Goal: Task Accomplishment & Management: Use online tool/utility

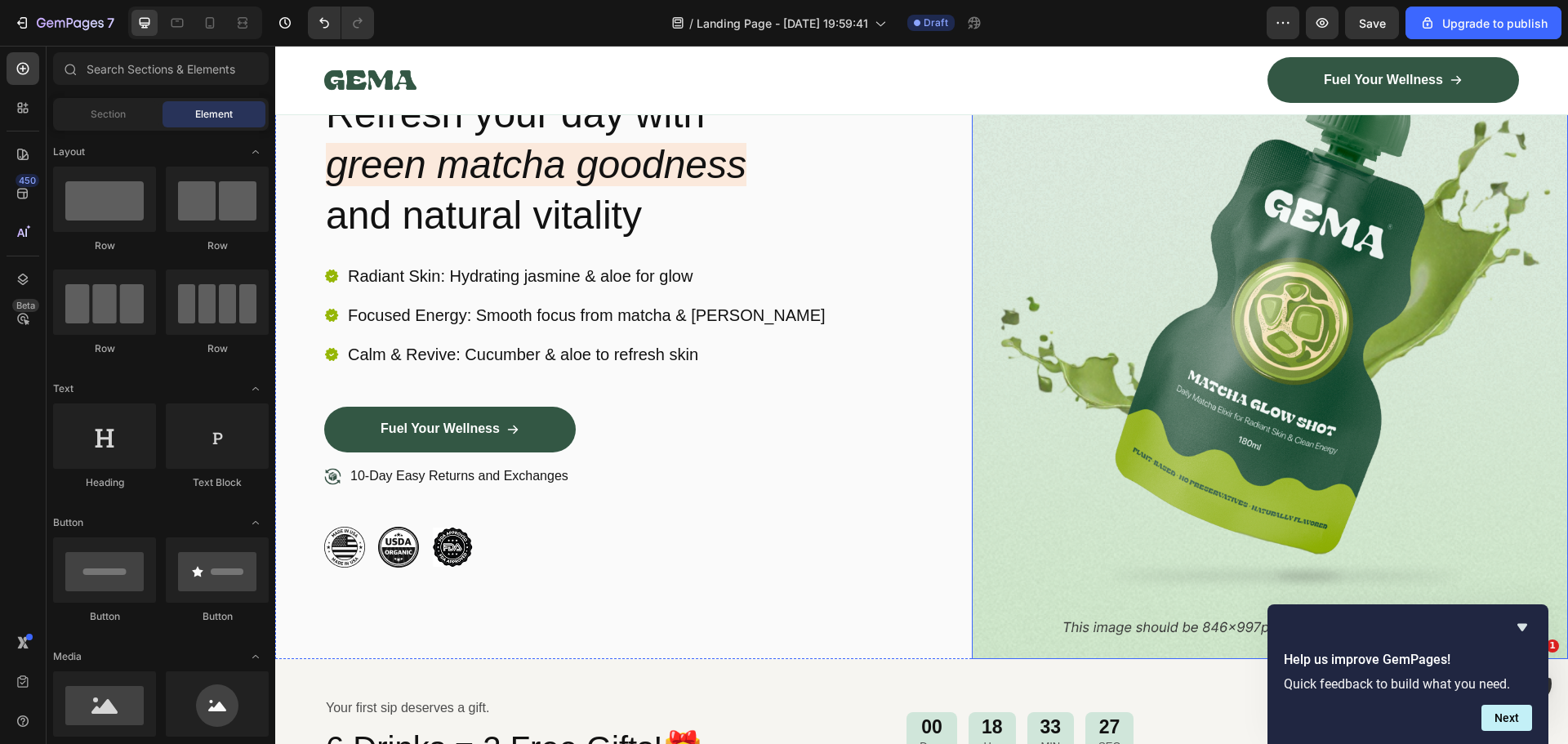
scroll to position [164, 0]
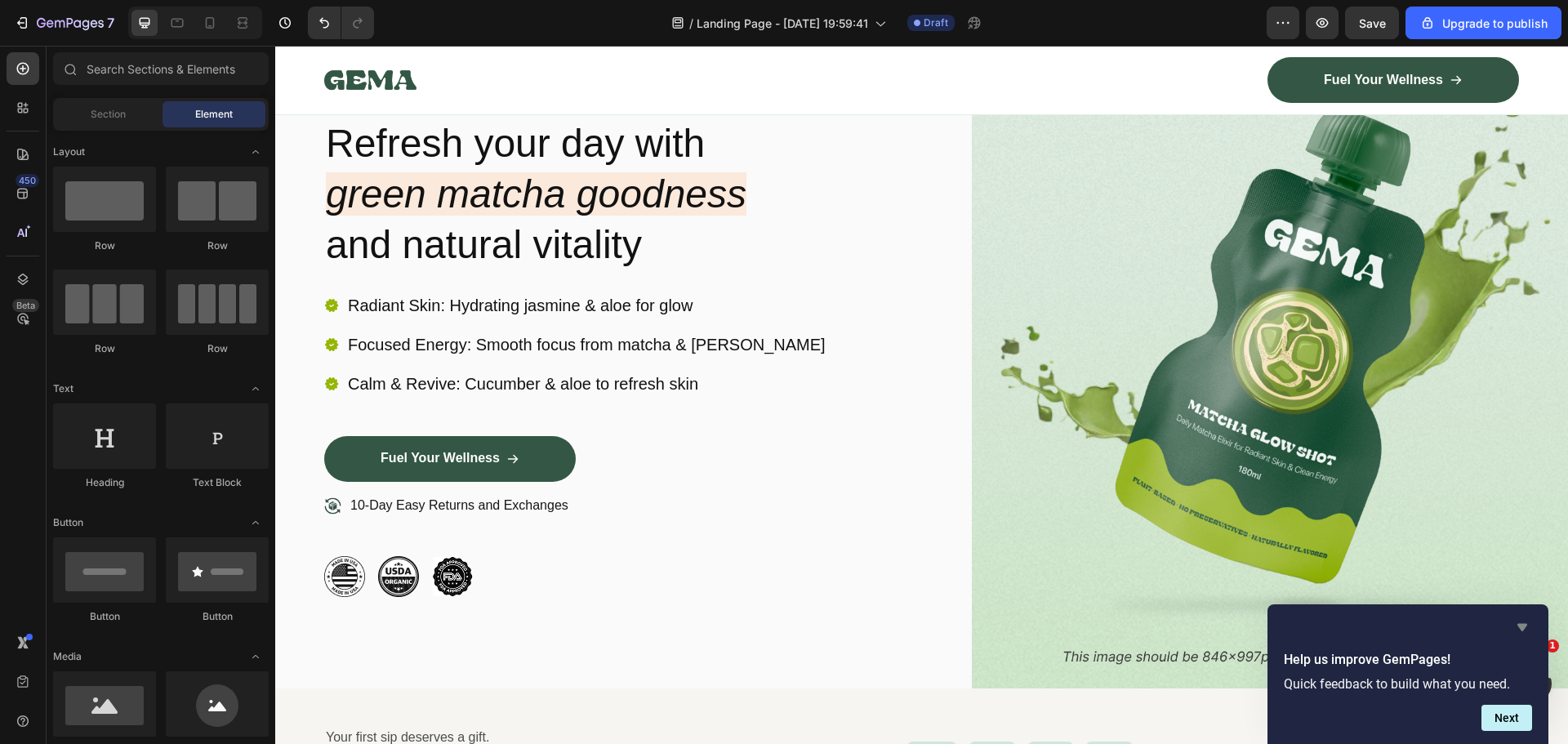
click at [1525, 627] on icon "Hide survey" at bounding box center [1522, 628] width 10 height 7
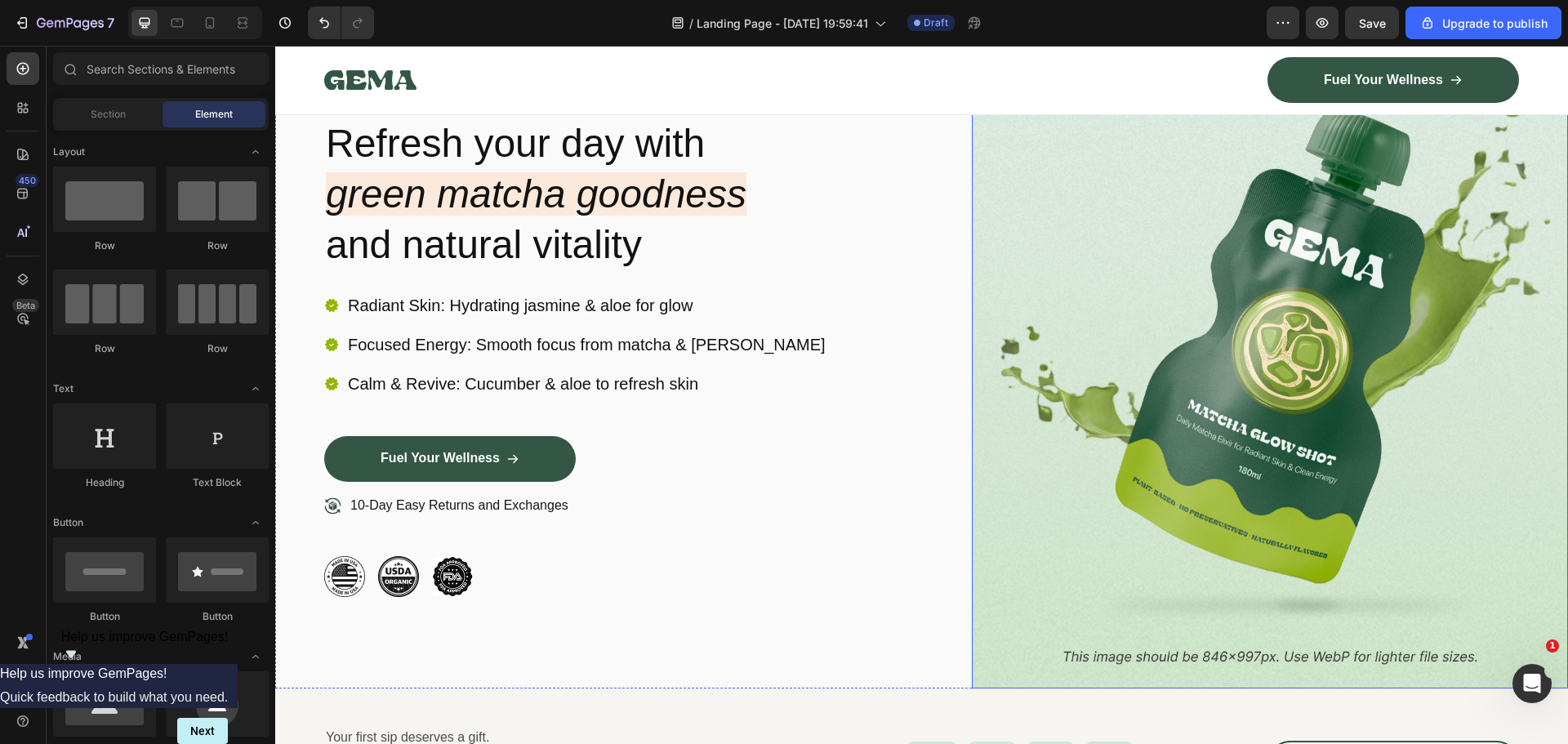
click at [1154, 325] on img at bounding box center [1270, 337] width 597 height 703
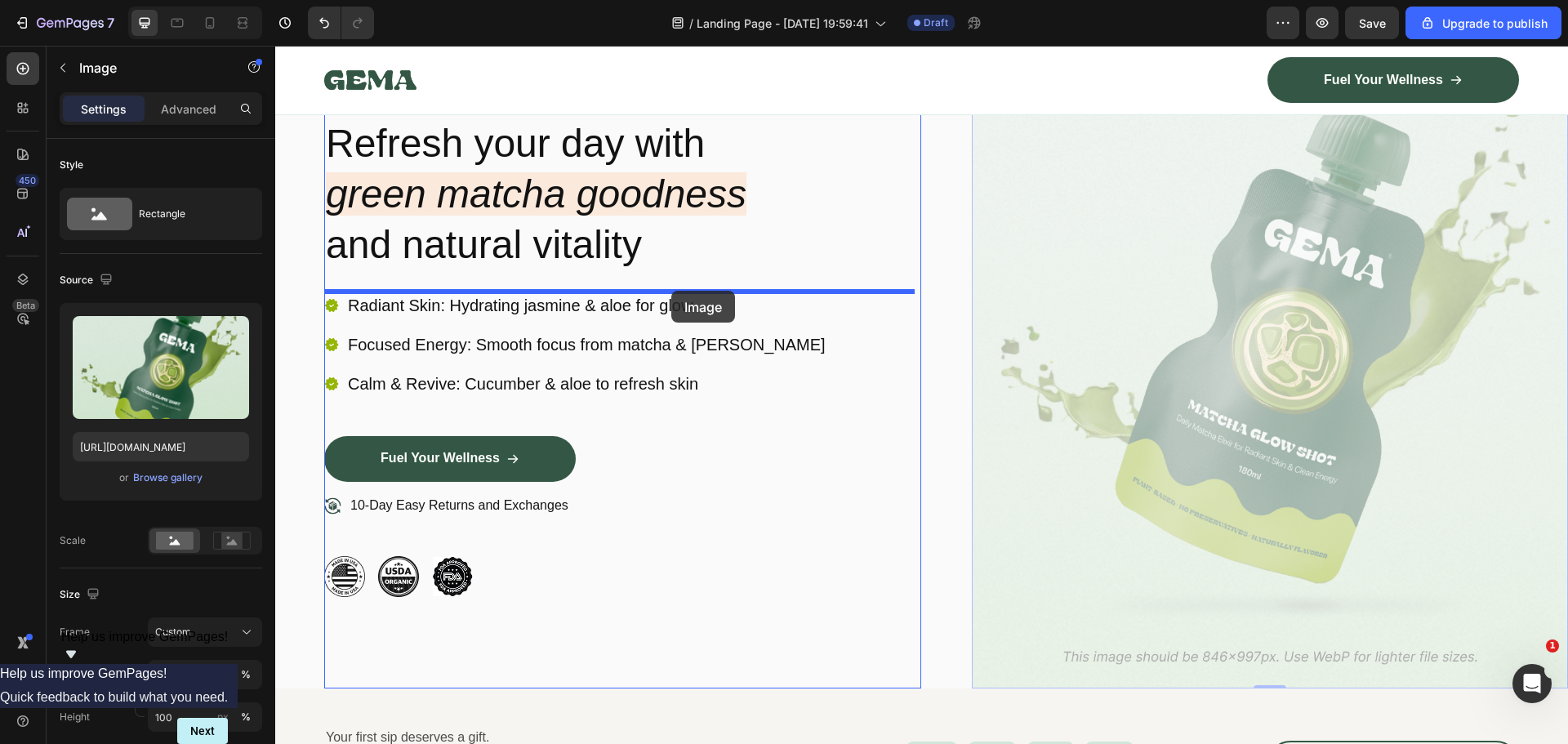
drag, startPoint x: 1242, startPoint y: 291, endPoint x: 669, endPoint y: 291, distance: 573.0
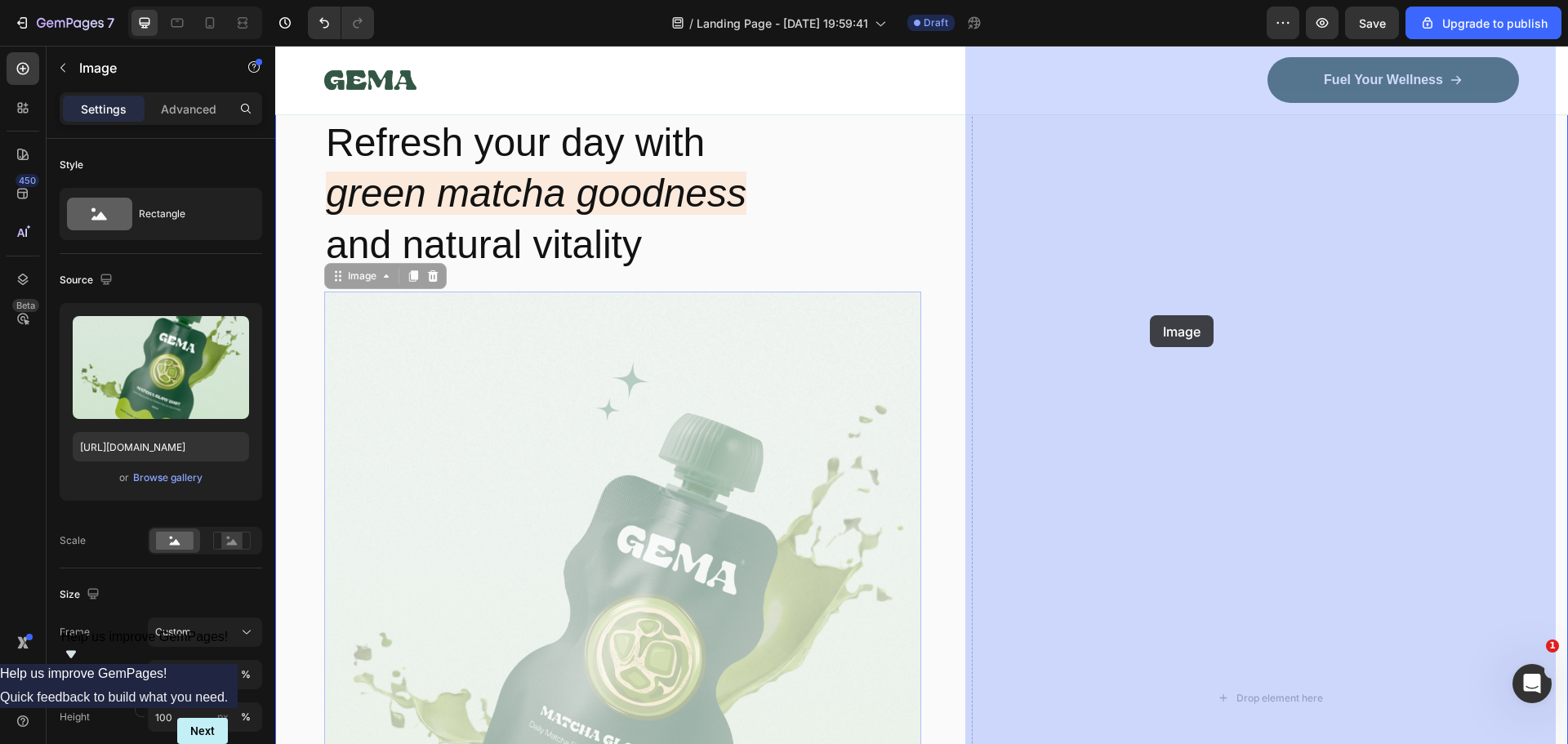
drag, startPoint x: 673, startPoint y: 383, endPoint x: 1150, endPoint y: 316, distance: 481.7
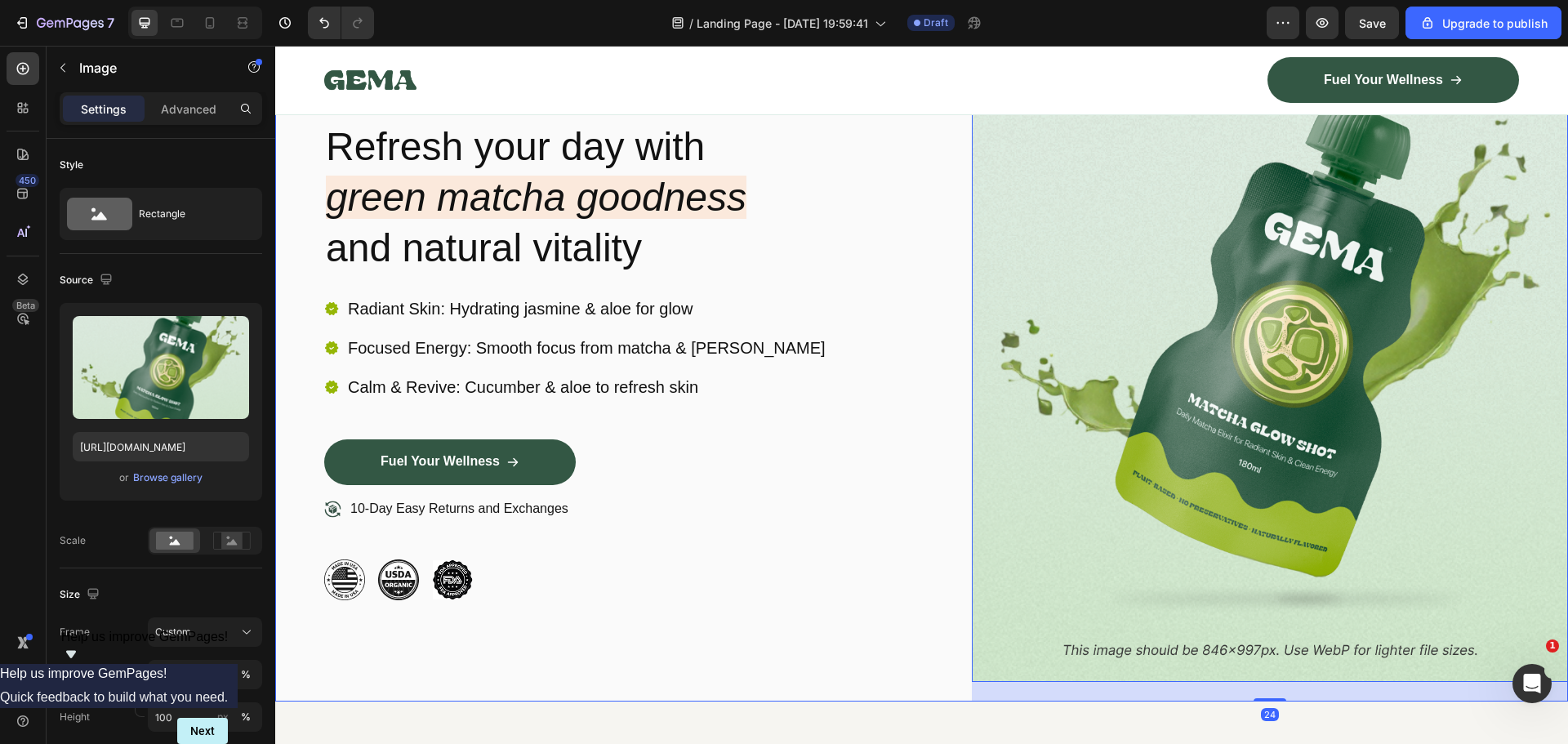
scroll to position [0, 0]
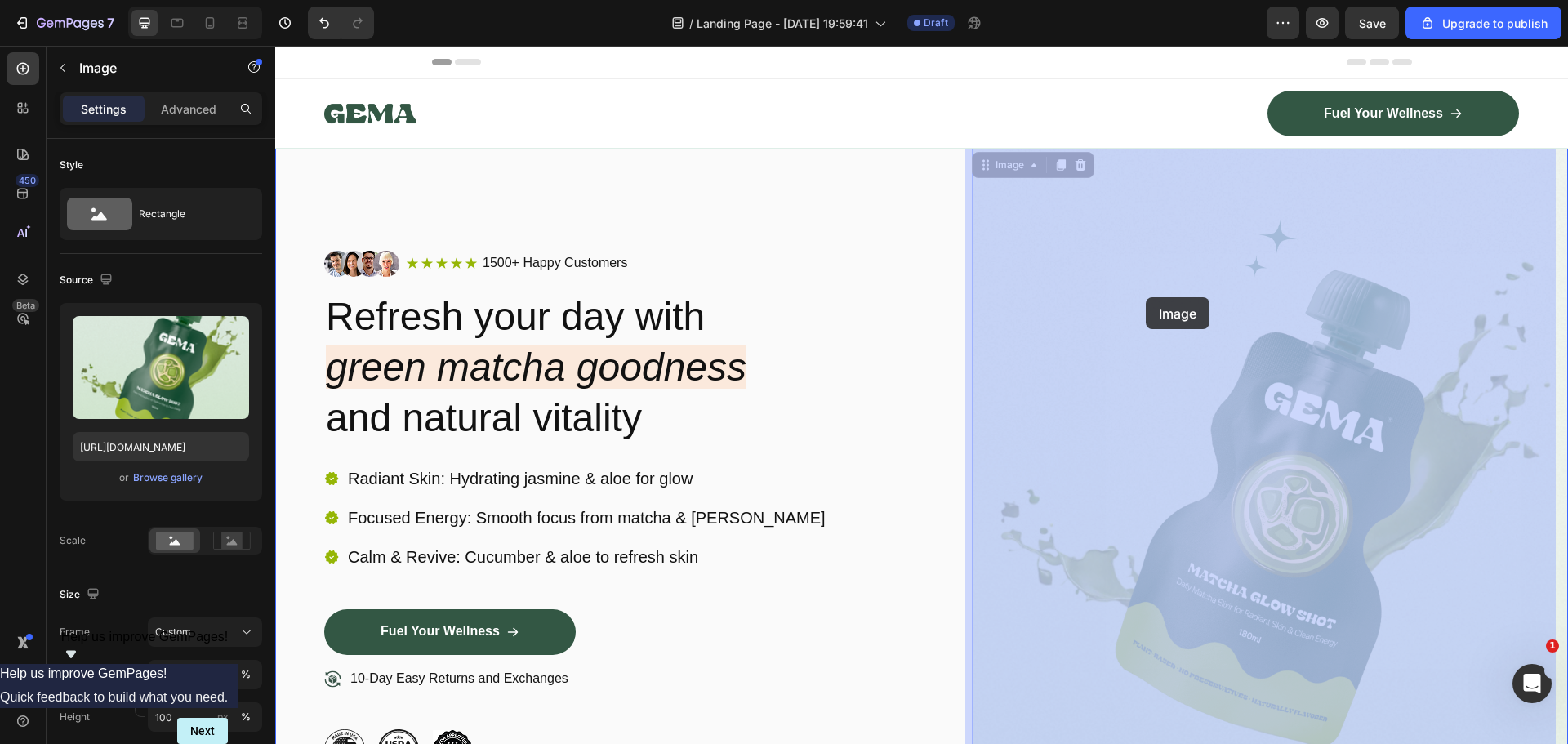
drag, startPoint x: 1152, startPoint y: 362, endPoint x: 1145, endPoint y: 297, distance: 65.4
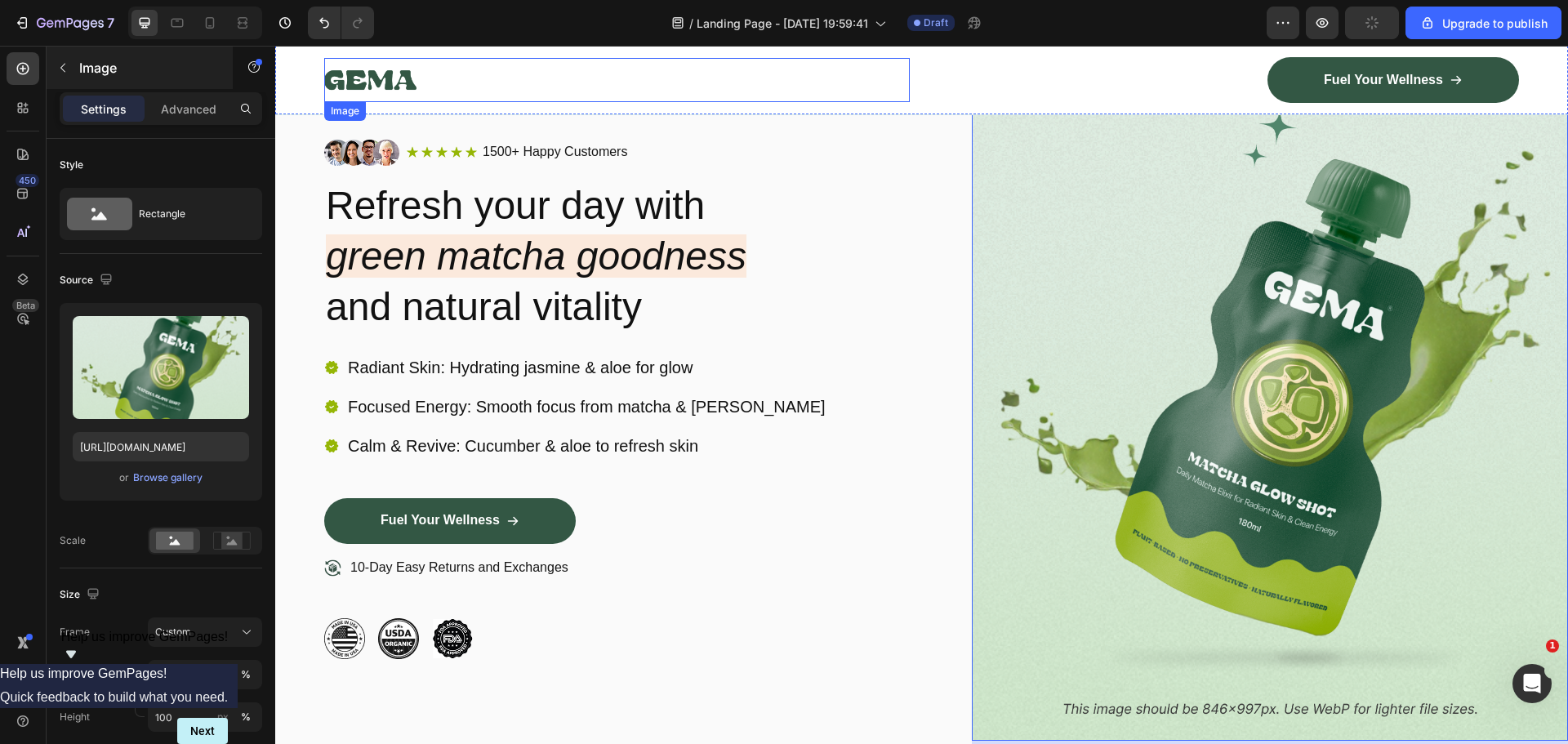
scroll to position [82, 0]
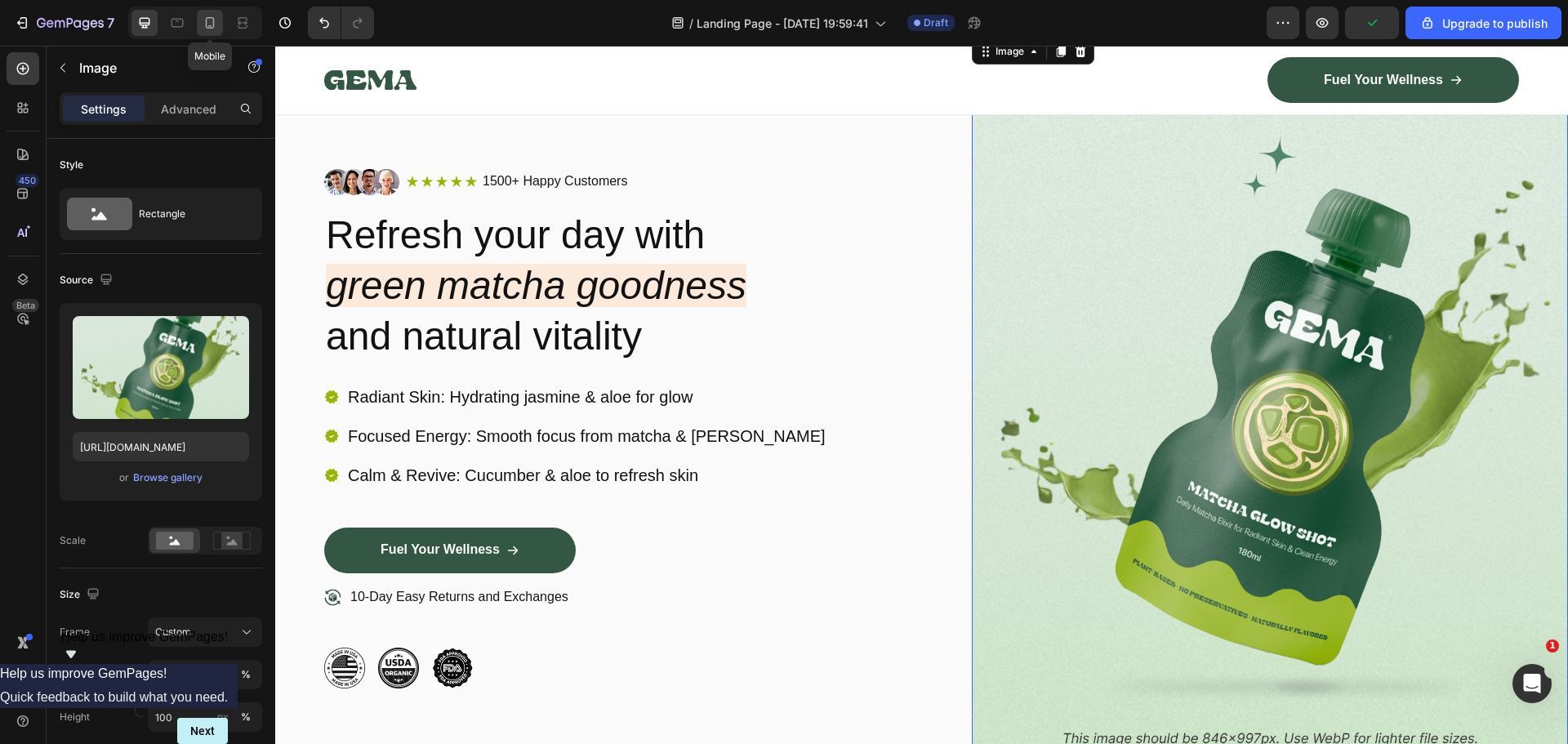
click at [205, 18] on icon at bounding box center [210, 23] width 16 height 16
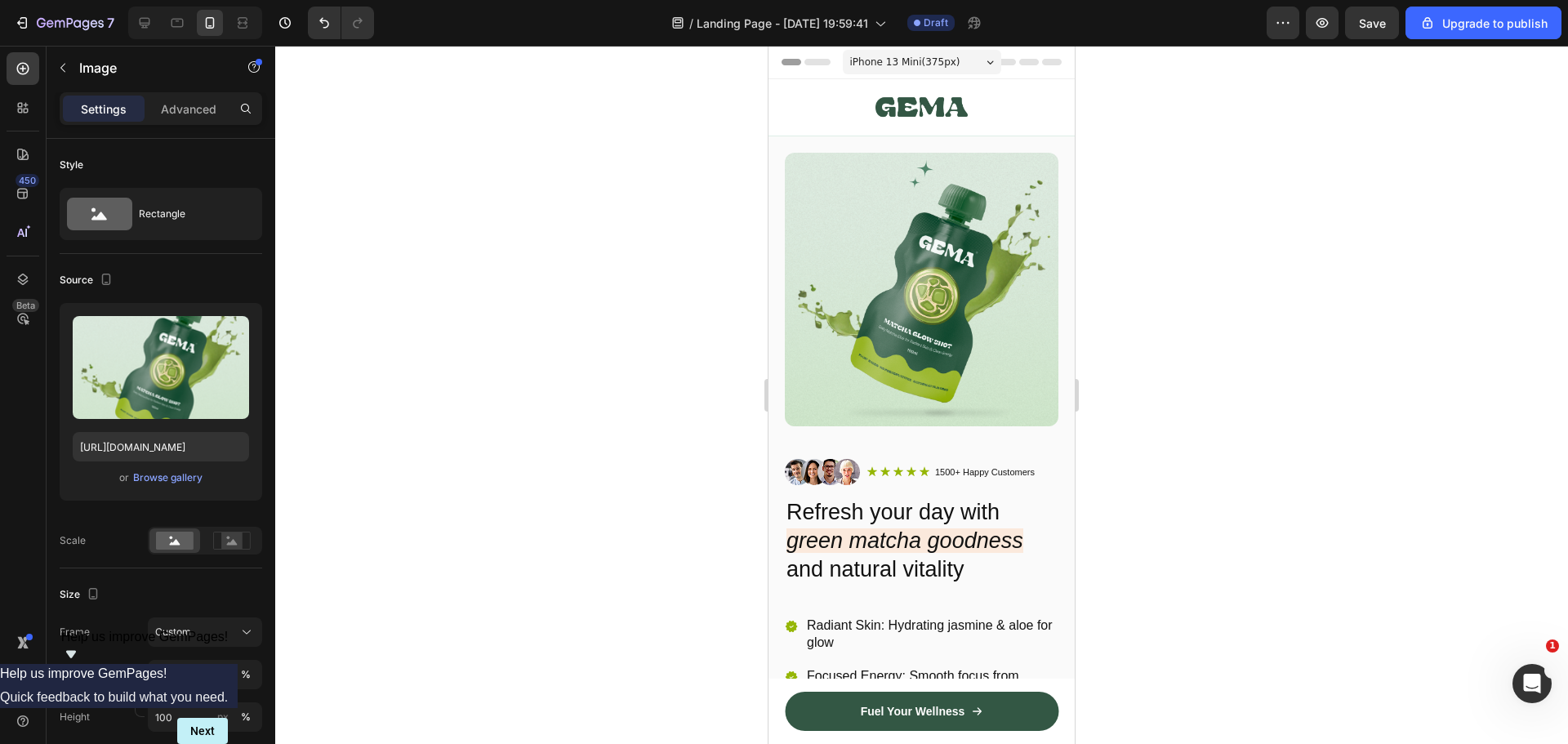
click at [957, 57] on div "iPhone 13 Mini ( 375 px)" at bounding box center [922, 62] width 158 height 25
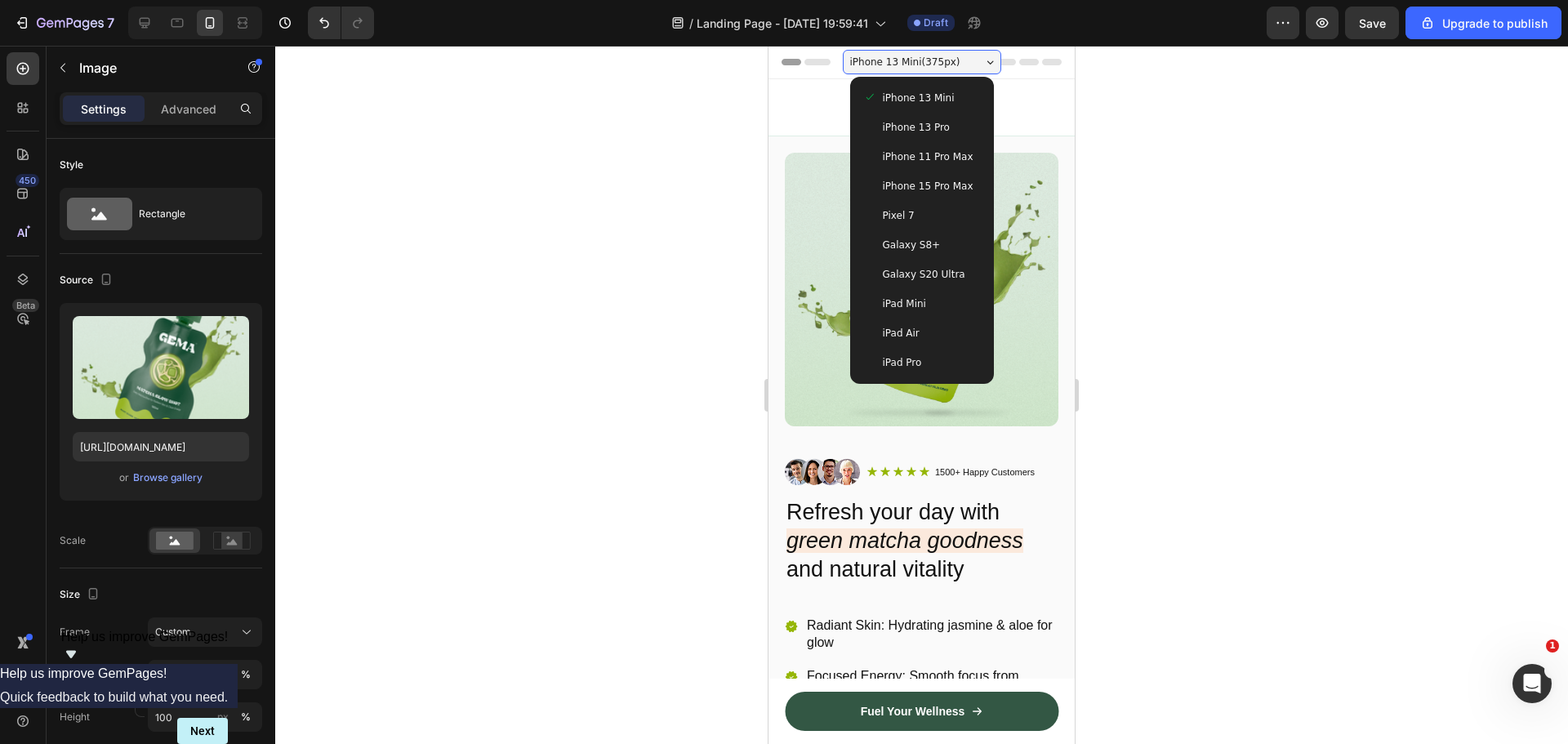
click at [908, 125] on span "iPhone 13 Pro" at bounding box center [916, 127] width 67 height 16
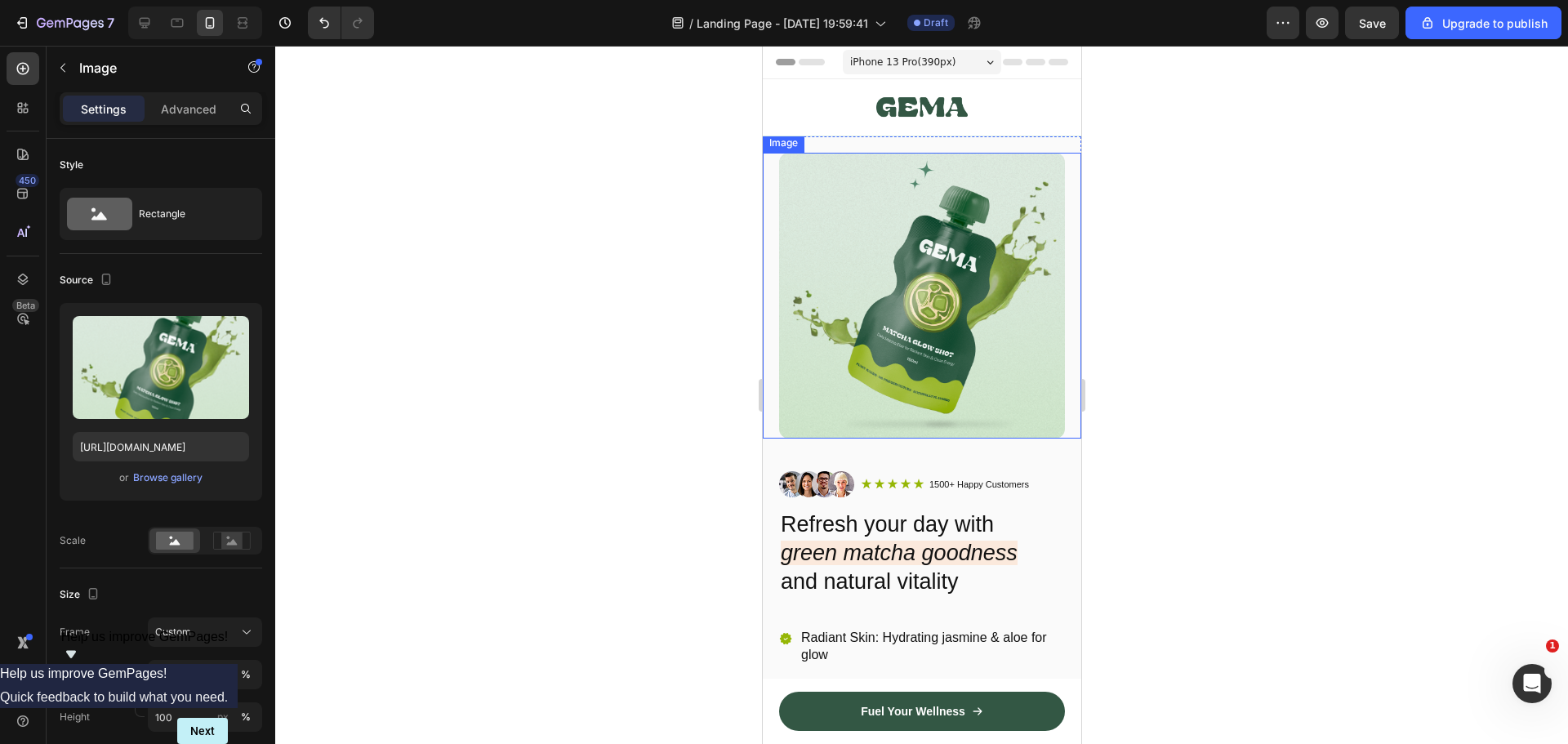
click at [952, 361] on img at bounding box center [921, 296] width 285 height 286
click at [1222, 370] on div at bounding box center [922, 395] width 1293 height 699
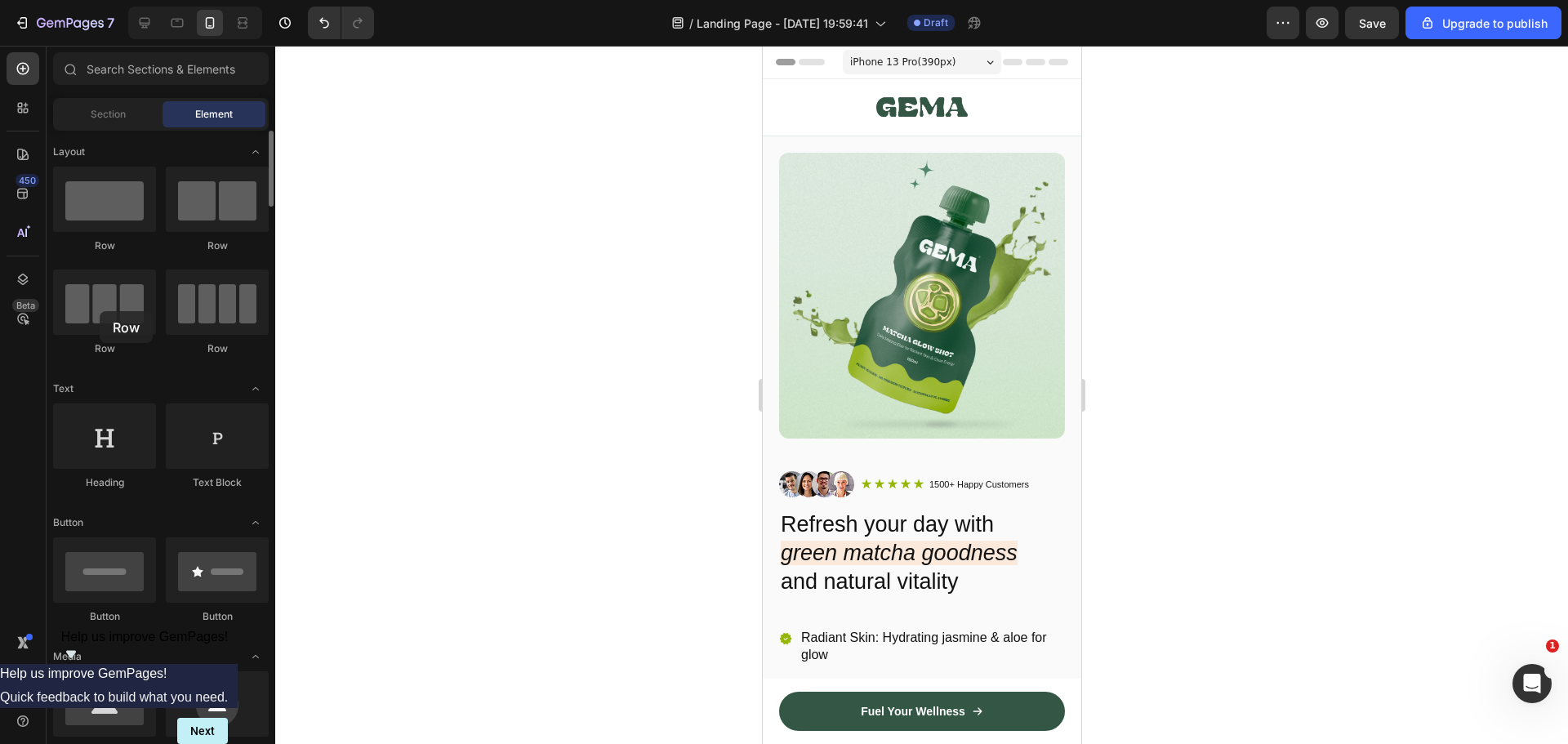
drag, startPoint x: 110, startPoint y: 324, endPoint x: 164, endPoint y: 269, distance: 77.1
click at [98, 308] on div at bounding box center [104, 302] width 103 height 65
drag, startPoint x: 958, startPoint y: 250, endPoint x: 886, endPoint y: 435, distance: 198.5
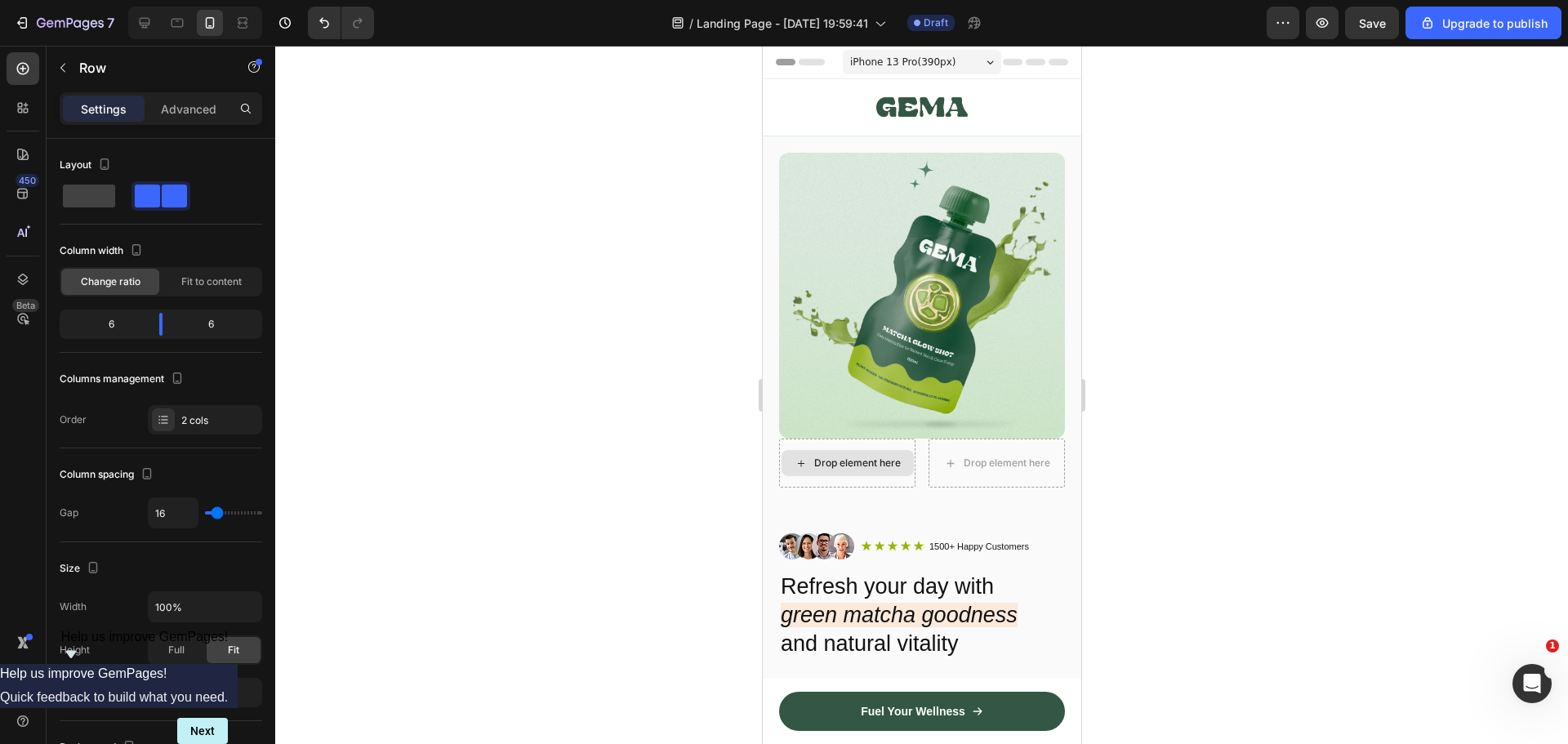
click at [841, 457] on div "Drop element here" at bounding box center [856, 463] width 86 height 13
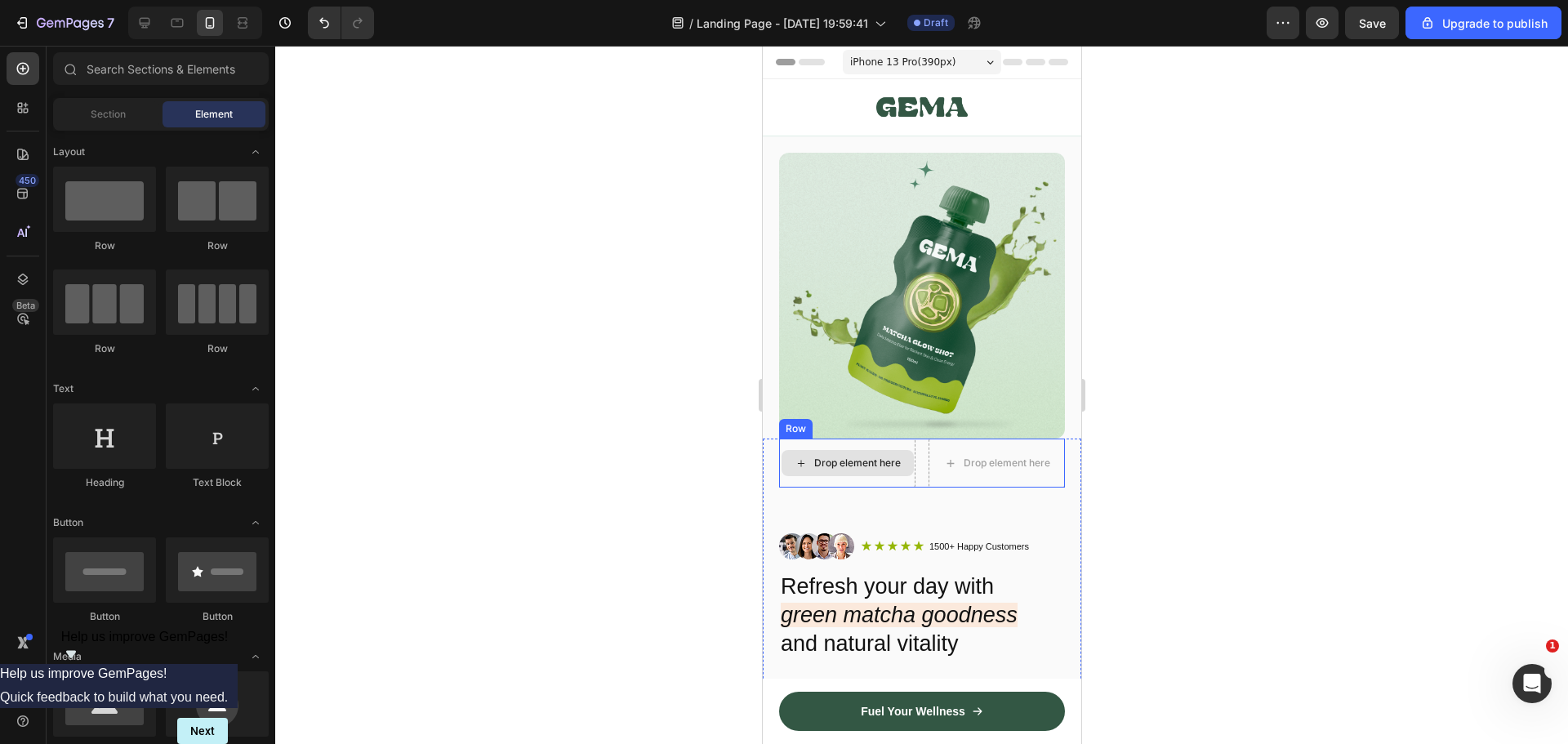
click at [858, 457] on div "Drop element here" at bounding box center [856, 463] width 86 height 13
click at [845, 457] on div "Drop element here" at bounding box center [856, 463] width 86 height 13
click at [14, 106] on div at bounding box center [23, 108] width 33 height 33
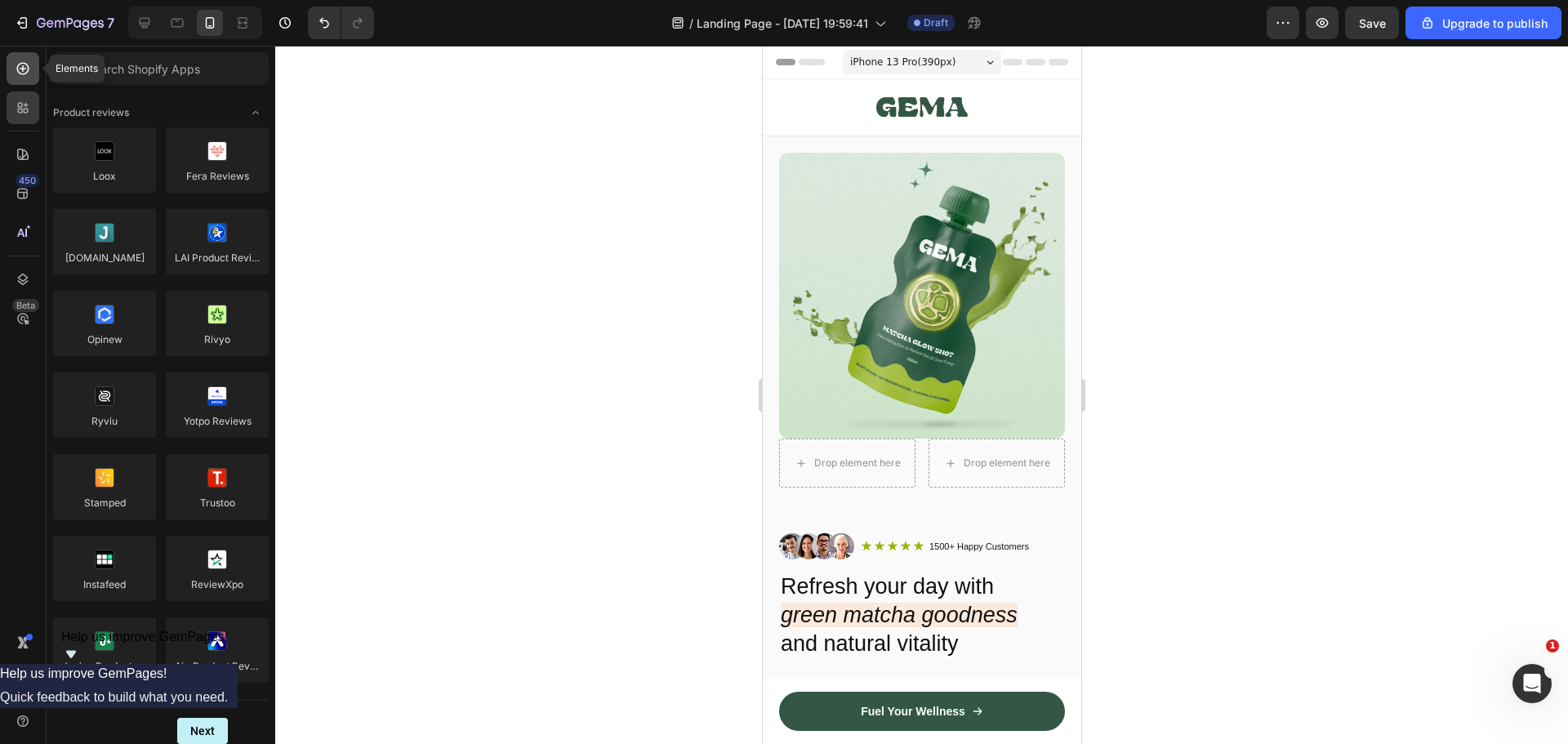
click at [20, 72] on icon at bounding box center [23, 68] width 16 height 16
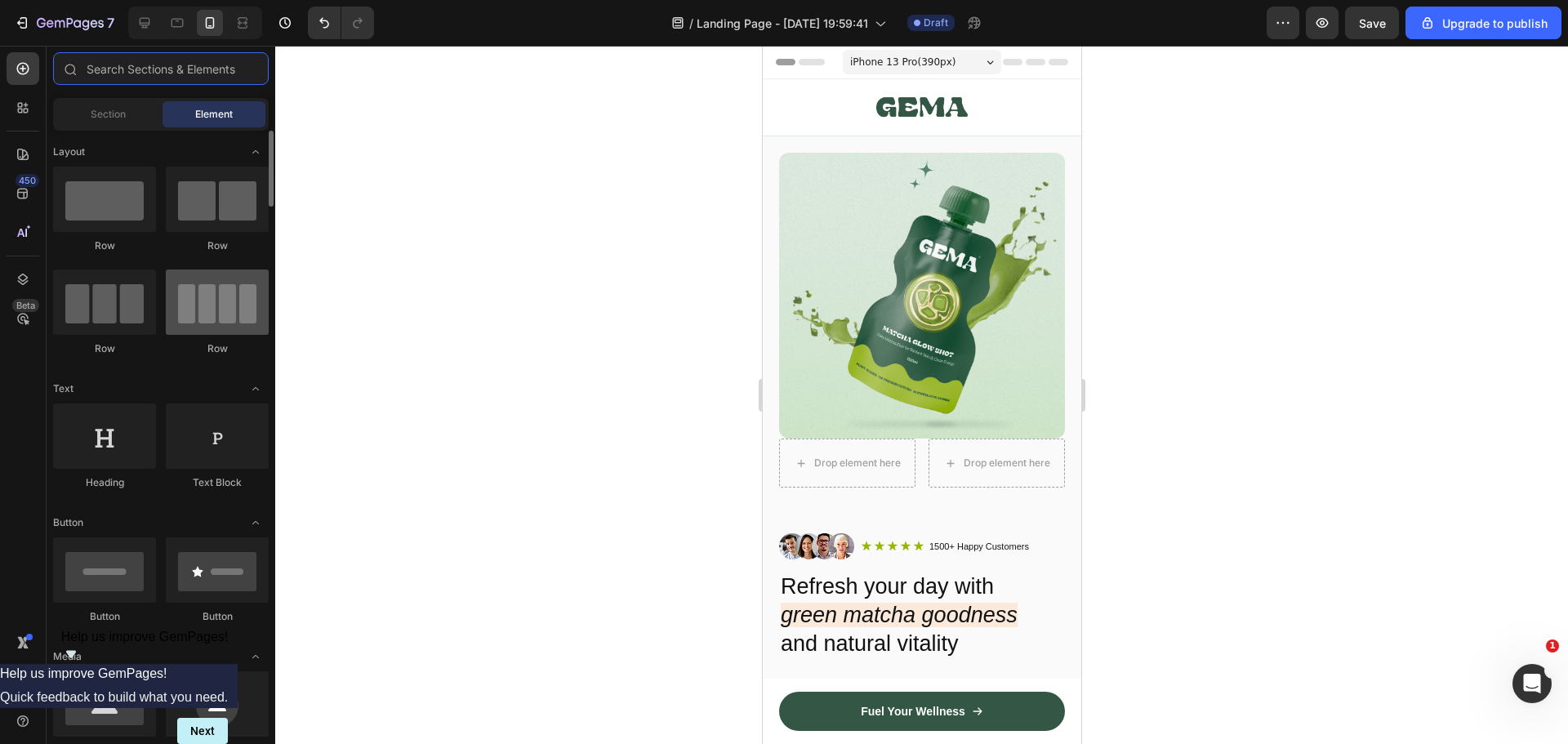
scroll to position [245, 0]
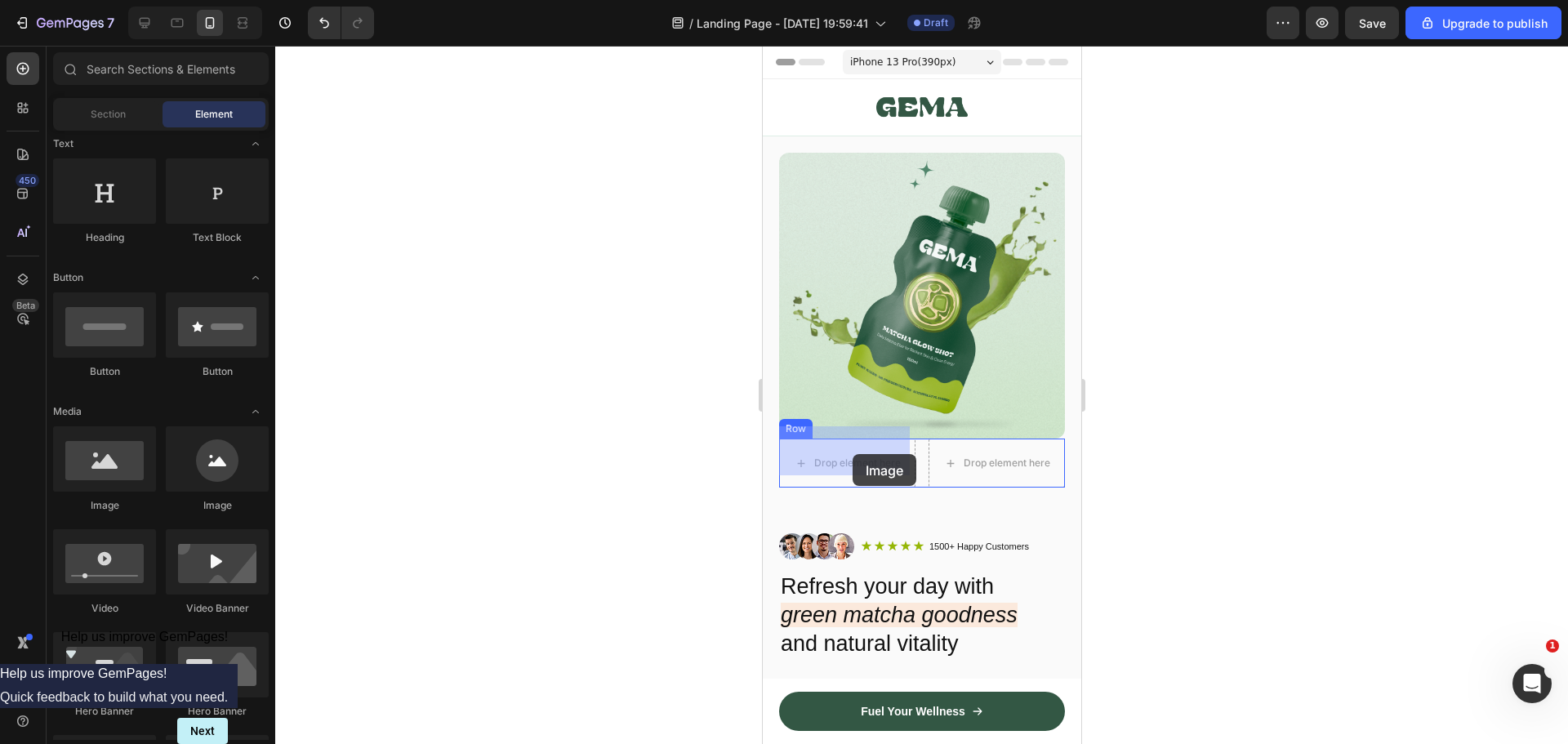
drag, startPoint x: 1157, startPoint y: 522, endPoint x: 852, endPoint y: 454, distance: 312.5
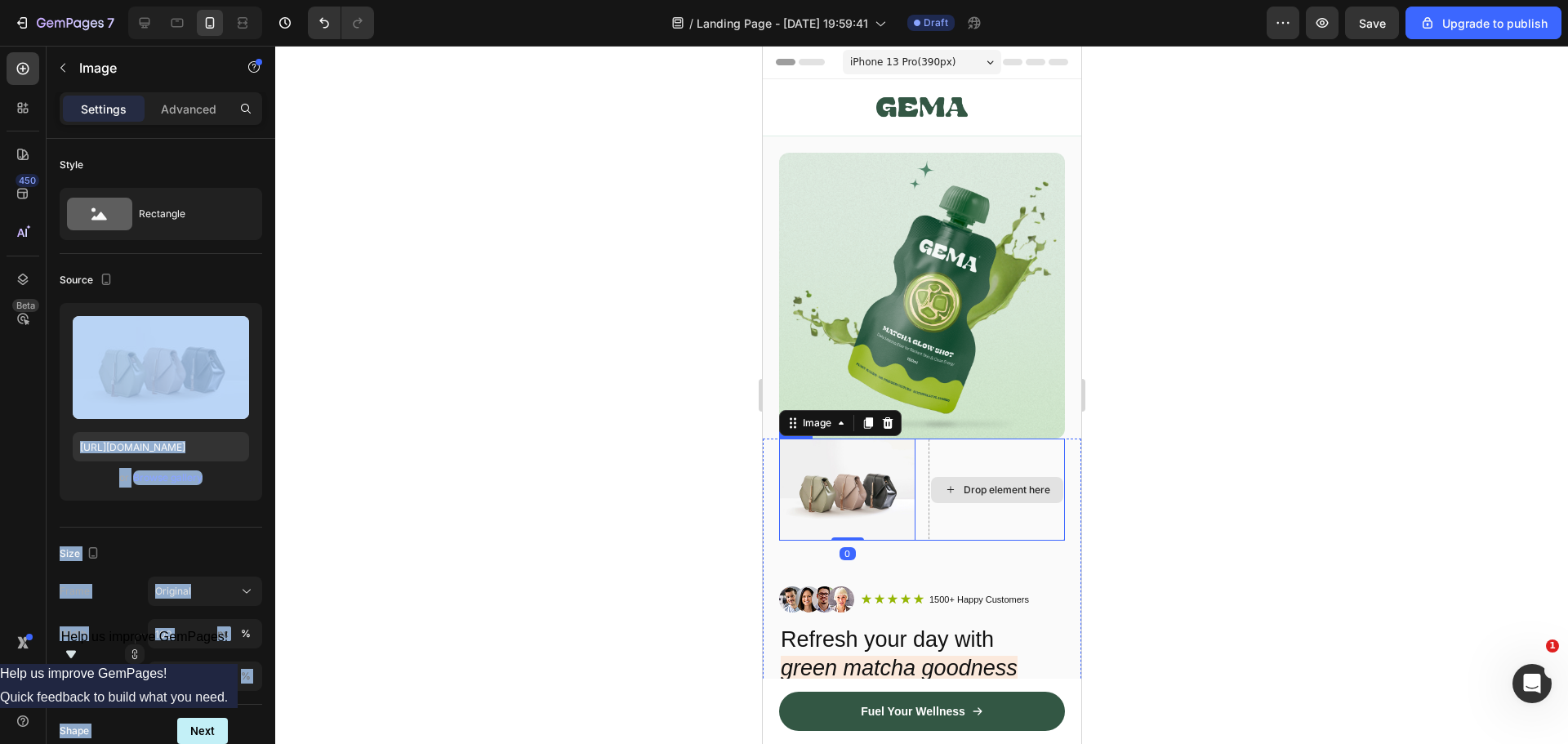
drag, startPoint x: 924, startPoint y: 410, endPoint x: 1004, endPoint y: 478, distance: 105.0
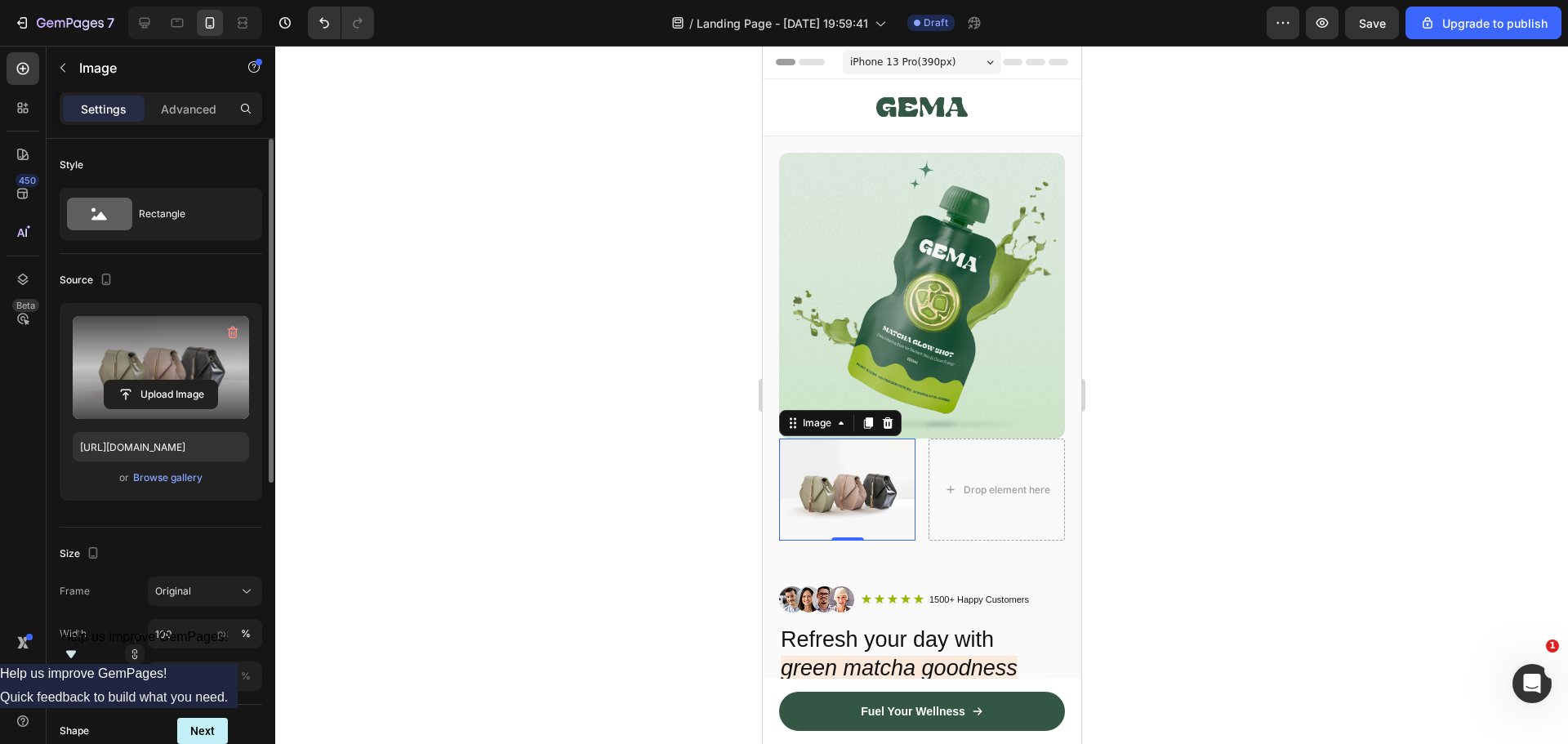
drag, startPoint x: 149, startPoint y: 342, endPoint x: 89, endPoint y: 341, distance: 60.0
click at [67, 339] on div "Upload Image [URL][DOMAIN_NAME] or Browse gallery" at bounding box center [161, 401] width 203 height 197
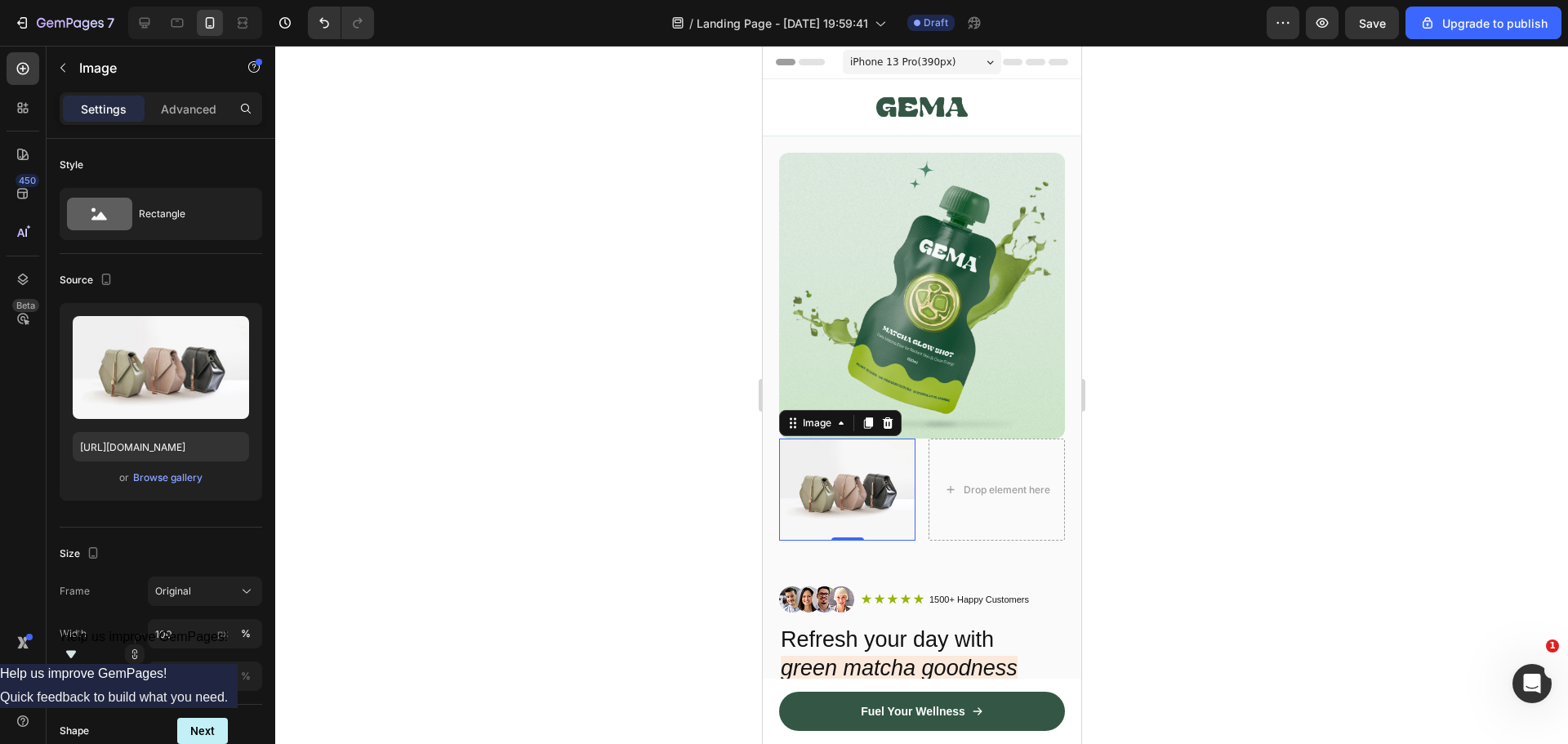
click at [546, 357] on div at bounding box center [922, 395] width 1293 height 699
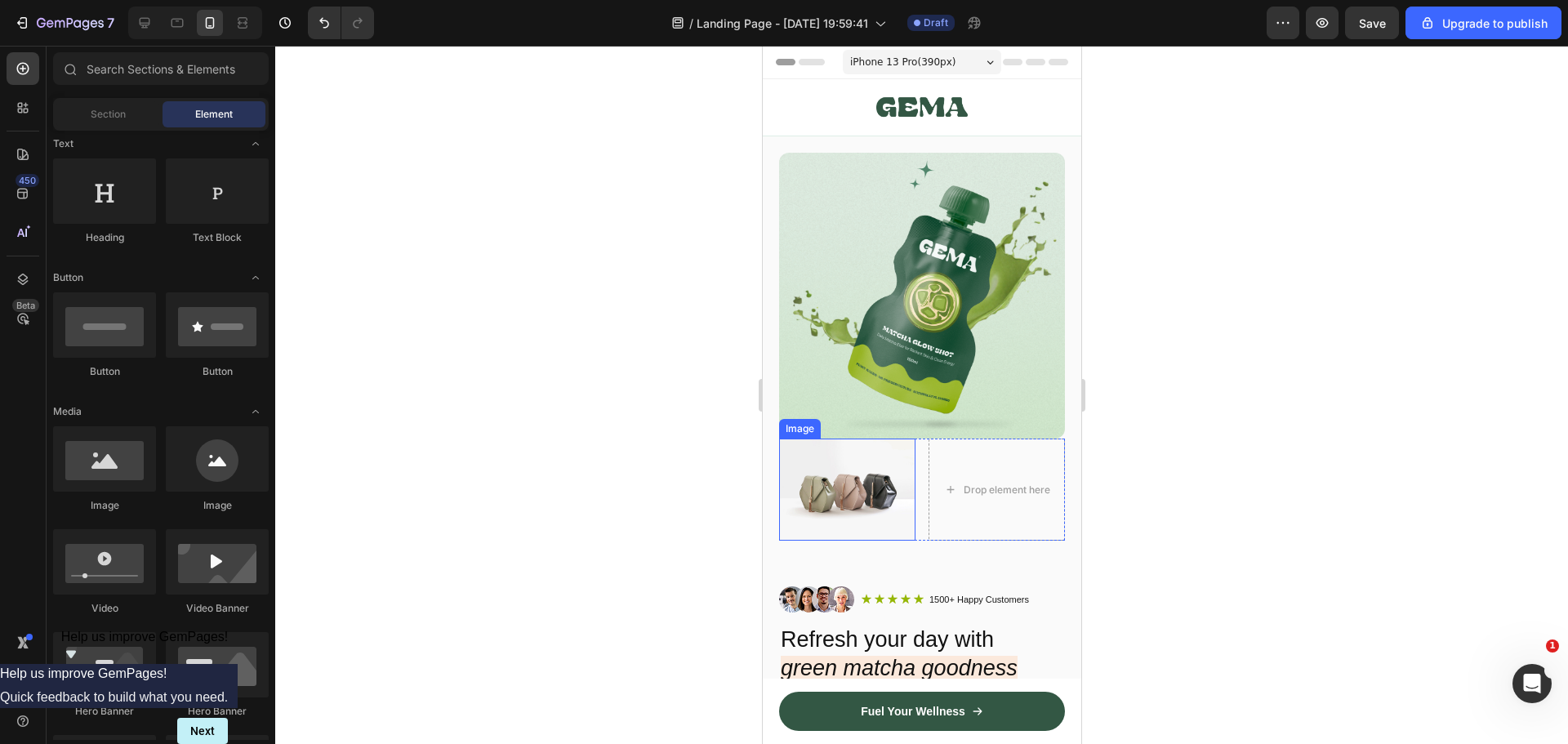
click at [874, 458] on img at bounding box center [846, 489] width 136 height 102
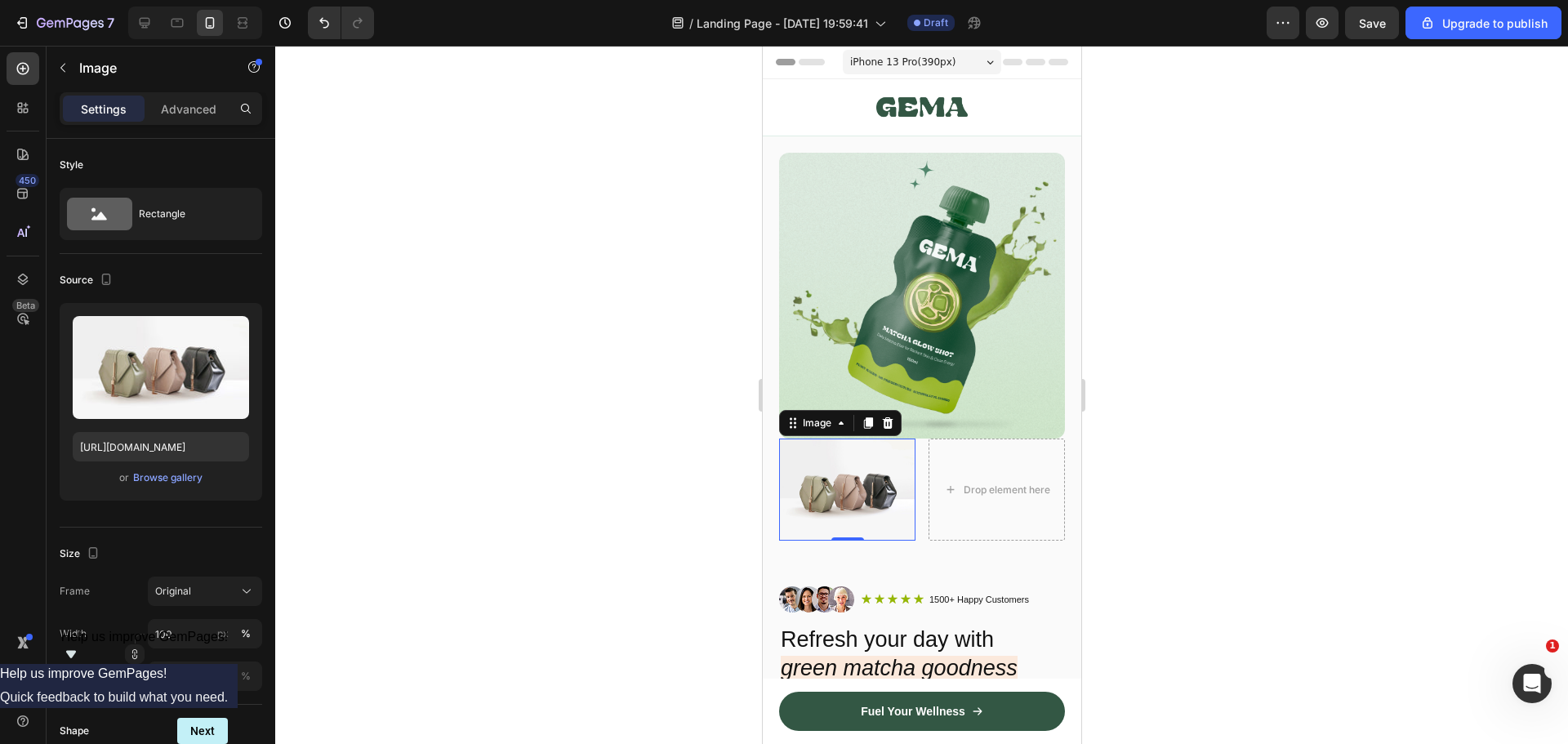
click at [190, 125] on div "Settings Advanced" at bounding box center [161, 108] width 203 height 33
click at [183, 104] on p "Advanced" at bounding box center [188, 108] width 55 height 17
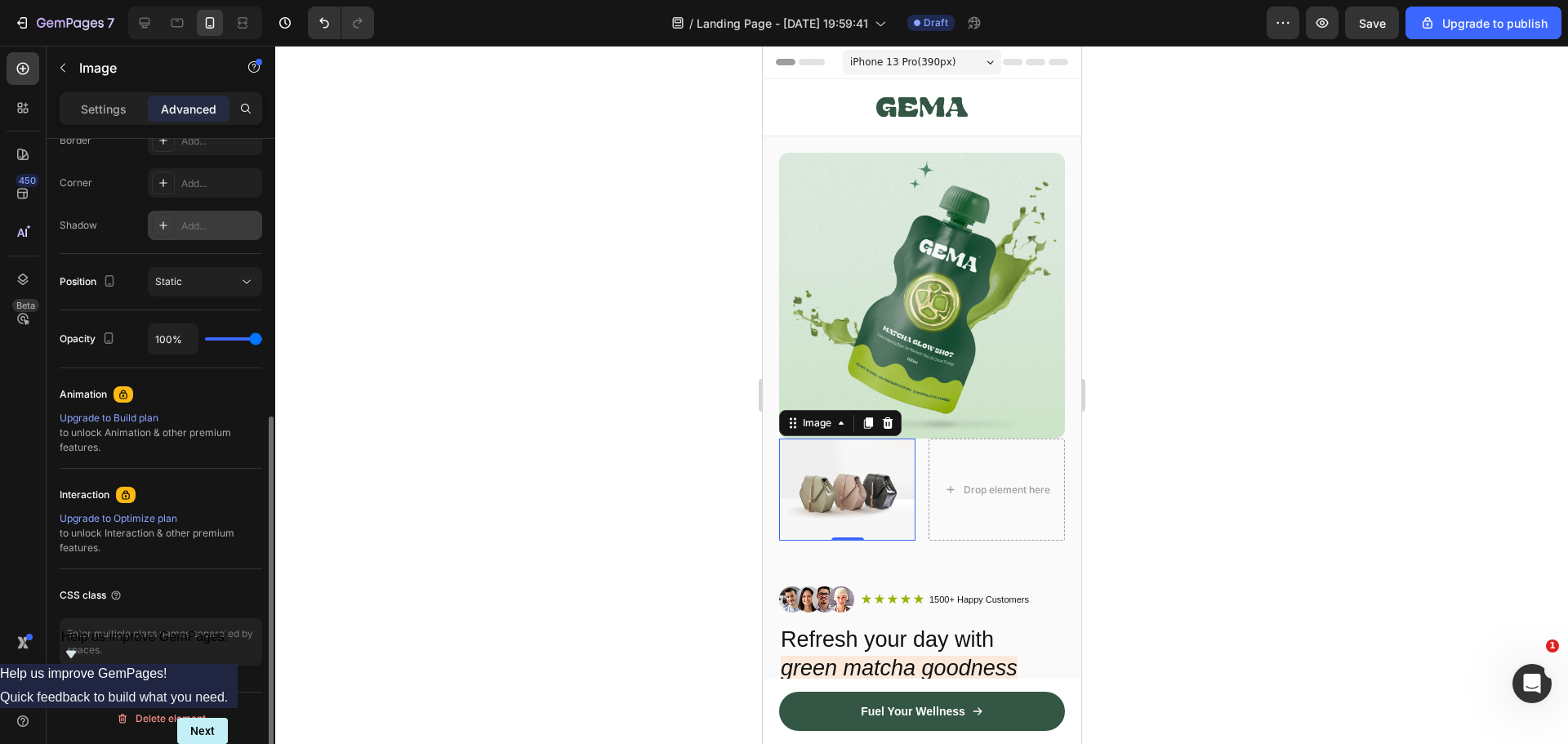
scroll to position [0, 0]
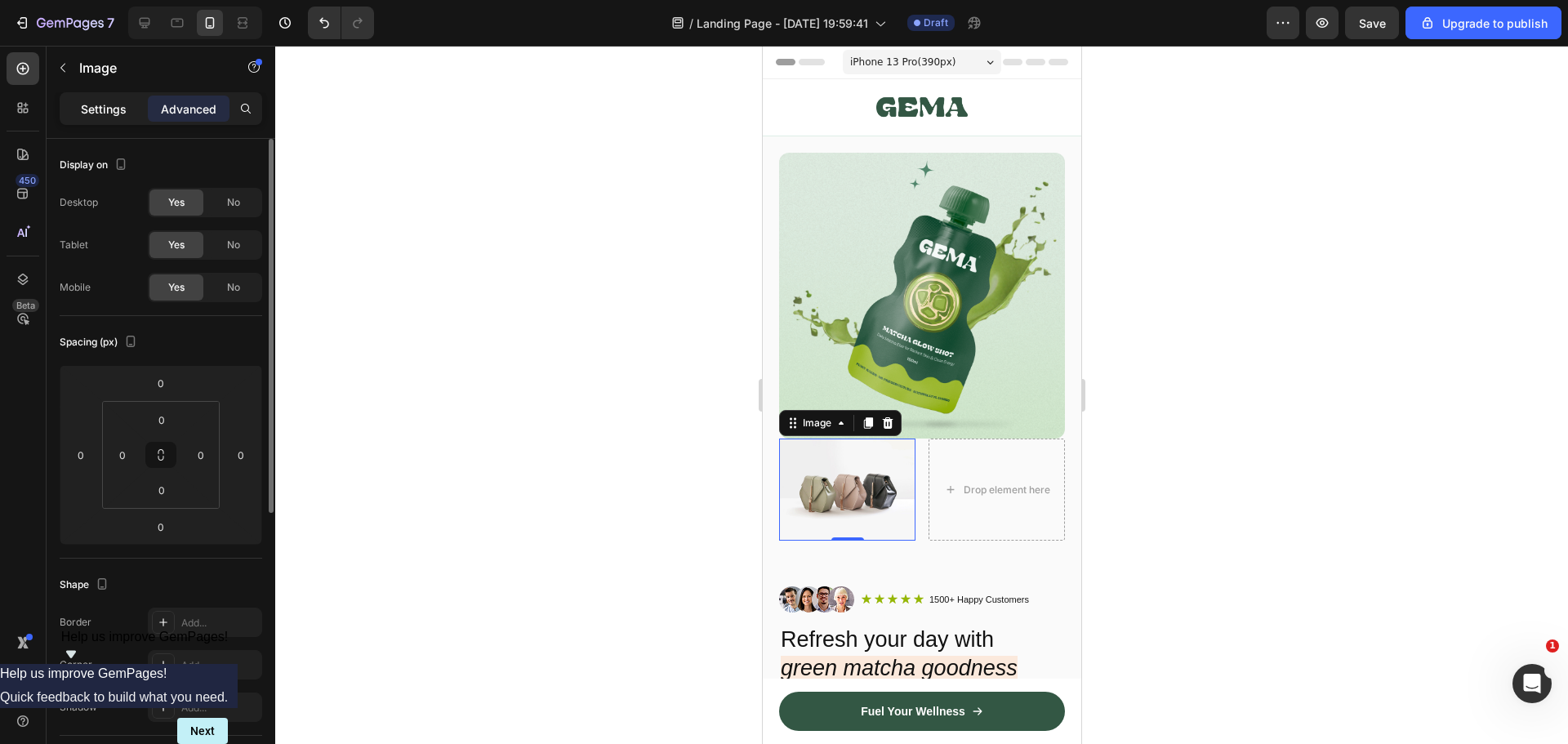
click at [114, 100] on p "Settings" at bounding box center [104, 108] width 45 height 17
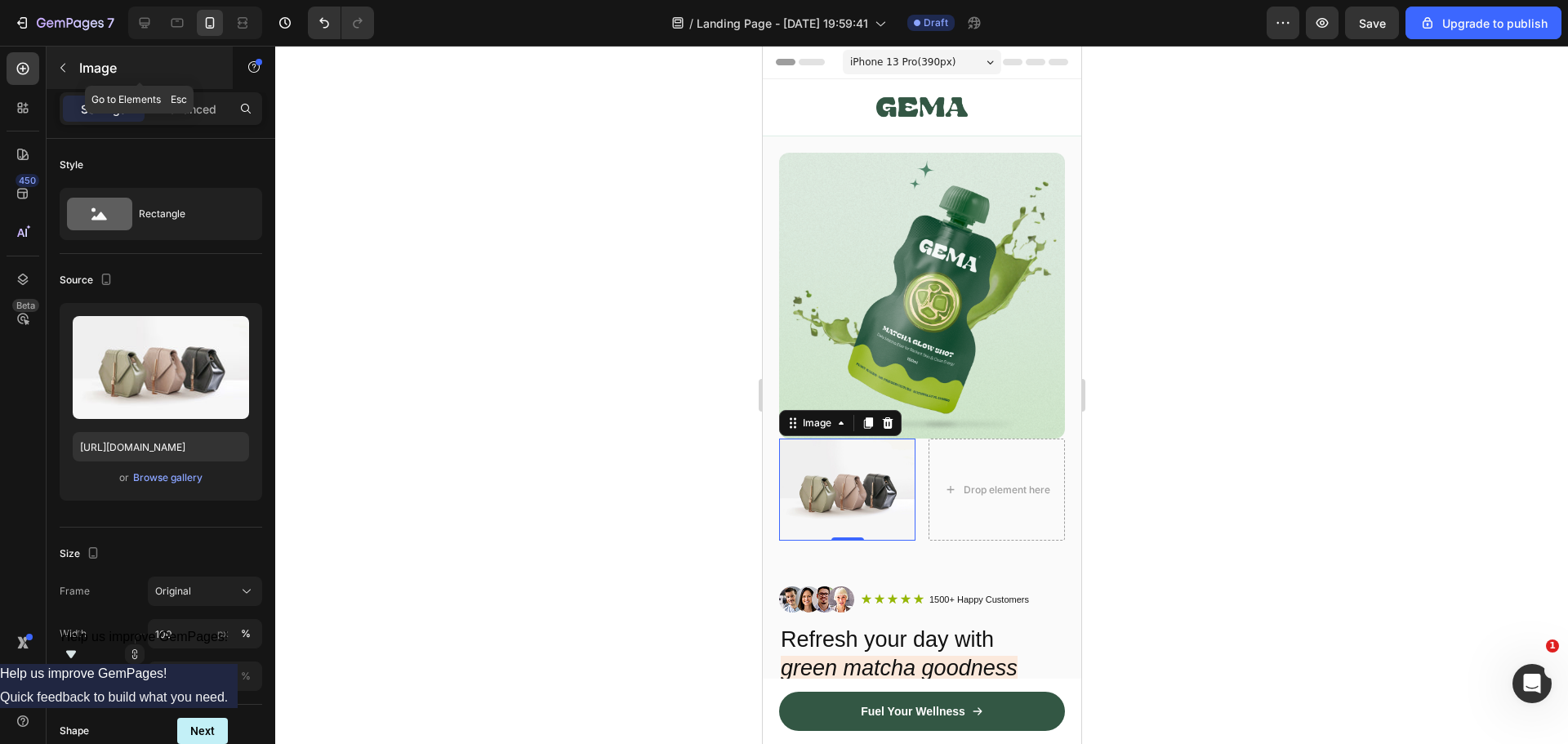
click at [59, 60] on button "button" at bounding box center [63, 67] width 26 height 26
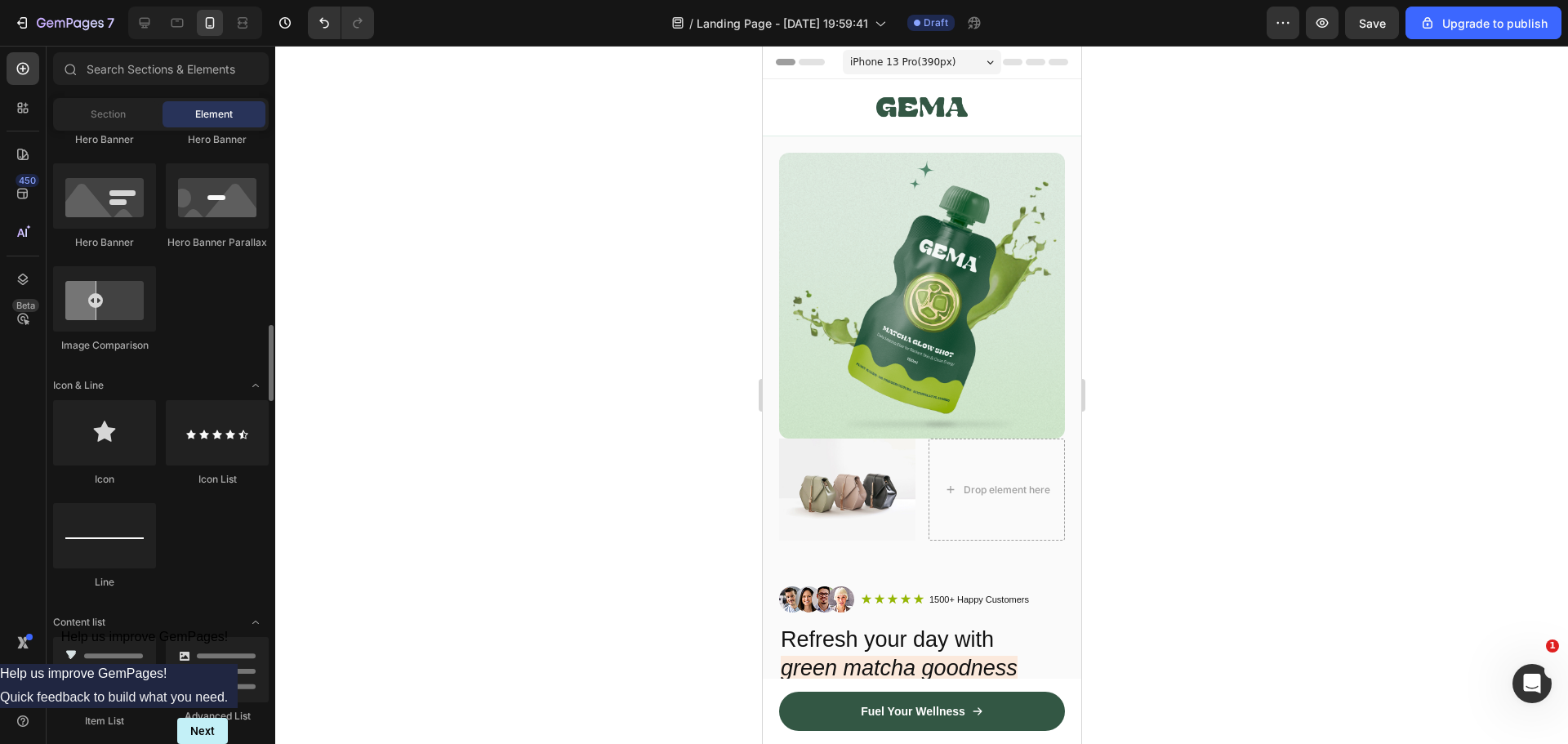
scroll to position [1389, 0]
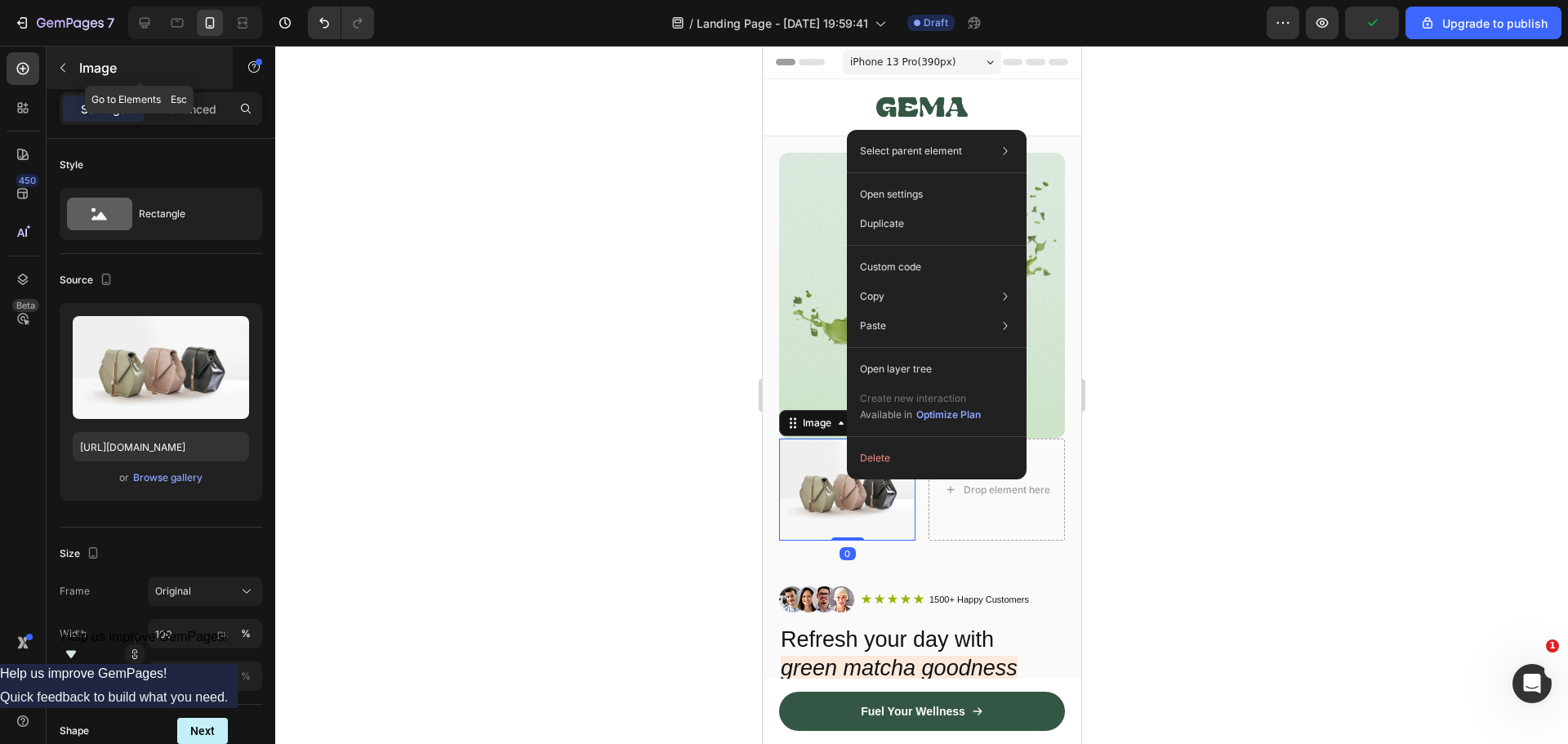
click at [71, 65] on button "button" at bounding box center [63, 67] width 26 height 26
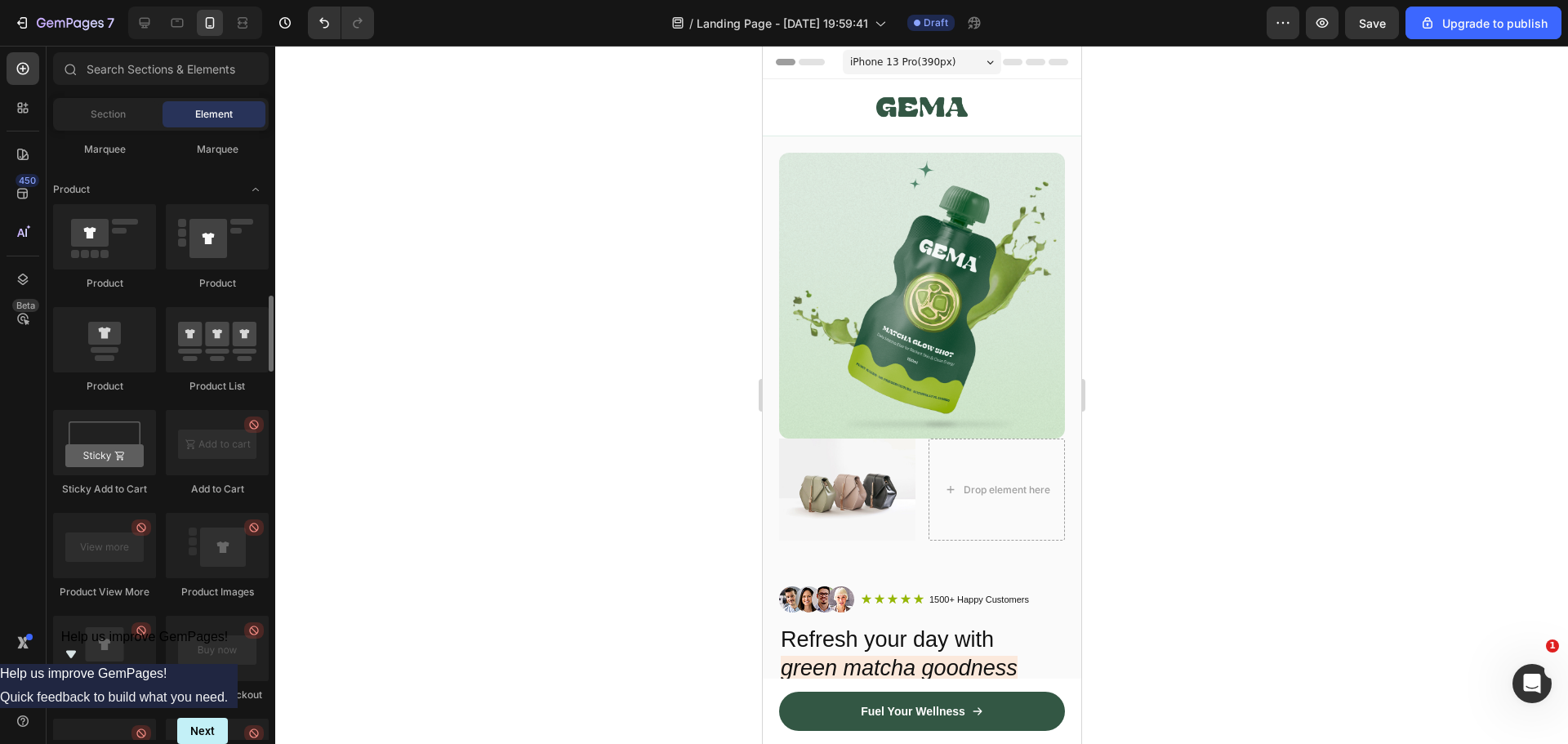
scroll to position [1961, 0]
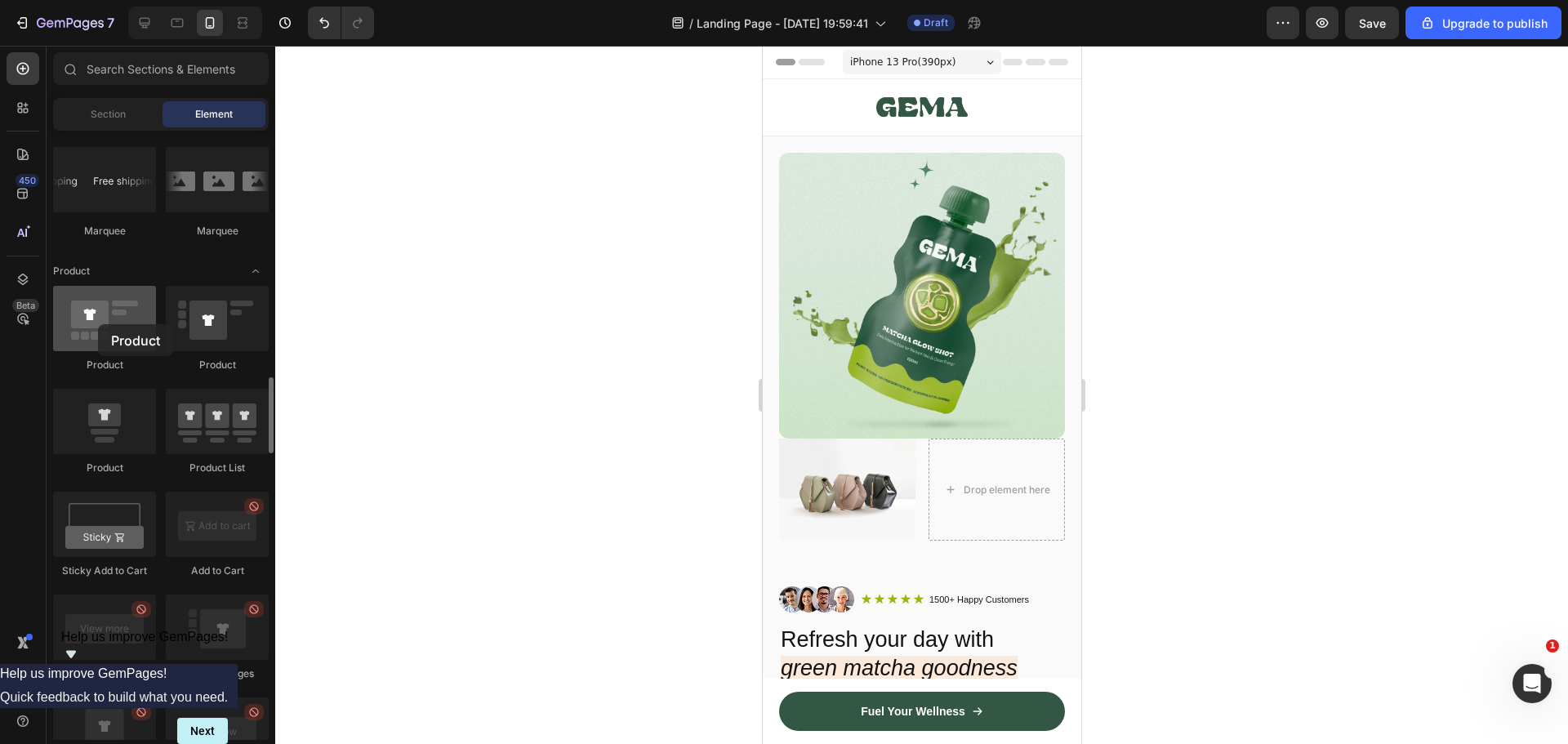
drag, startPoint x: 85, startPoint y: 324, endPoint x: 98, endPoint y: 325, distance: 13.0
click at [98, 325] on div at bounding box center [104, 318] width 103 height 65
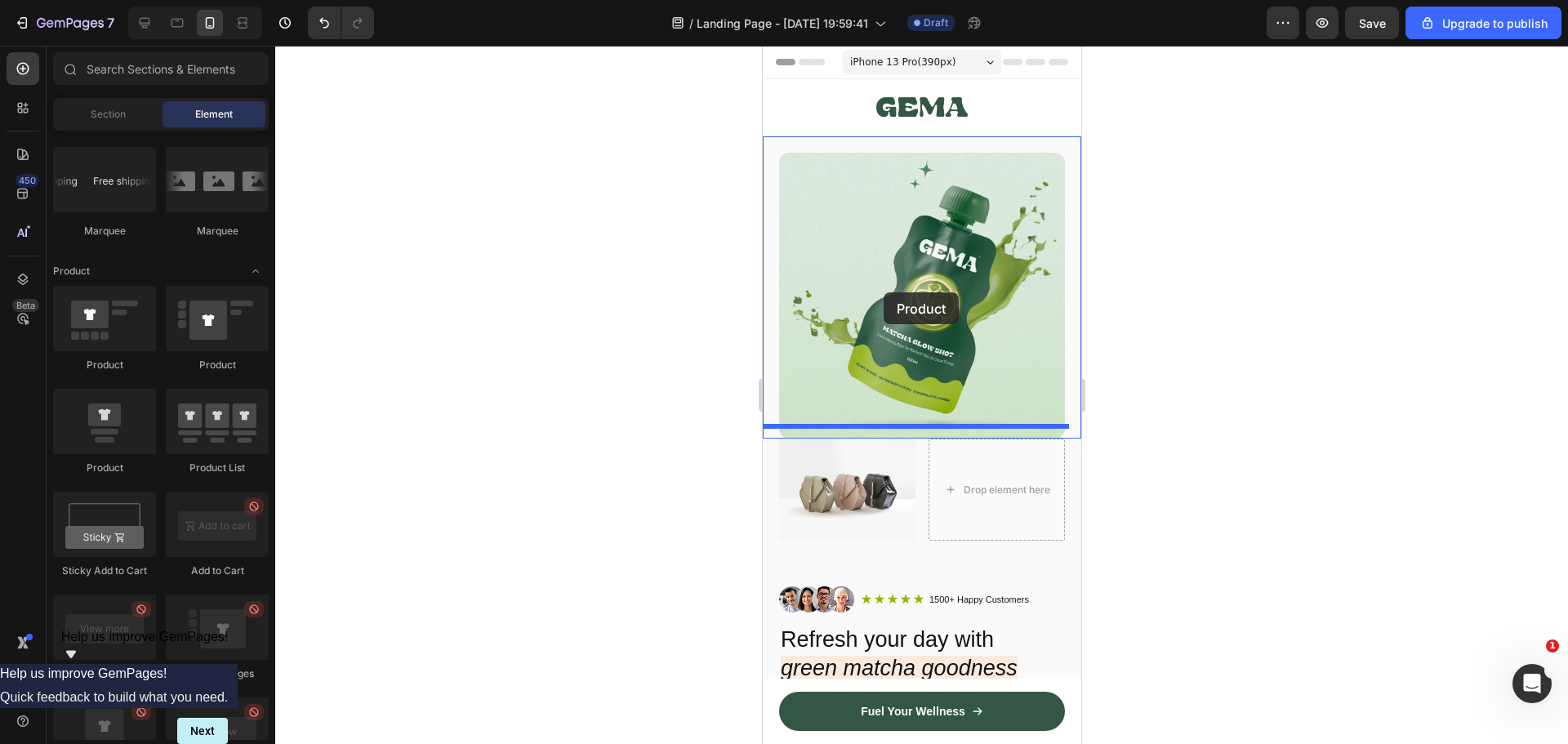
drag, startPoint x: 854, startPoint y: 373, endPoint x: 883, endPoint y: 293, distance: 85.1
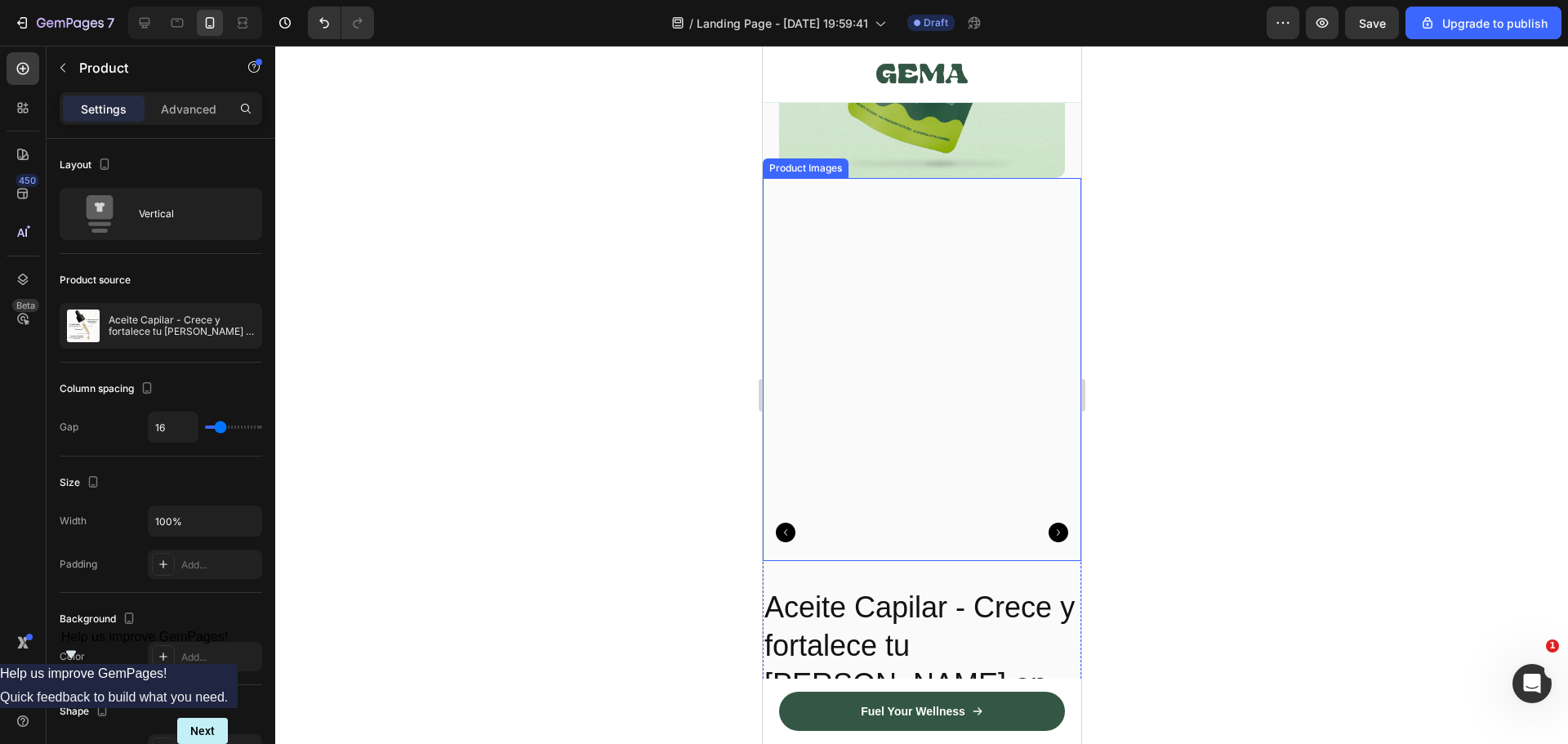
scroll to position [327, 0]
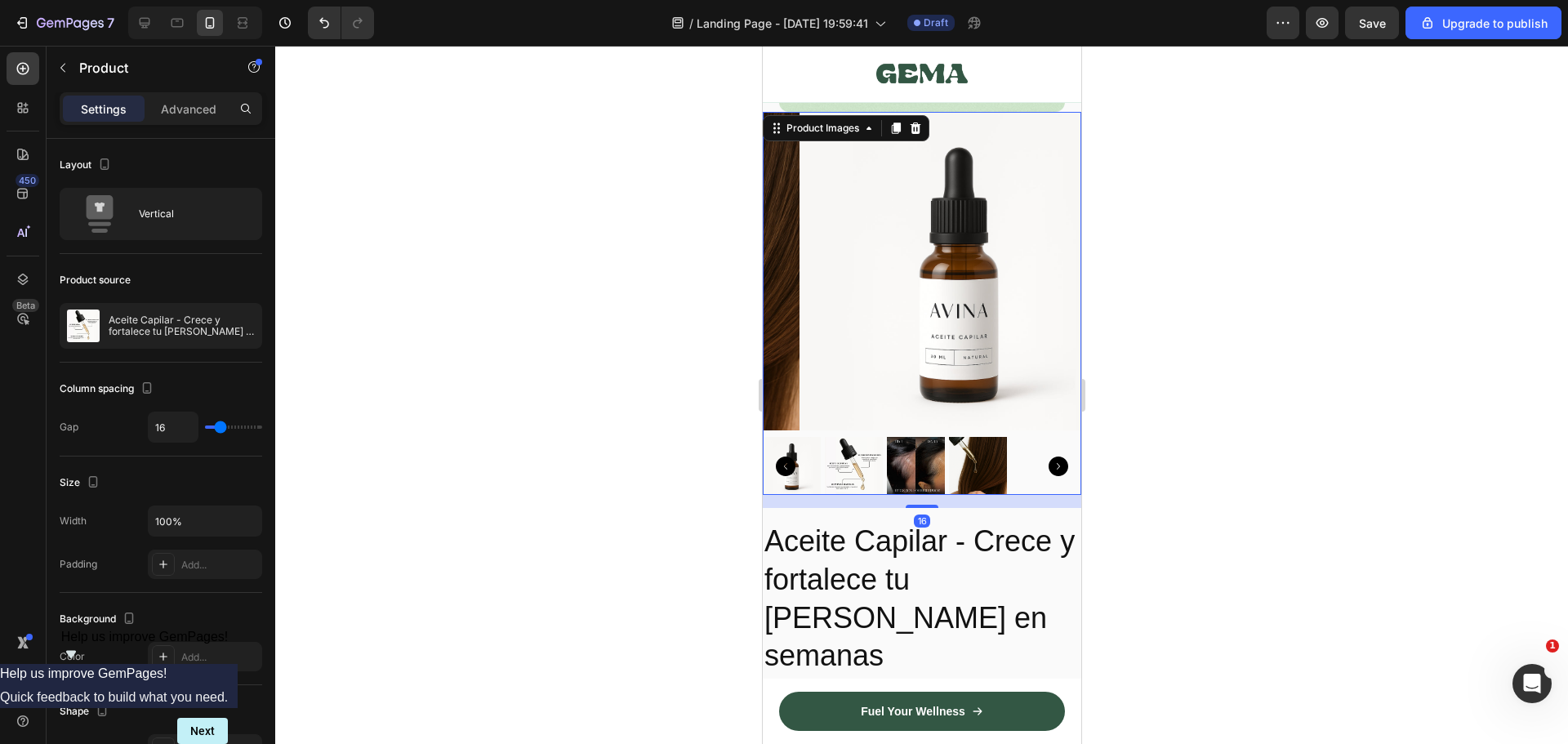
click at [878, 437] on img at bounding box center [853, 467] width 58 height 58
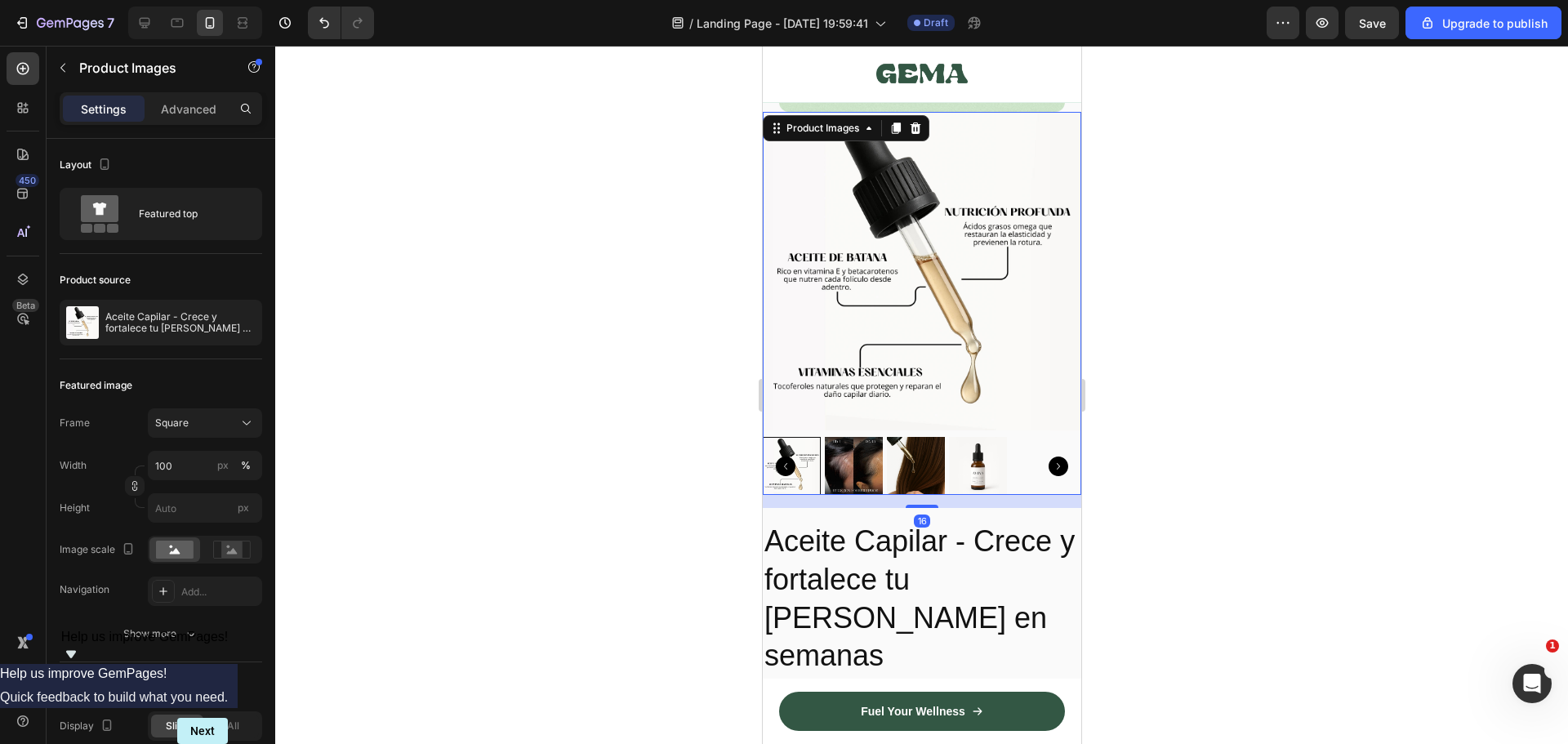
click at [908, 437] on img at bounding box center [915, 467] width 58 height 58
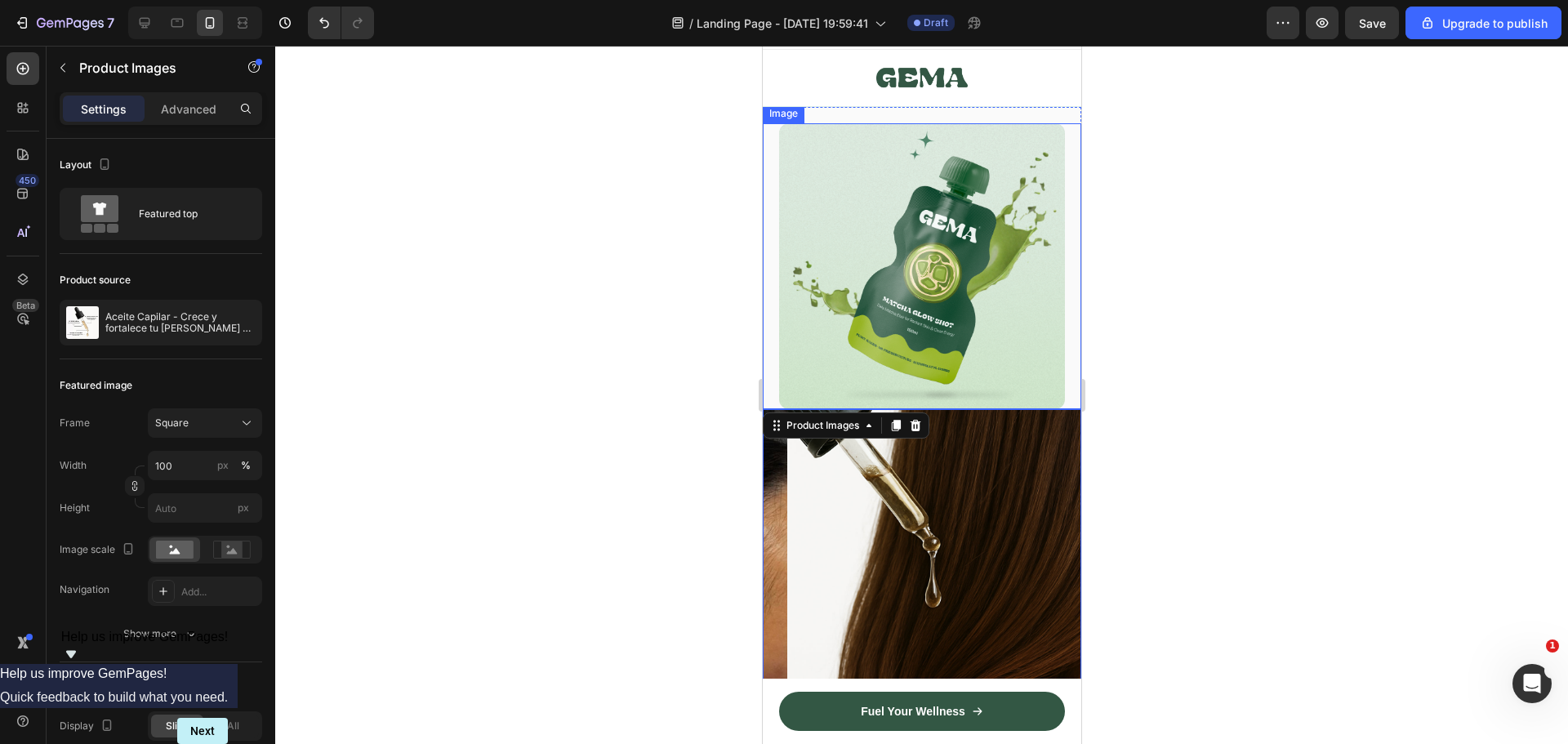
scroll to position [0, 0]
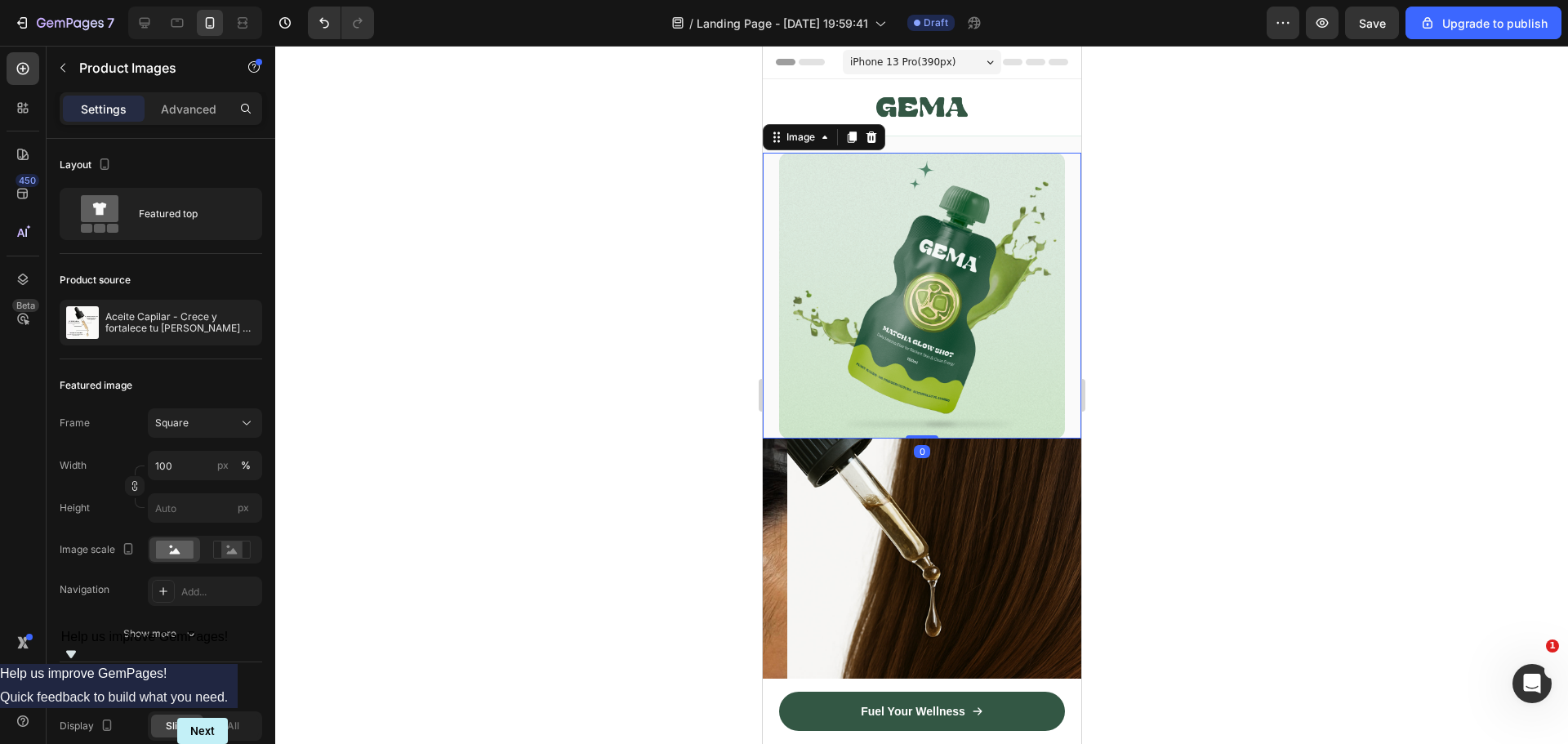
click at [941, 292] on img at bounding box center [921, 296] width 285 height 286
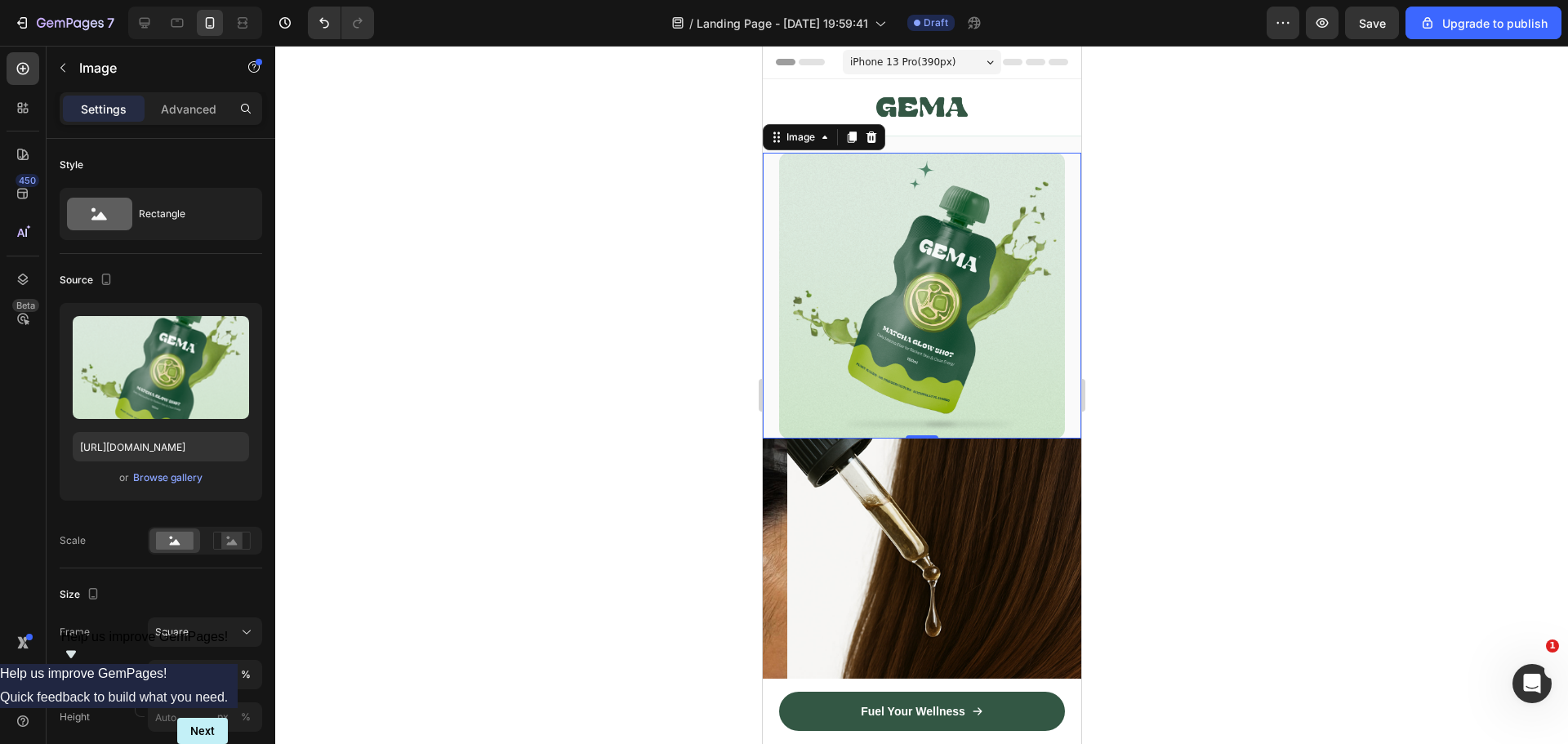
drag, startPoint x: 873, startPoint y: 133, endPoint x: 1123, endPoint y: 262, distance: 281.3
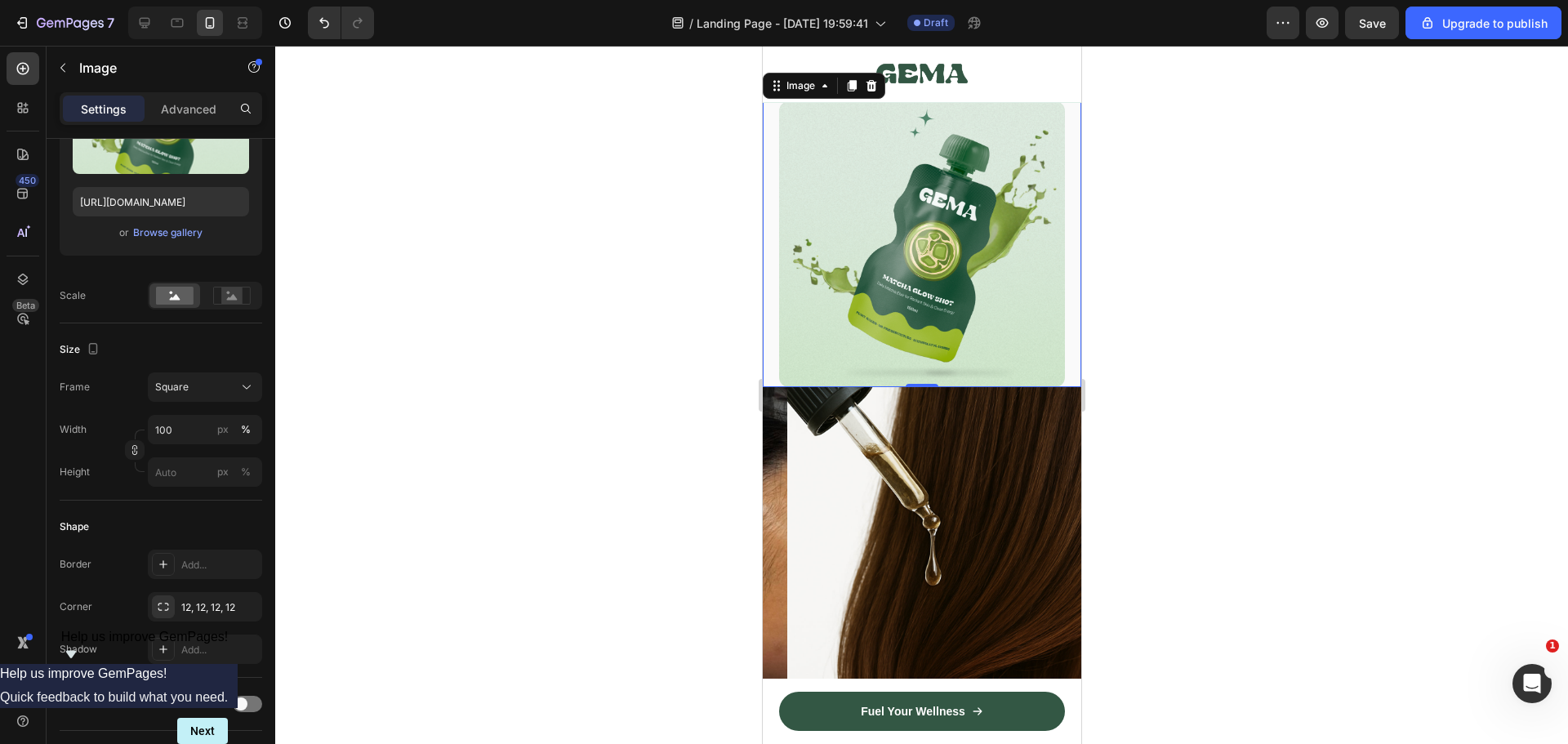
scroll to position [164, 0]
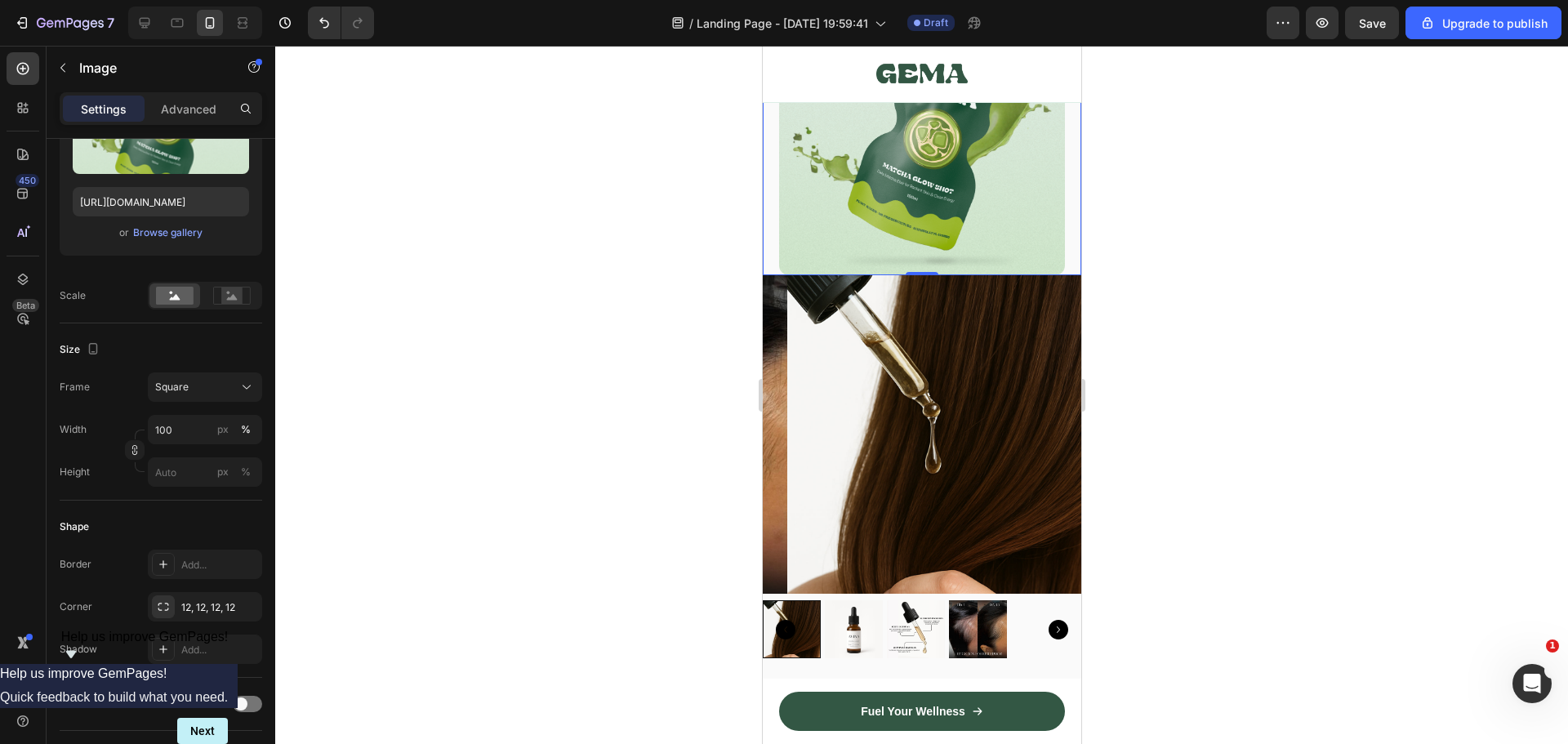
click at [918, 397] on img at bounding box center [945, 435] width 318 height 318
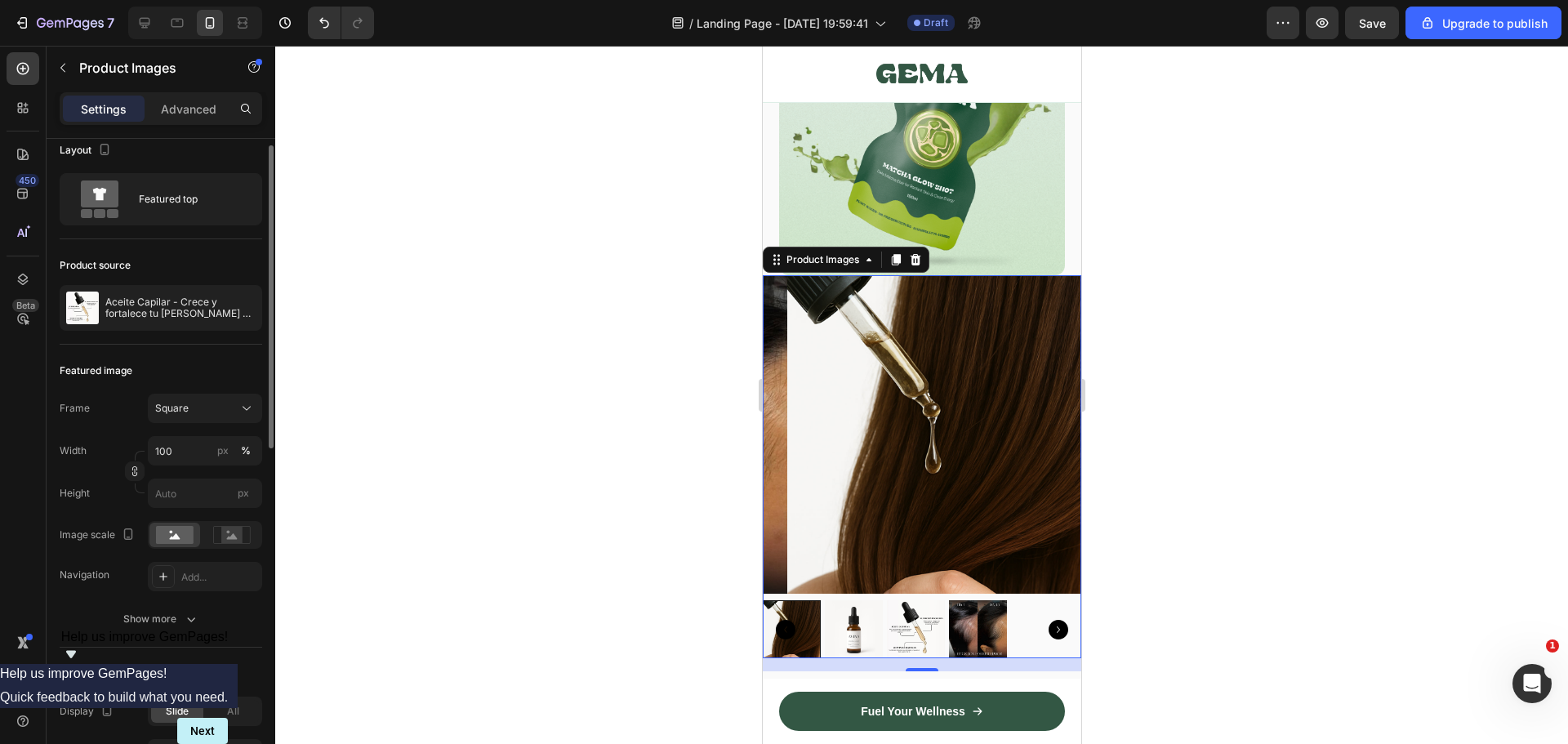
scroll to position [0, 0]
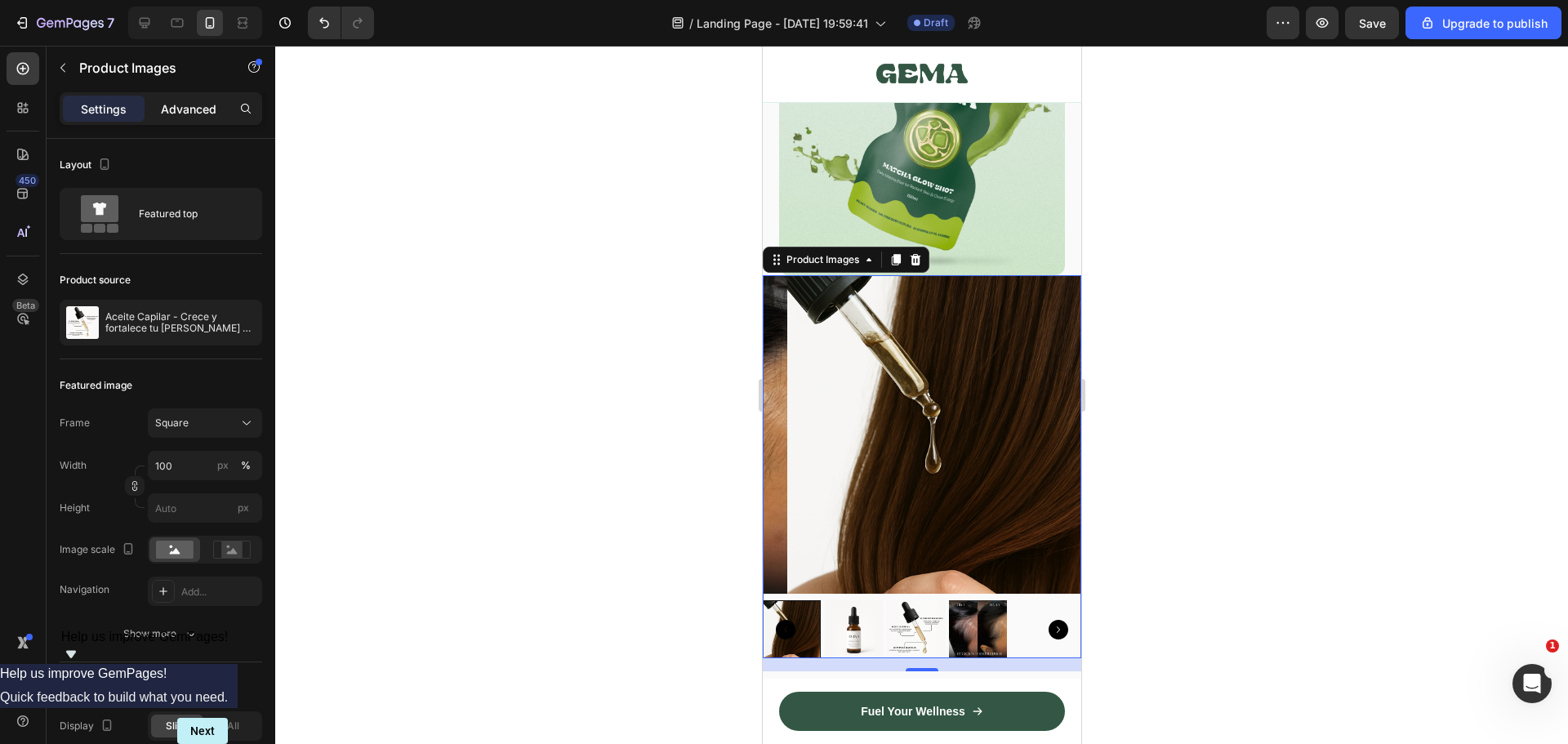
click at [168, 120] on div "Advanced" at bounding box center [189, 108] width 82 height 26
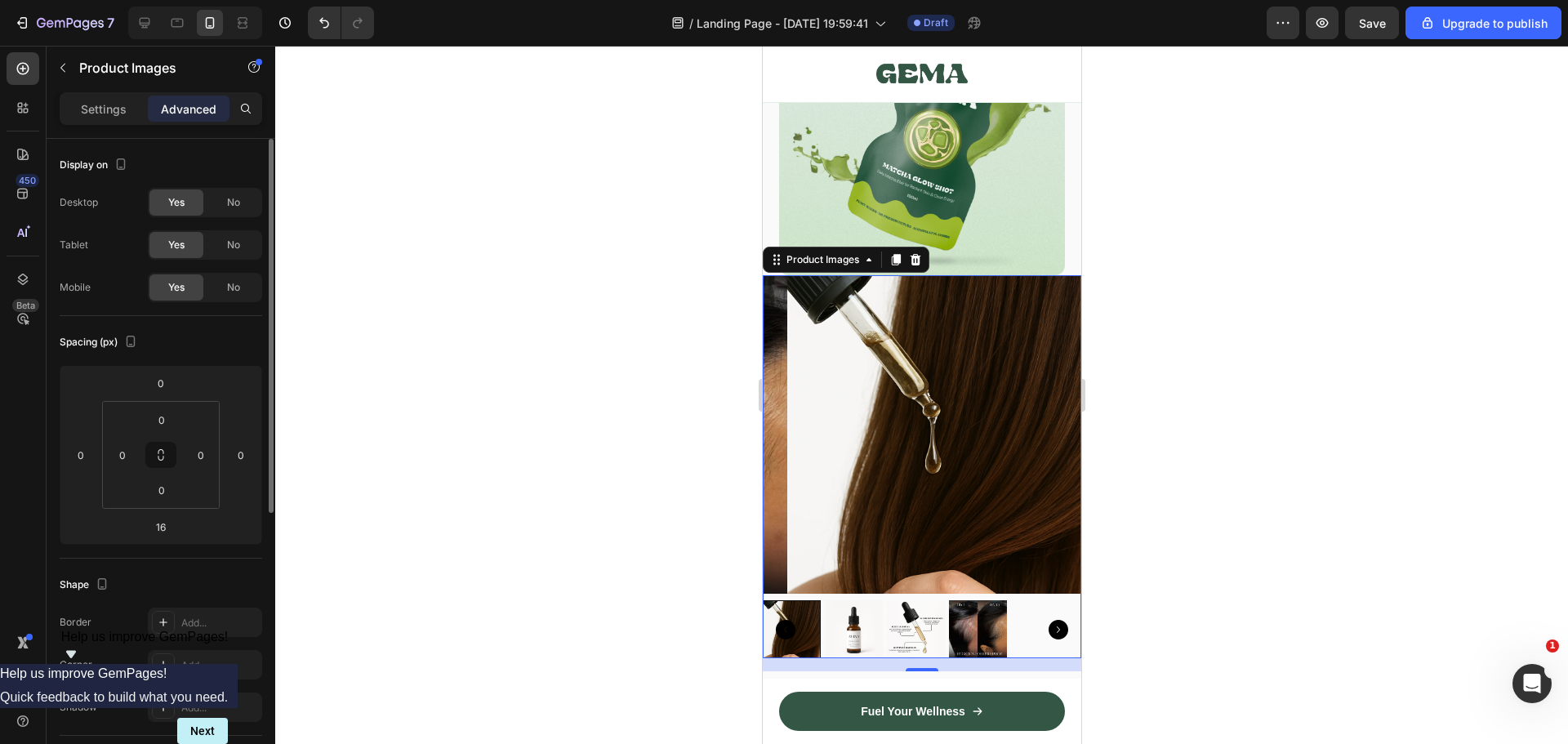
click at [104, 100] on p "Settings" at bounding box center [104, 108] width 45 height 17
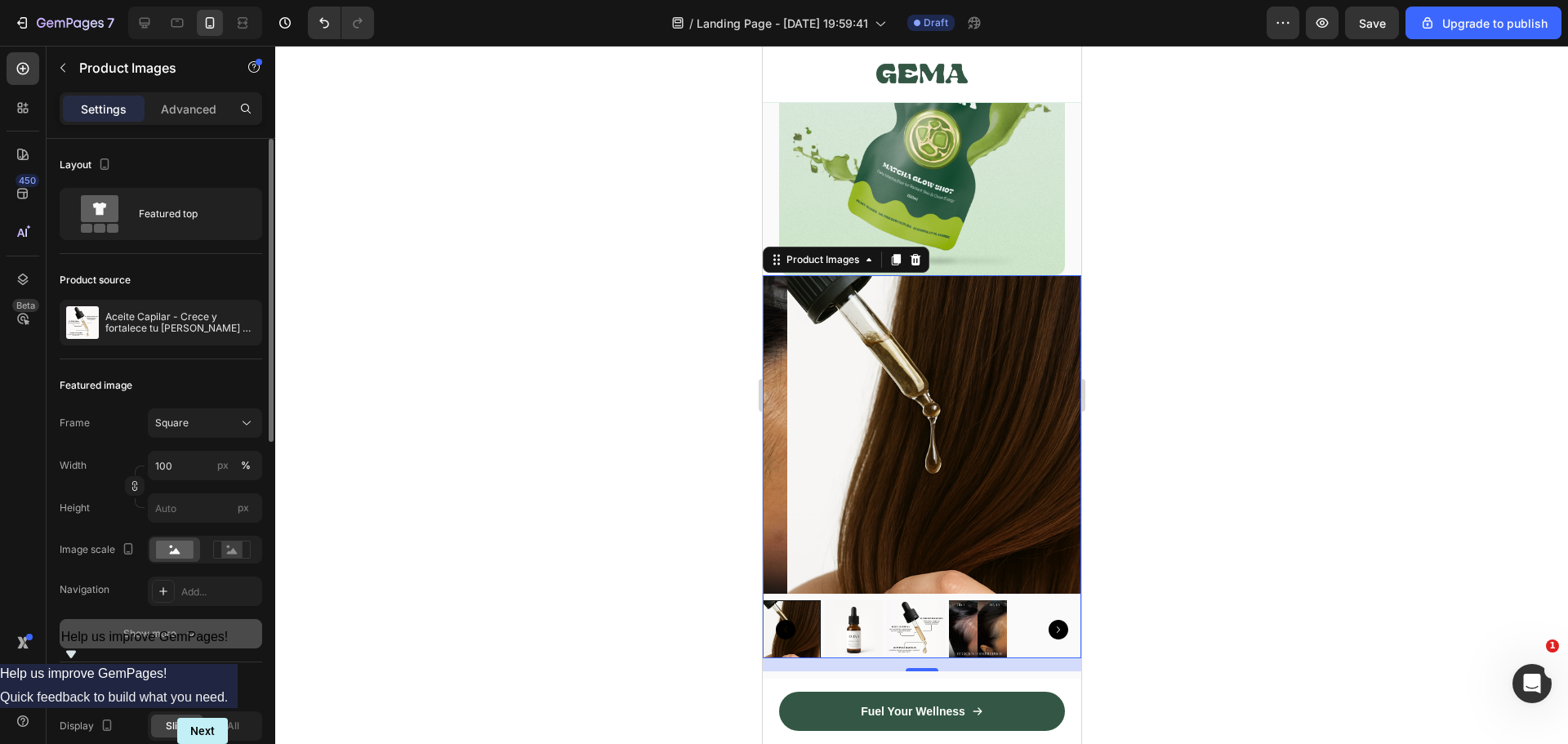
click at [163, 630] on div "Show more" at bounding box center [162, 634] width 76 height 16
click at [164, 633] on icon at bounding box center [163, 633] width 8 height 8
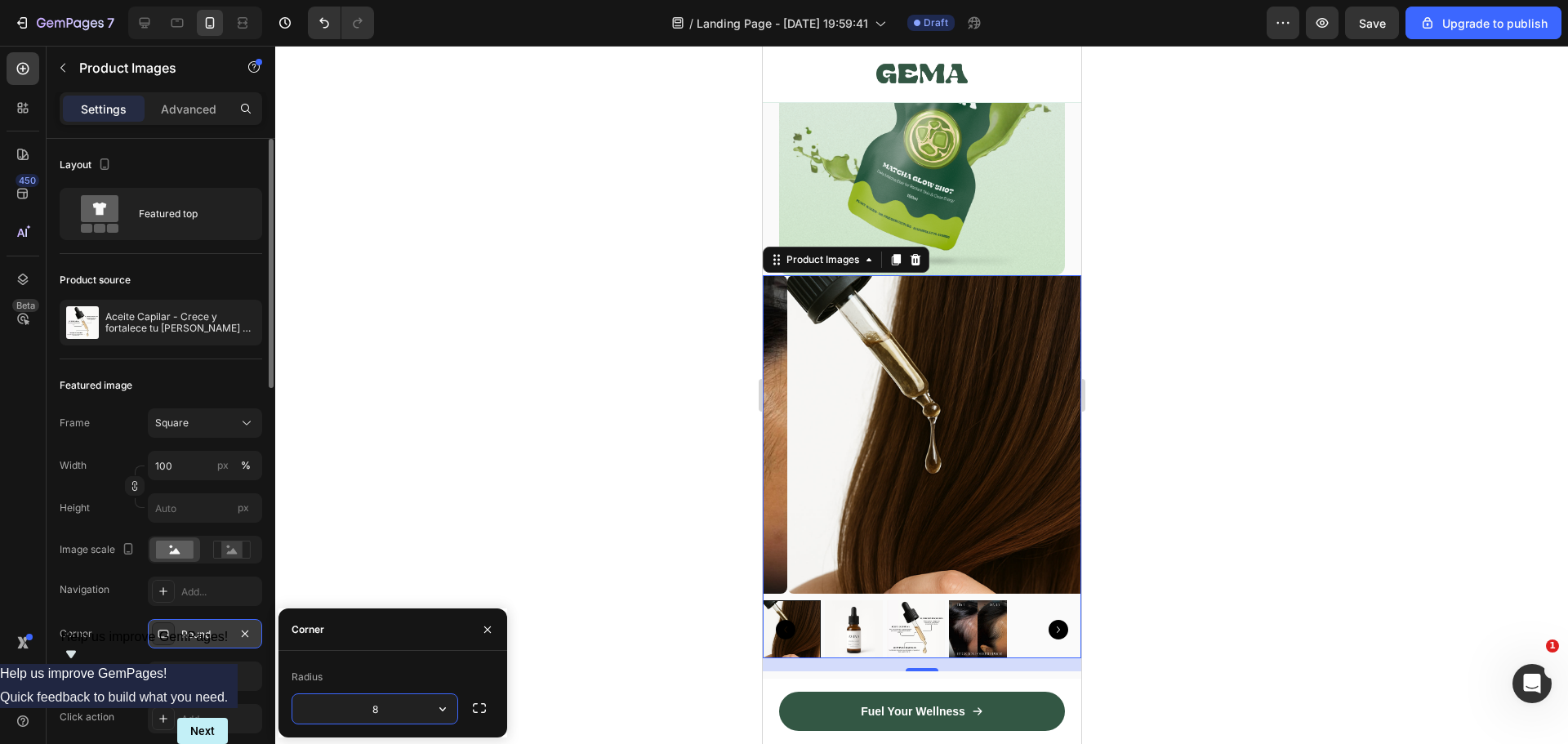
click at [373, 711] on input "8" at bounding box center [375, 709] width 165 height 29
type input "12"
click at [462, 488] on div at bounding box center [922, 395] width 1293 height 699
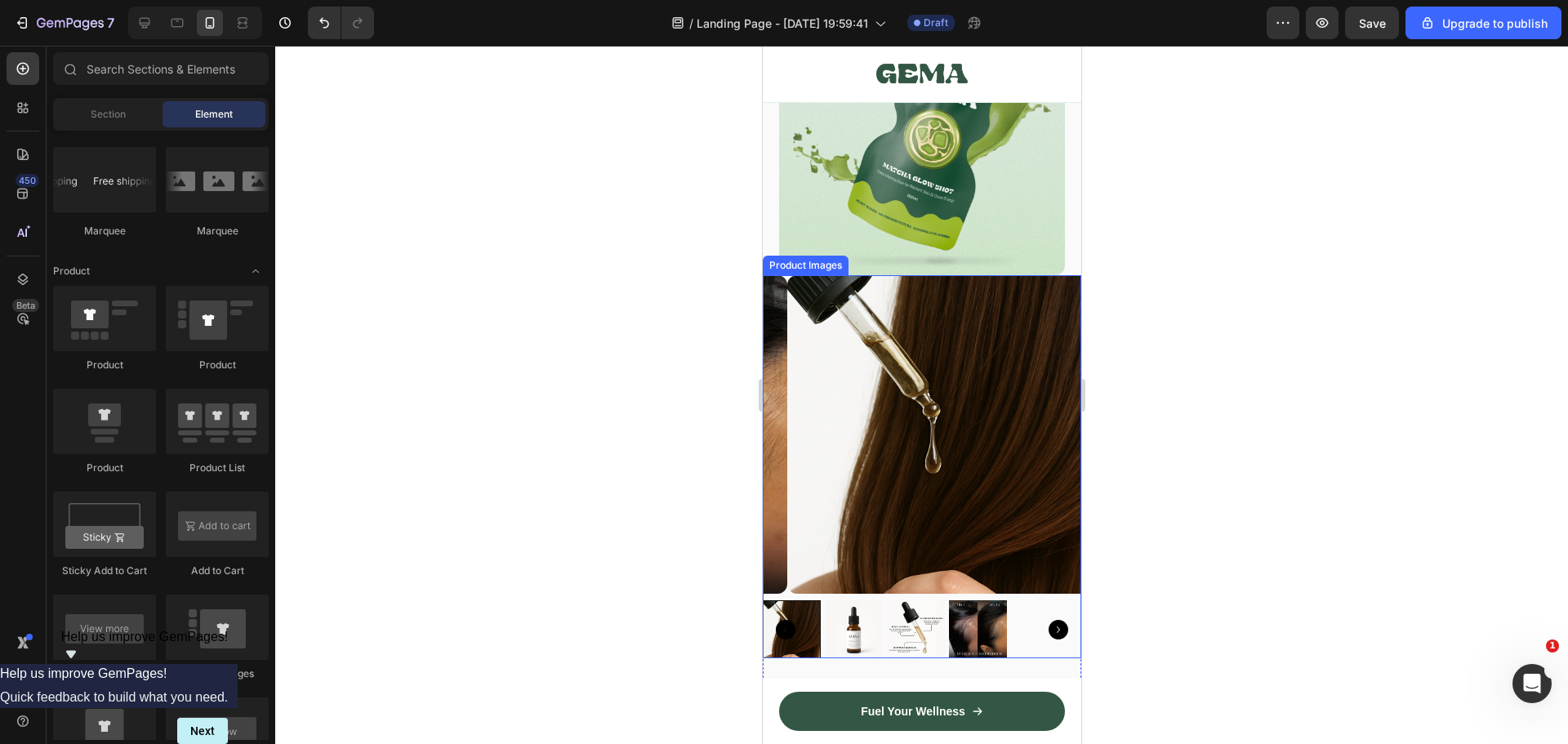
click at [942, 457] on img at bounding box center [945, 435] width 318 height 318
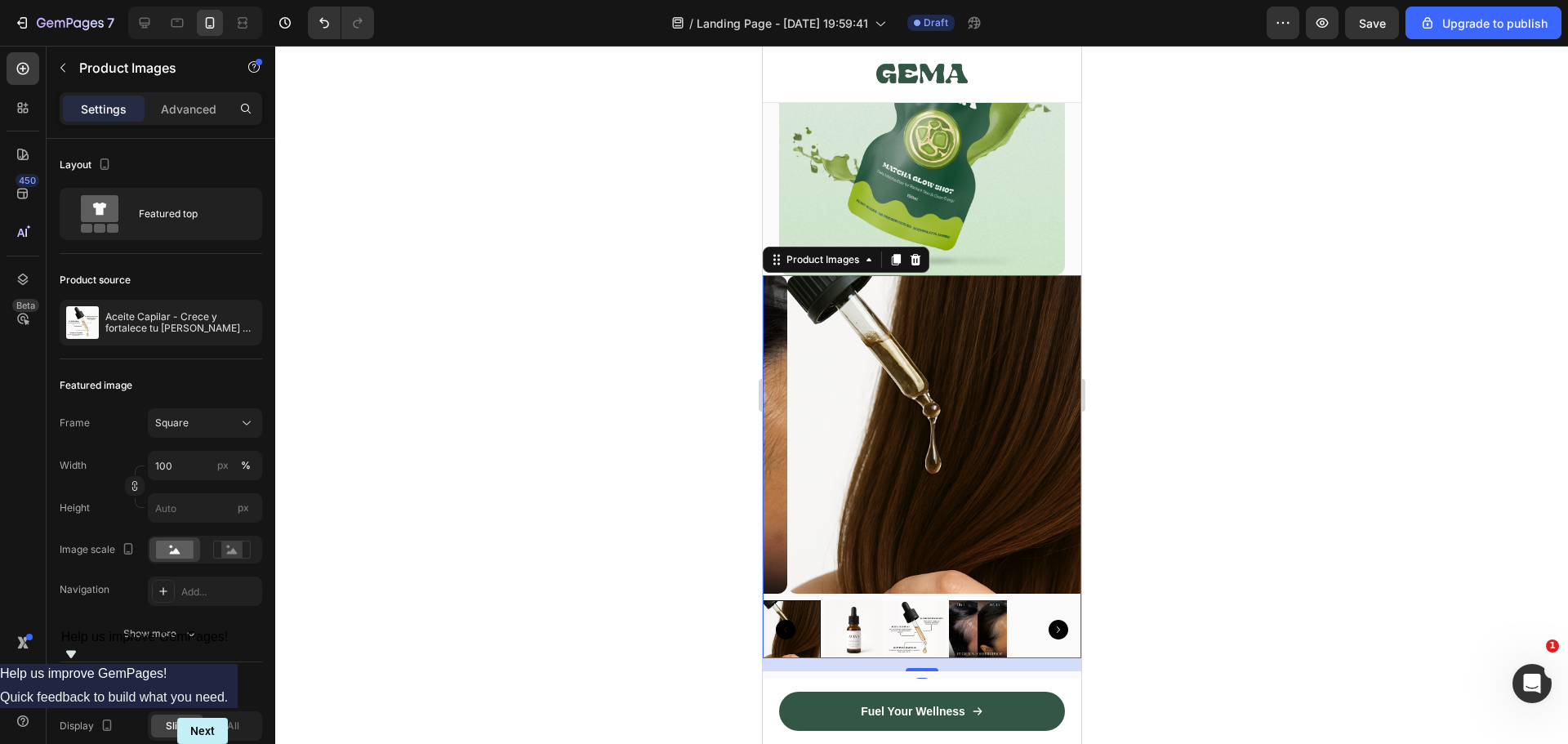
click at [1454, 356] on div at bounding box center [922, 395] width 1293 height 699
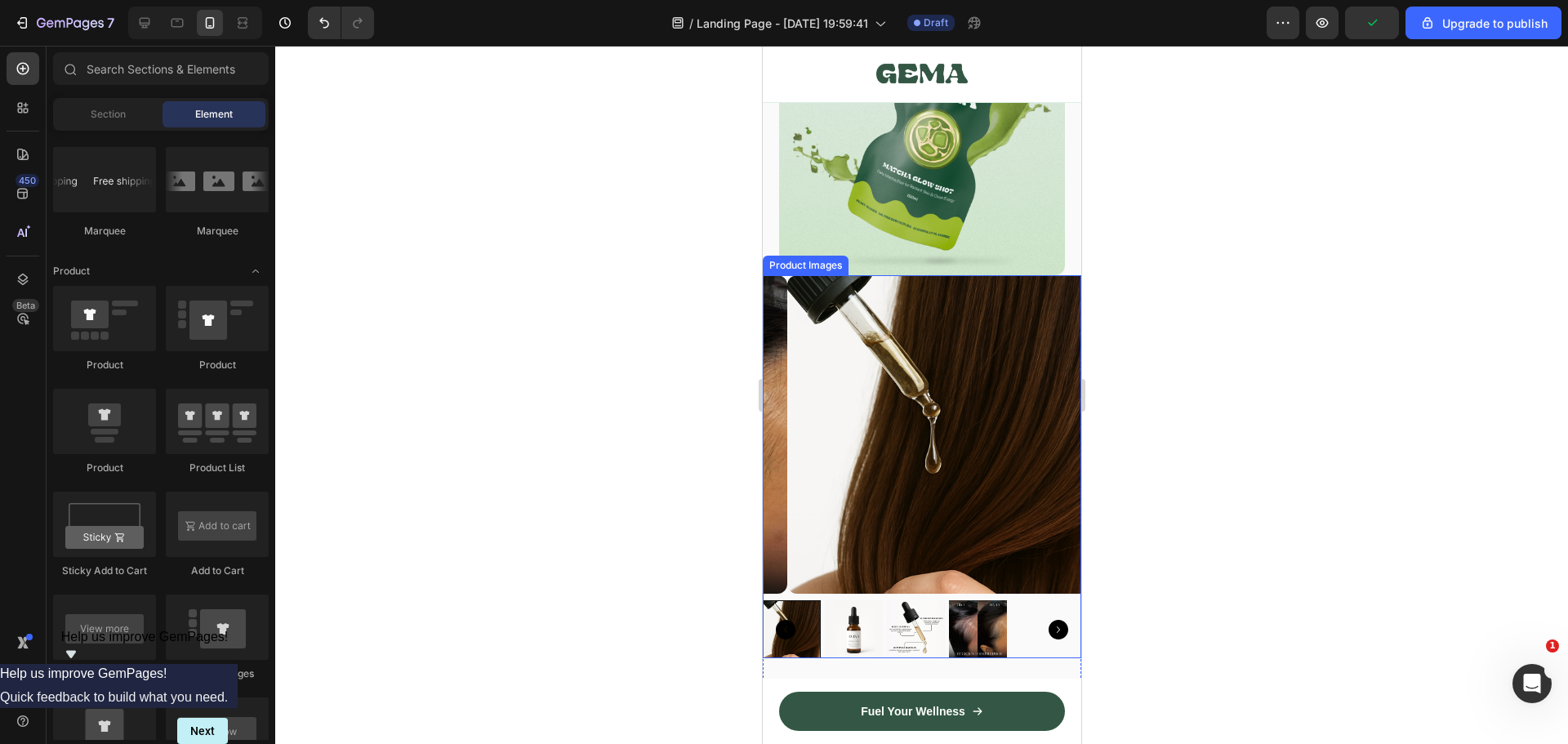
click at [1026, 388] on img at bounding box center [945, 435] width 318 height 318
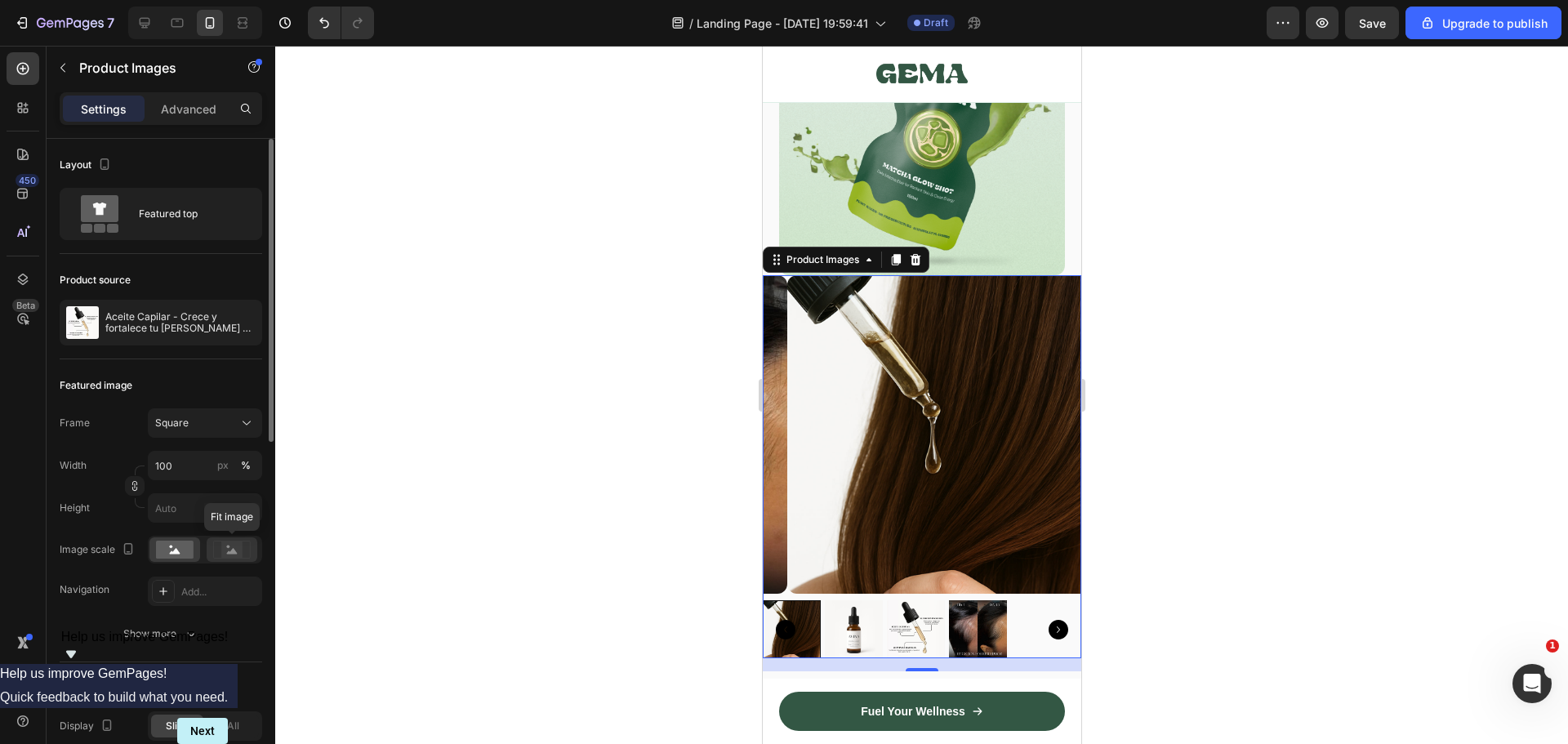
click at [221, 550] on icon at bounding box center [231, 550] width 37 height 18
click at [172, 553] on icon at bounding box center [175, 551] width 11 height 5
click at [183, 117] on div "Advanced" at bounding box center [189, 108] width 82 height 26
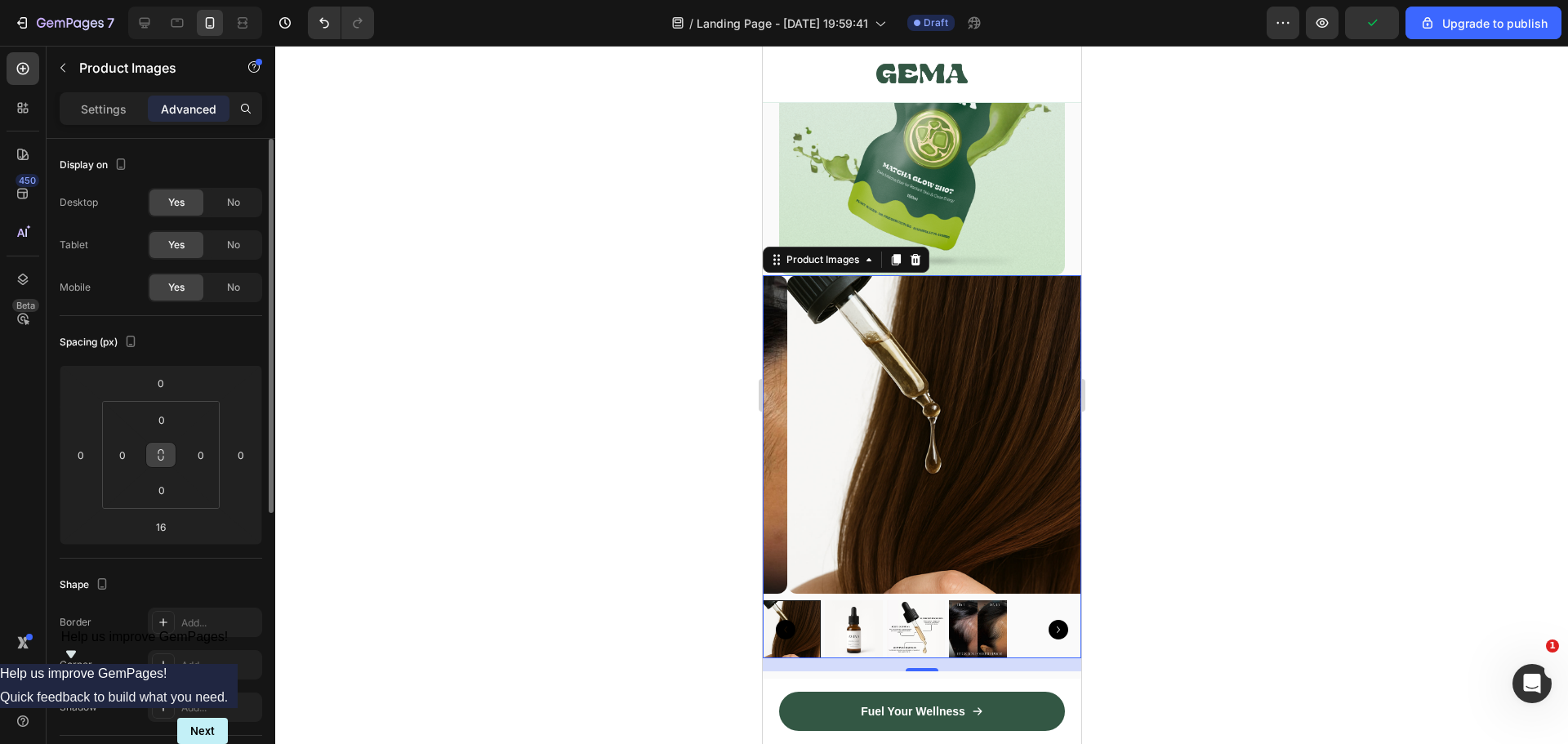
click at [162, 463] on button at bounding box center [161, 455] width 31 height 26
click at [1377, 257] on div at bounding box center [922, 395] width 1293 height 699
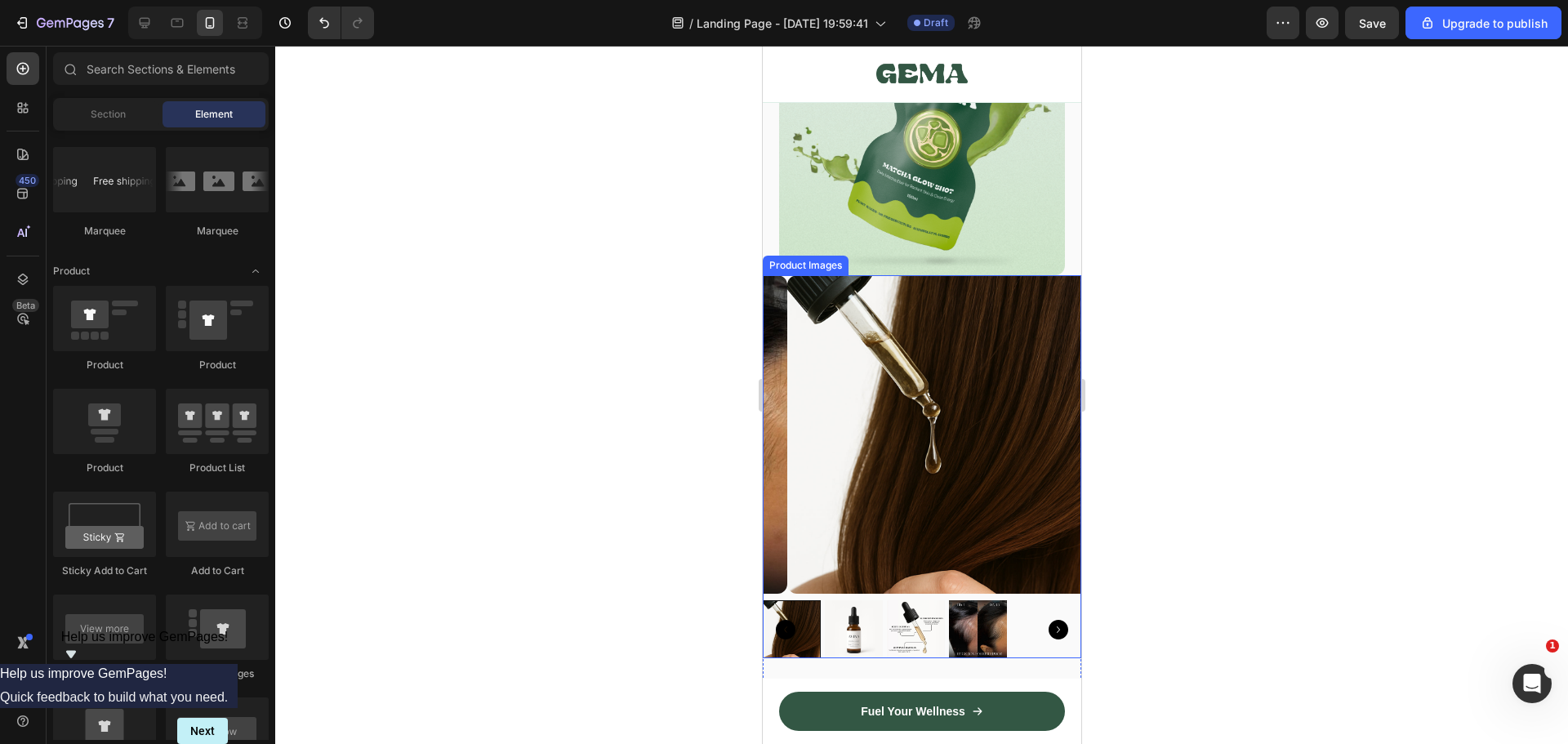
click at [923, 368] on img at bounding box center [945, 435] width 318 height 318
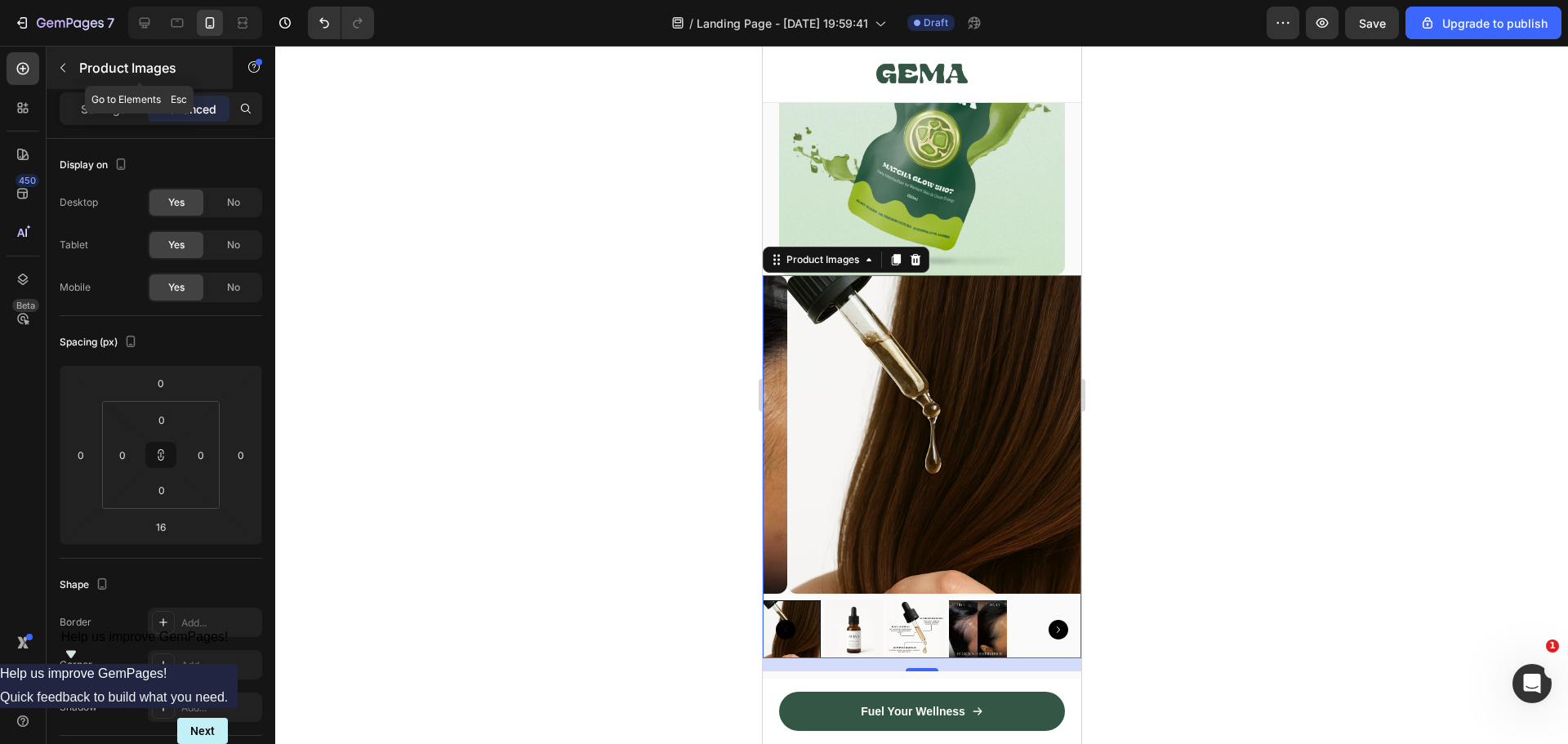
click at [58, 66] on icon "button" at bounding box center [63, 67] width 13 height 13
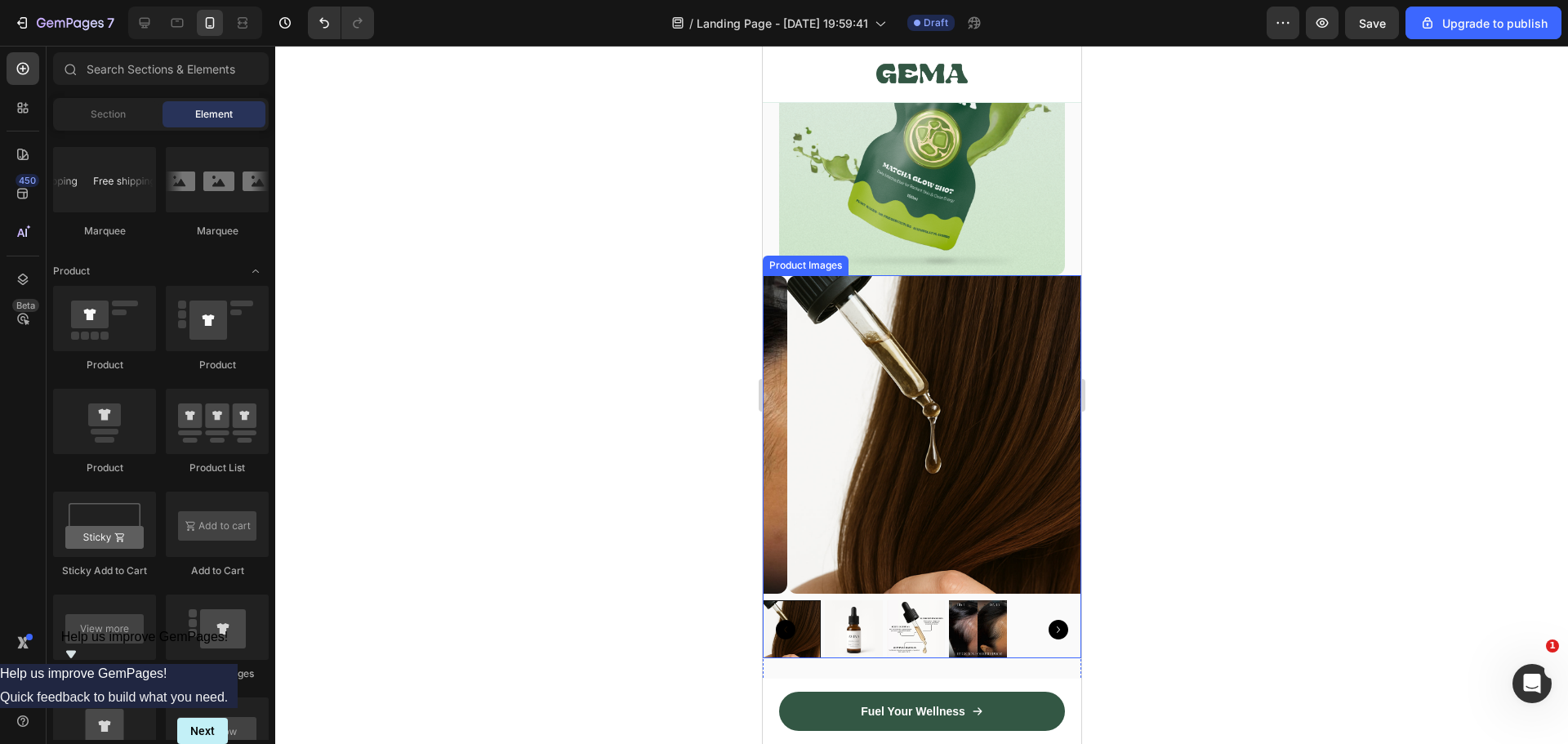
click at [876, 283] on img at bounding box center [945, 435] width 318 height 318
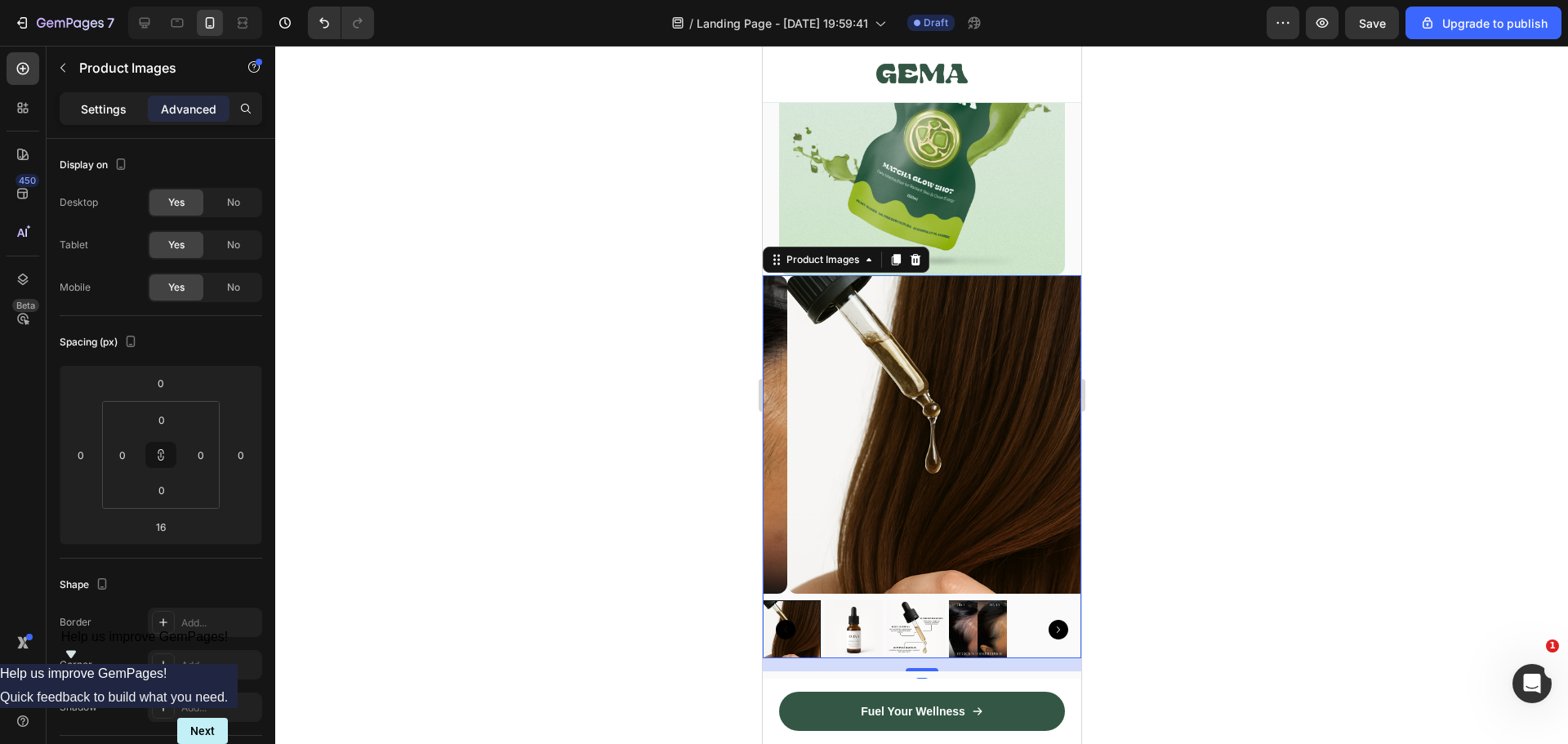
click at [93, 106] on p "Settings" at bounding box center [104, 108] width 45 height 17
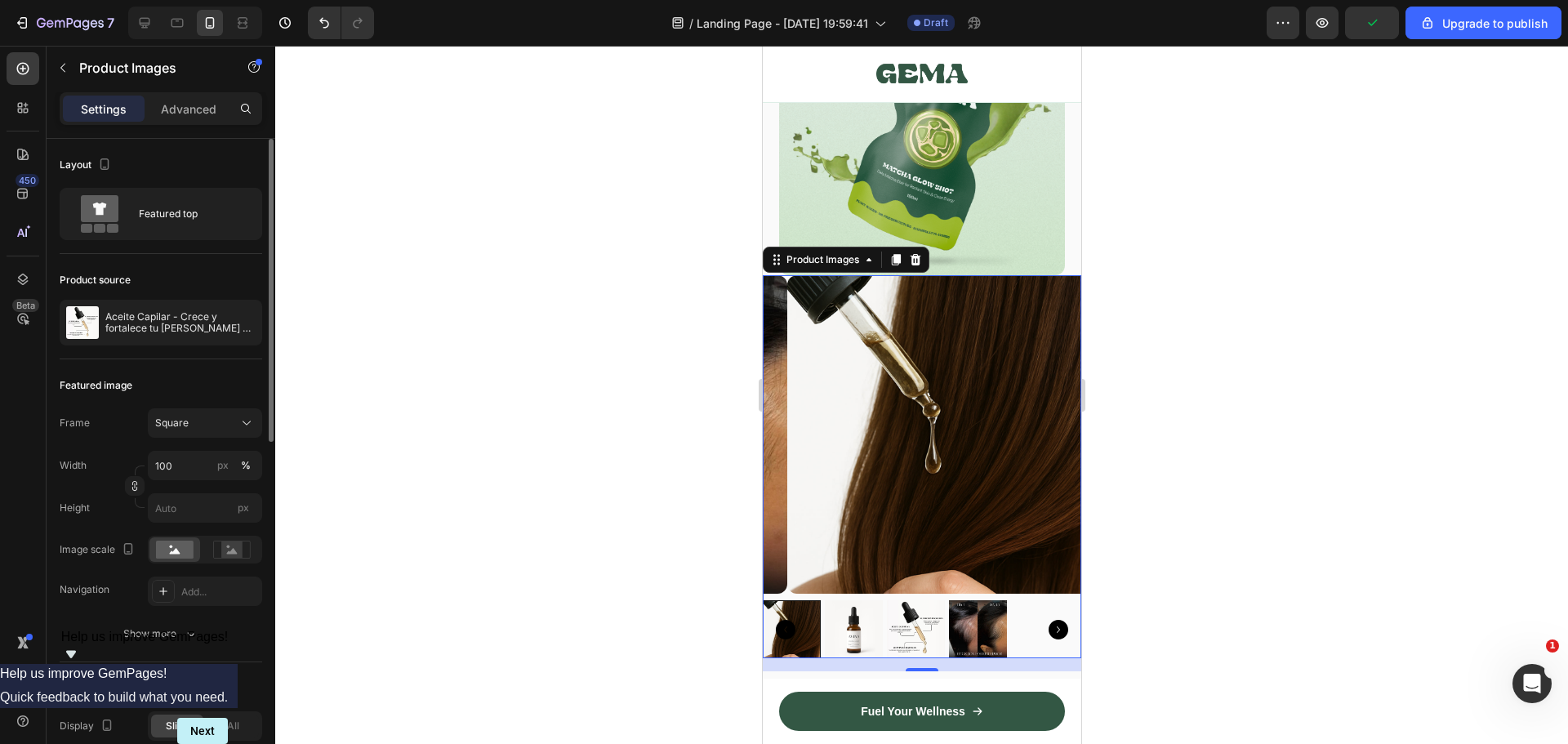
scroll to position [82, 0]
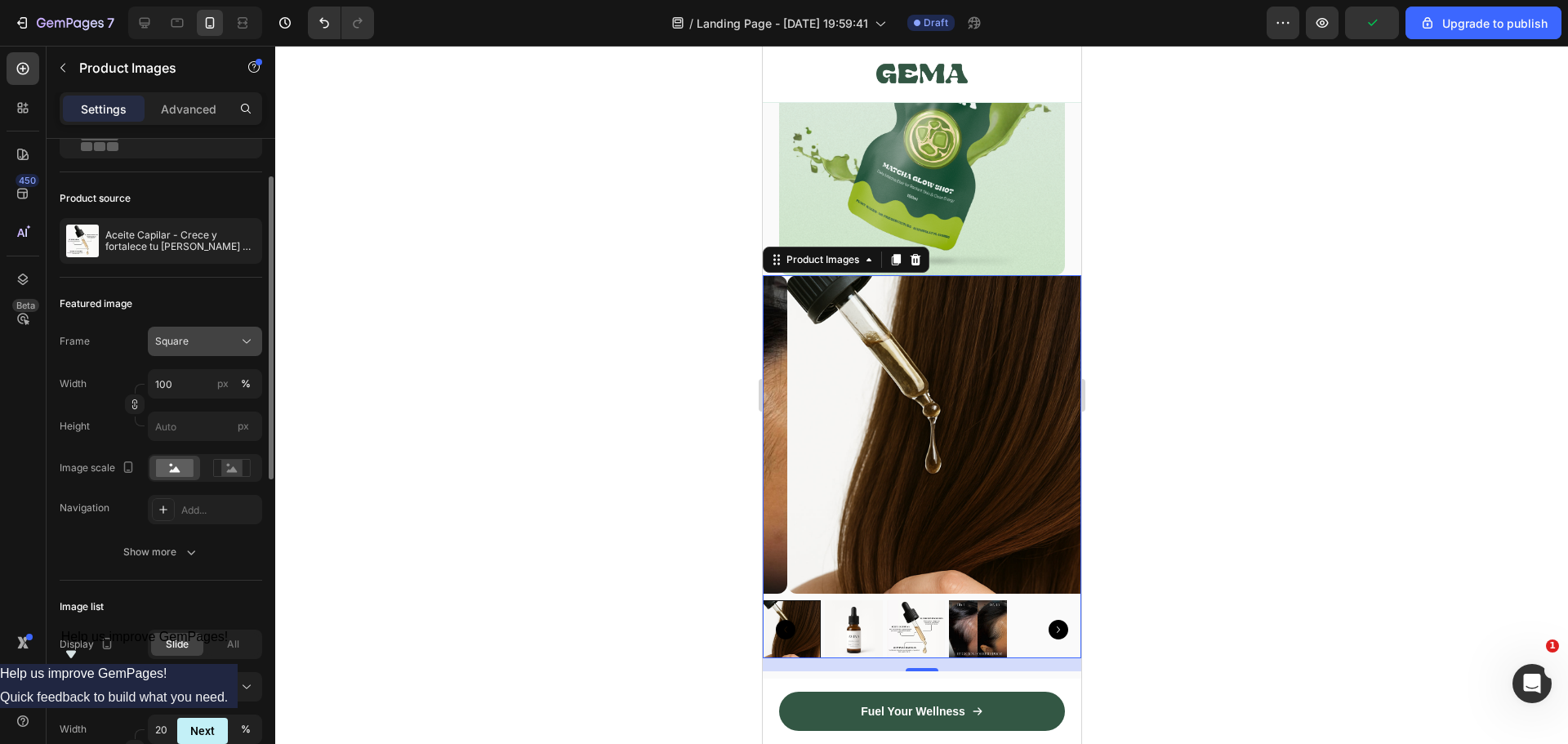
click at [195, 333] on button "Square" at bounding box center [205, 341] width 115 height 29
click at [200, 468] on div "Original" at bounding box center [202, 474] width 95 height 15
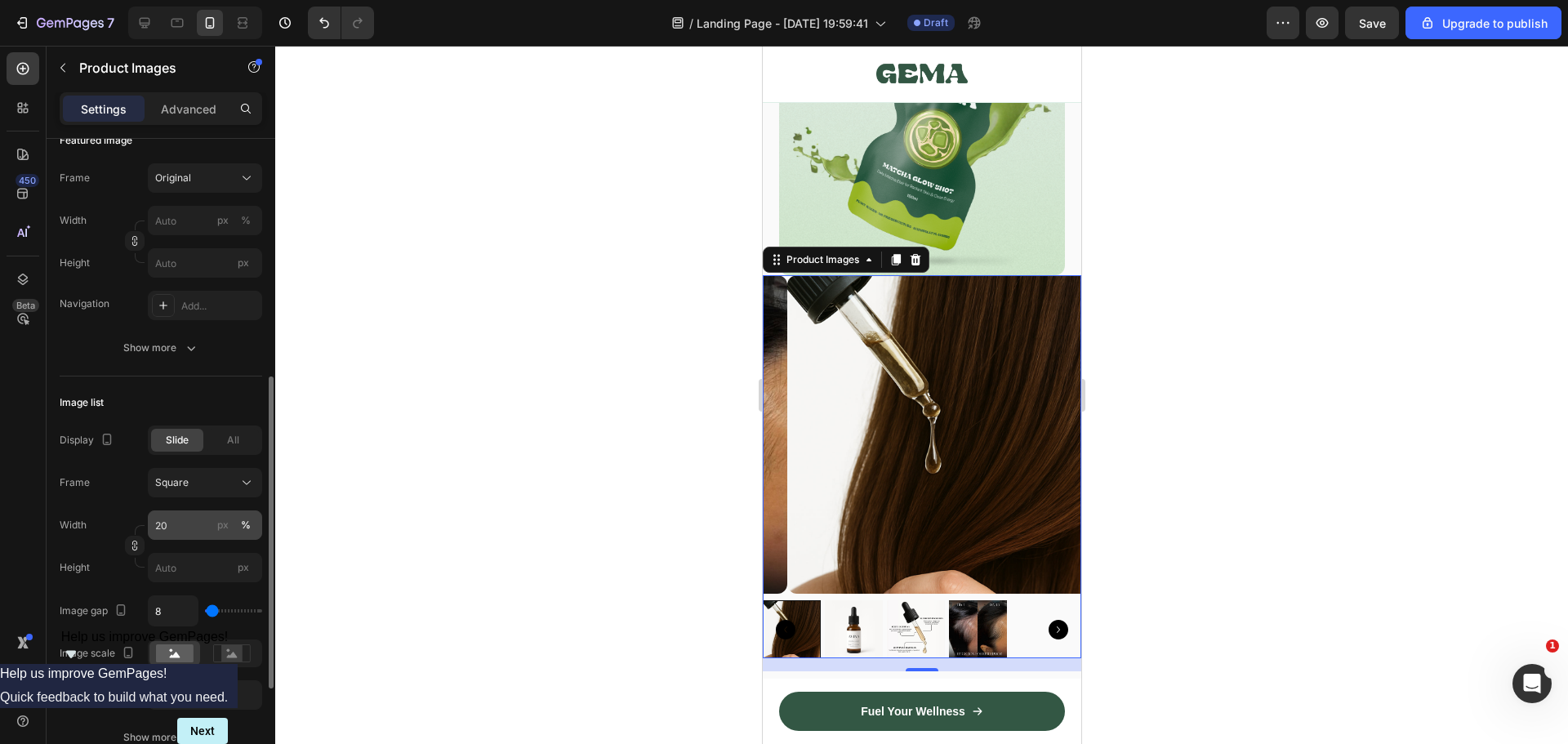
scroll to position [327, 0]
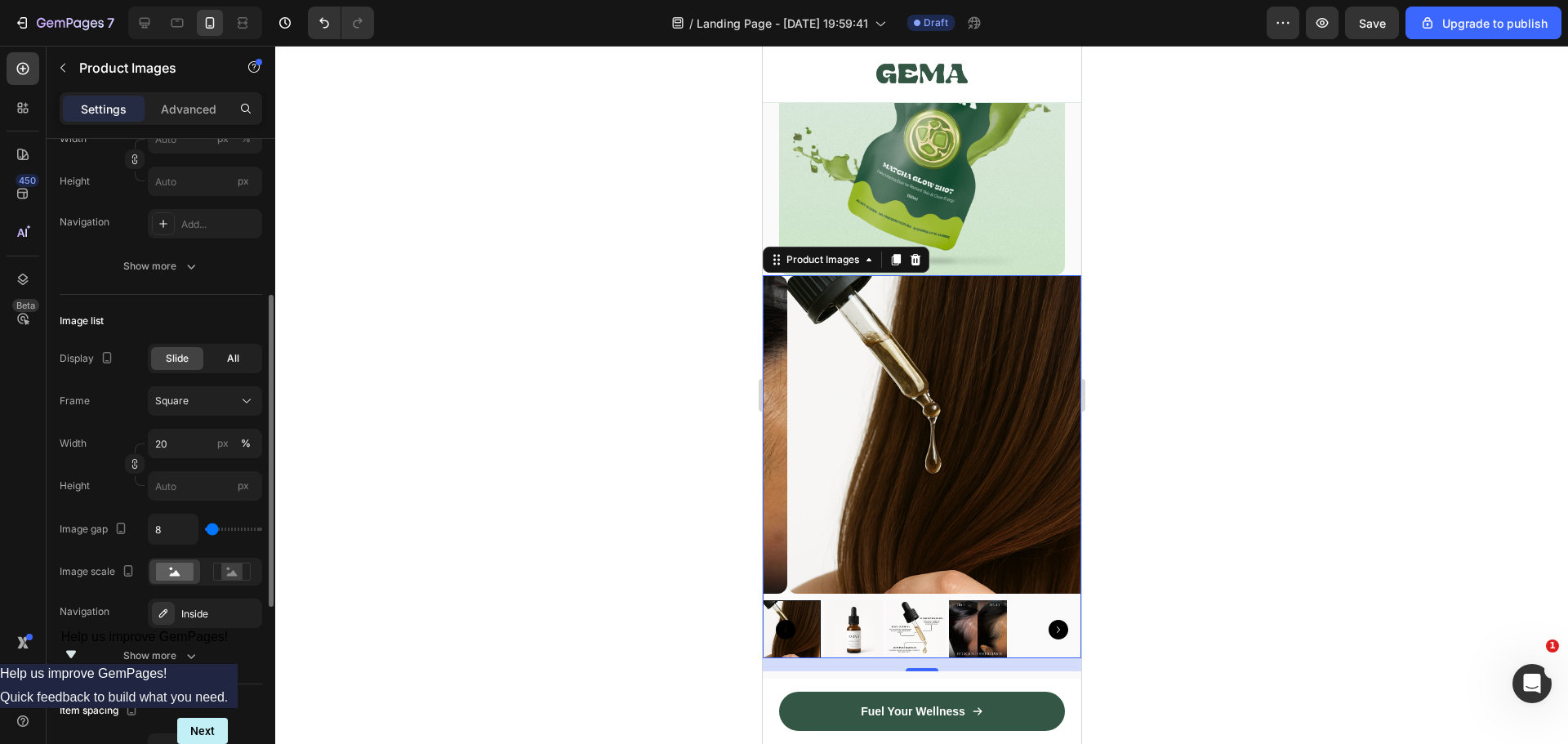
click at [235, 351] on span "All" at bounding box center [233, 358] width 12 height 15
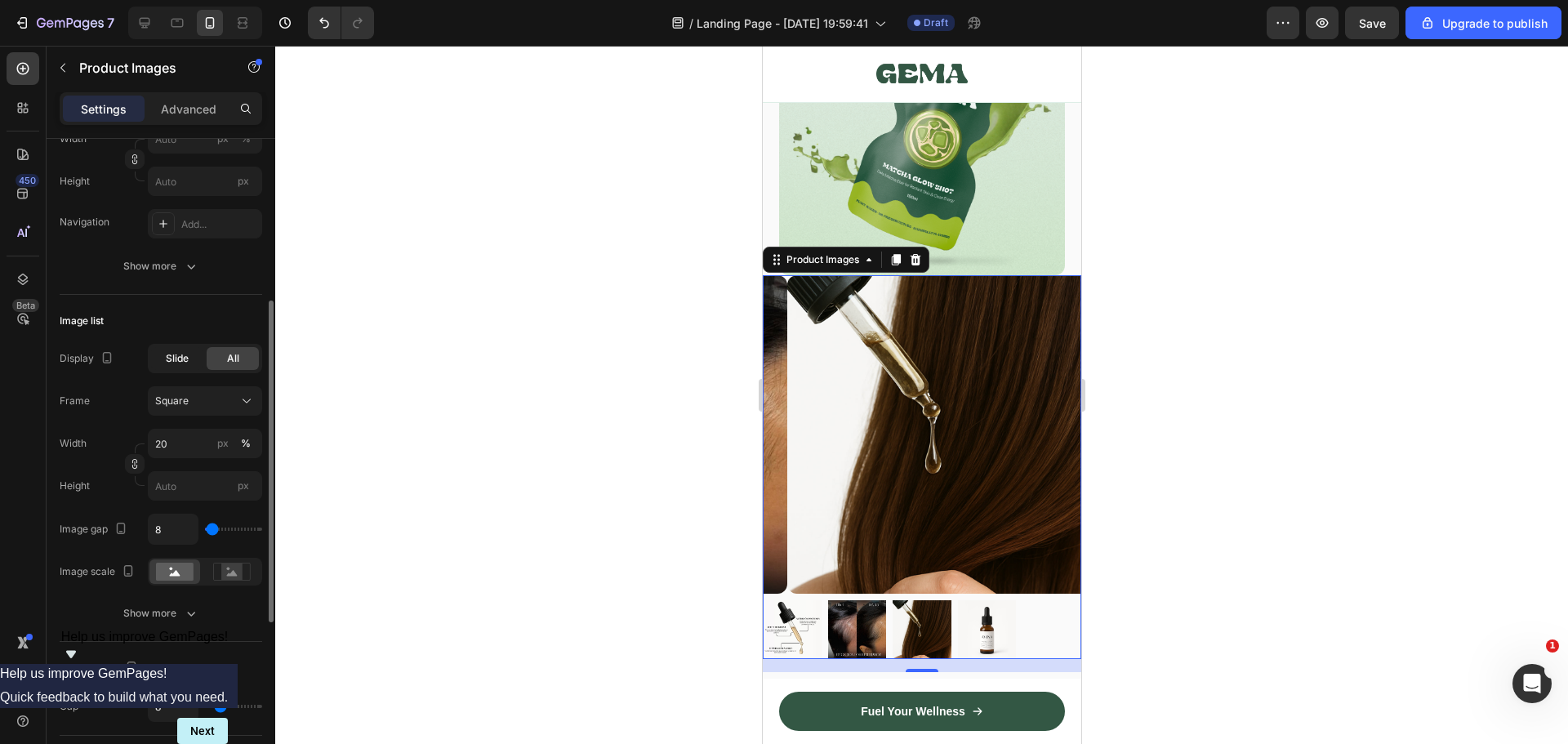
click at [160, 367] on div "Slide" at bounding box center [176, 358] width 52 height 23
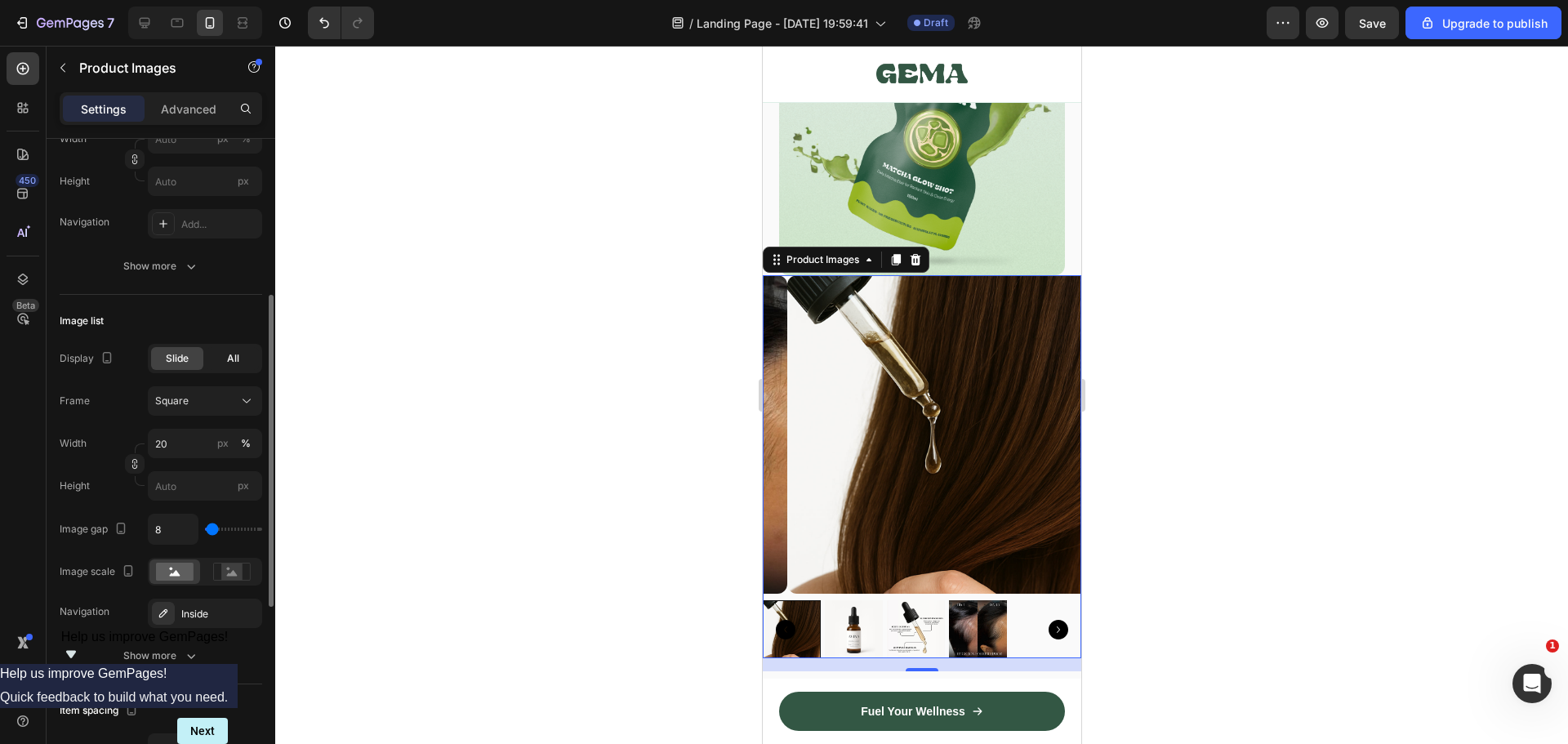
click at [221, 350] on div "All" at bounding box center [232, 358] width 52 height 23
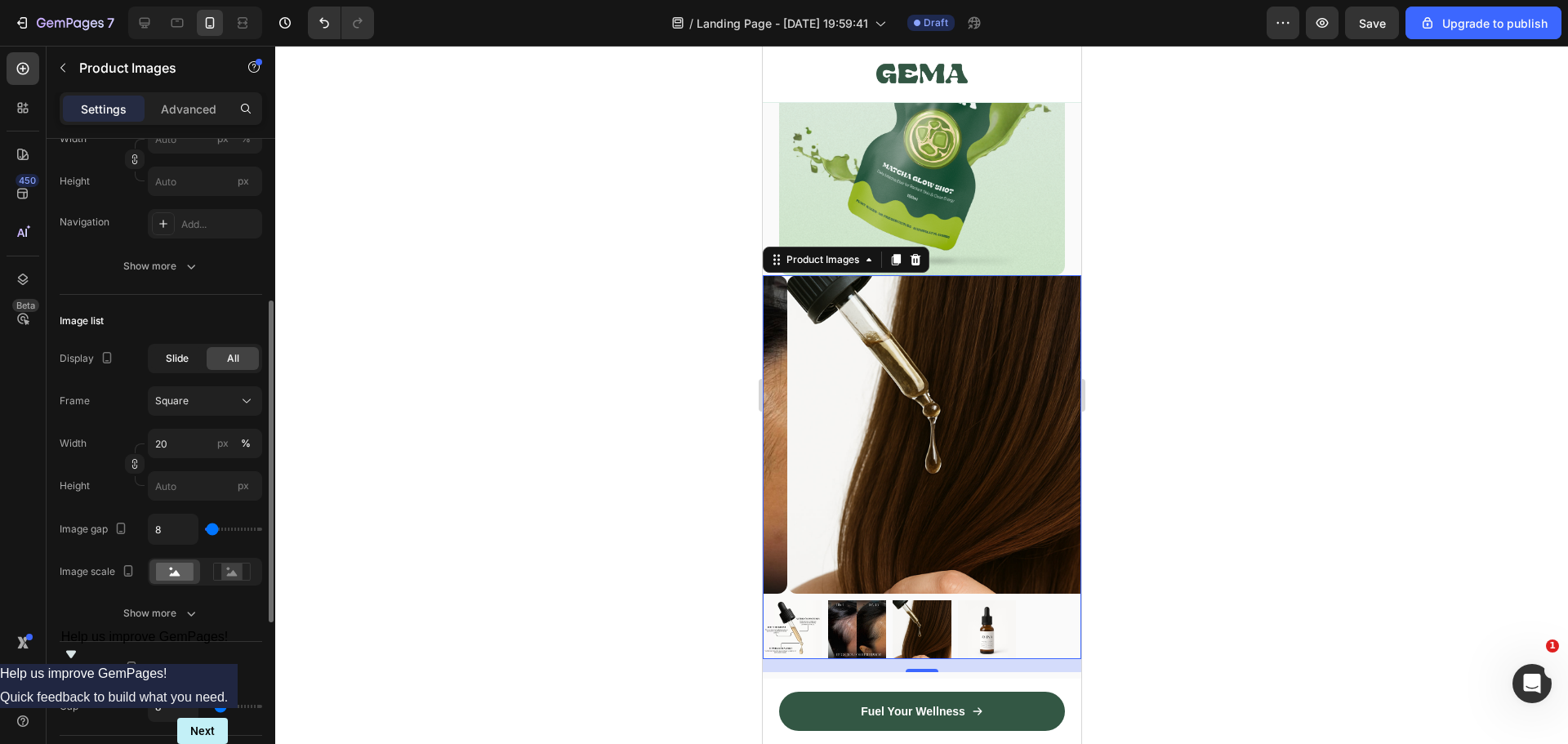
click at [192, 359] on div "Slide" at bounding box center [176, 358] width 52 height 23
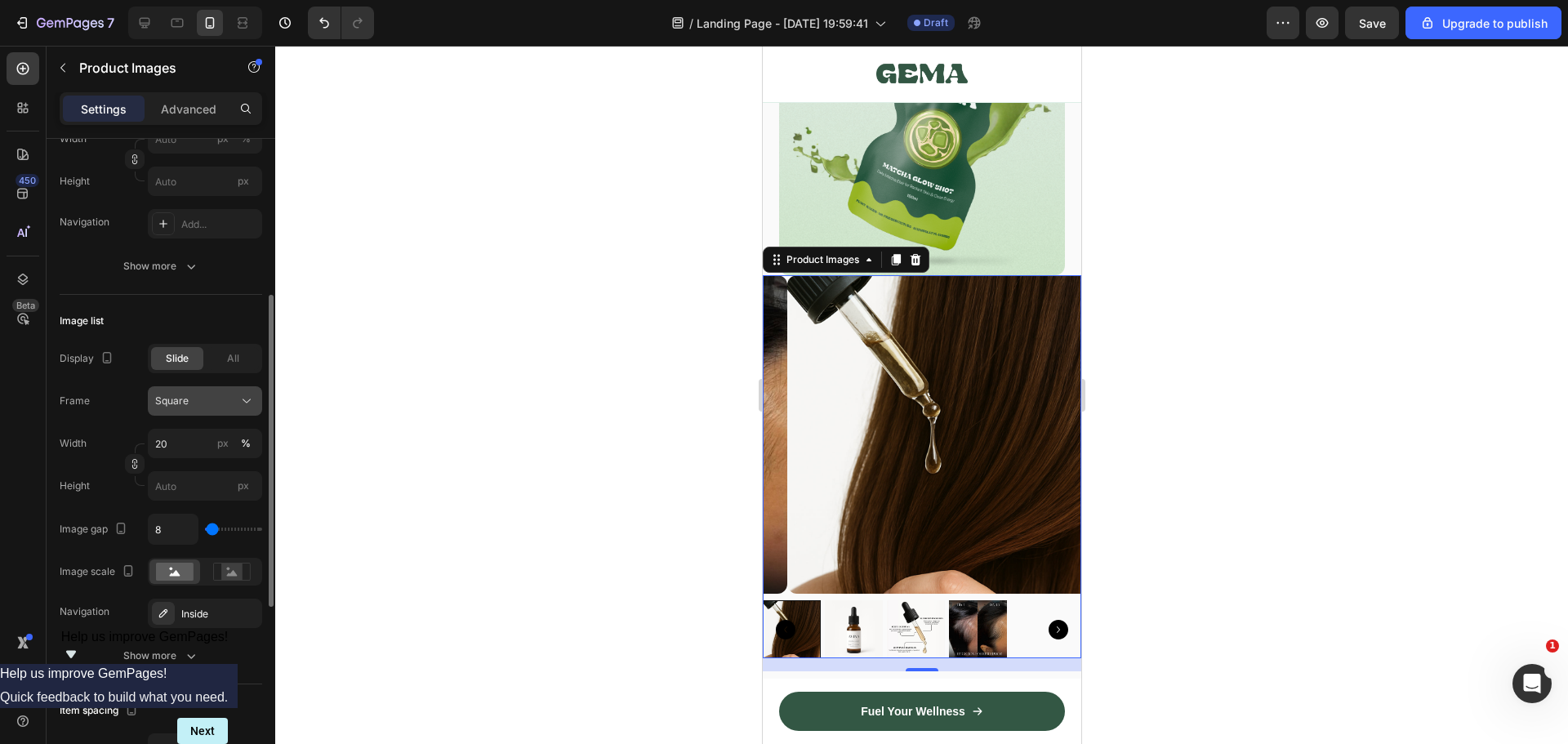
click at [218, 402] on div "Square" at bounding box center [195, 401] width 80 height 15
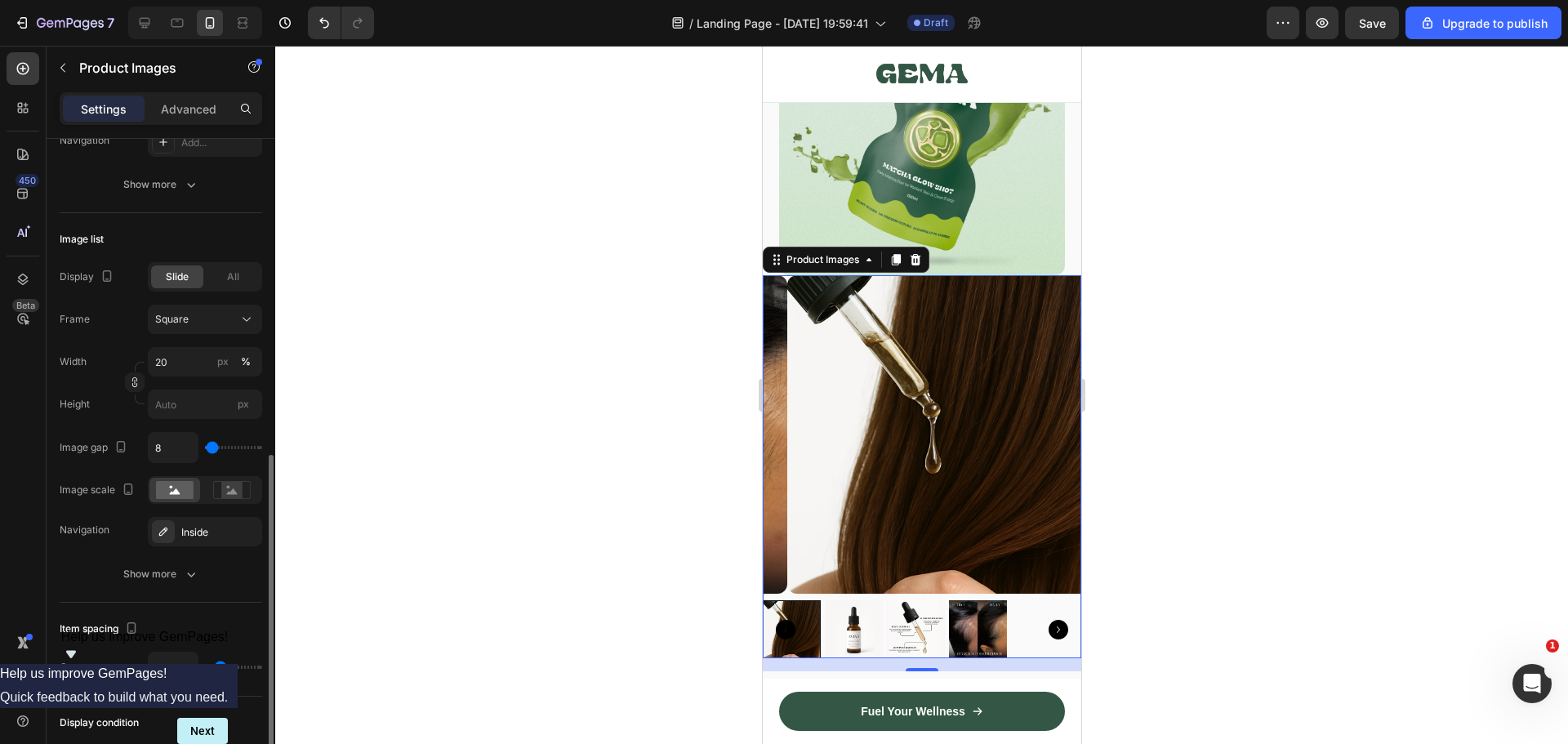
scroll to position [490, 0]
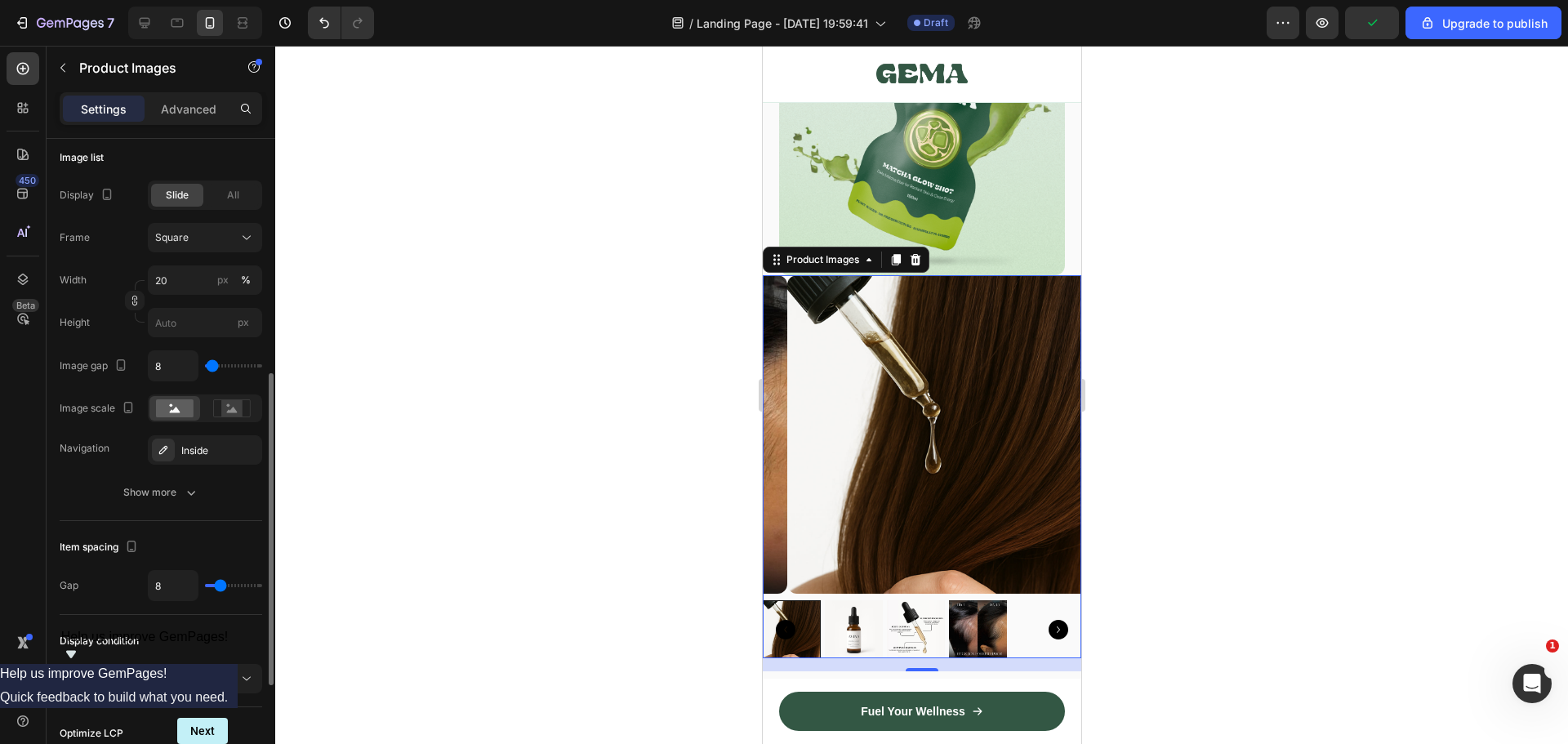
type input "0"
drag, startPoint x: 213, startPoint y: 365, endPoint x: 205, endPoint y: 367, distance: 8.2
type input "0"
click at [205, 367] on input "range" at bounding box center [233, 367] width 57 height 4
click at [205, 367] on div "0" at bounding box center [205, 366] width 115 height 31
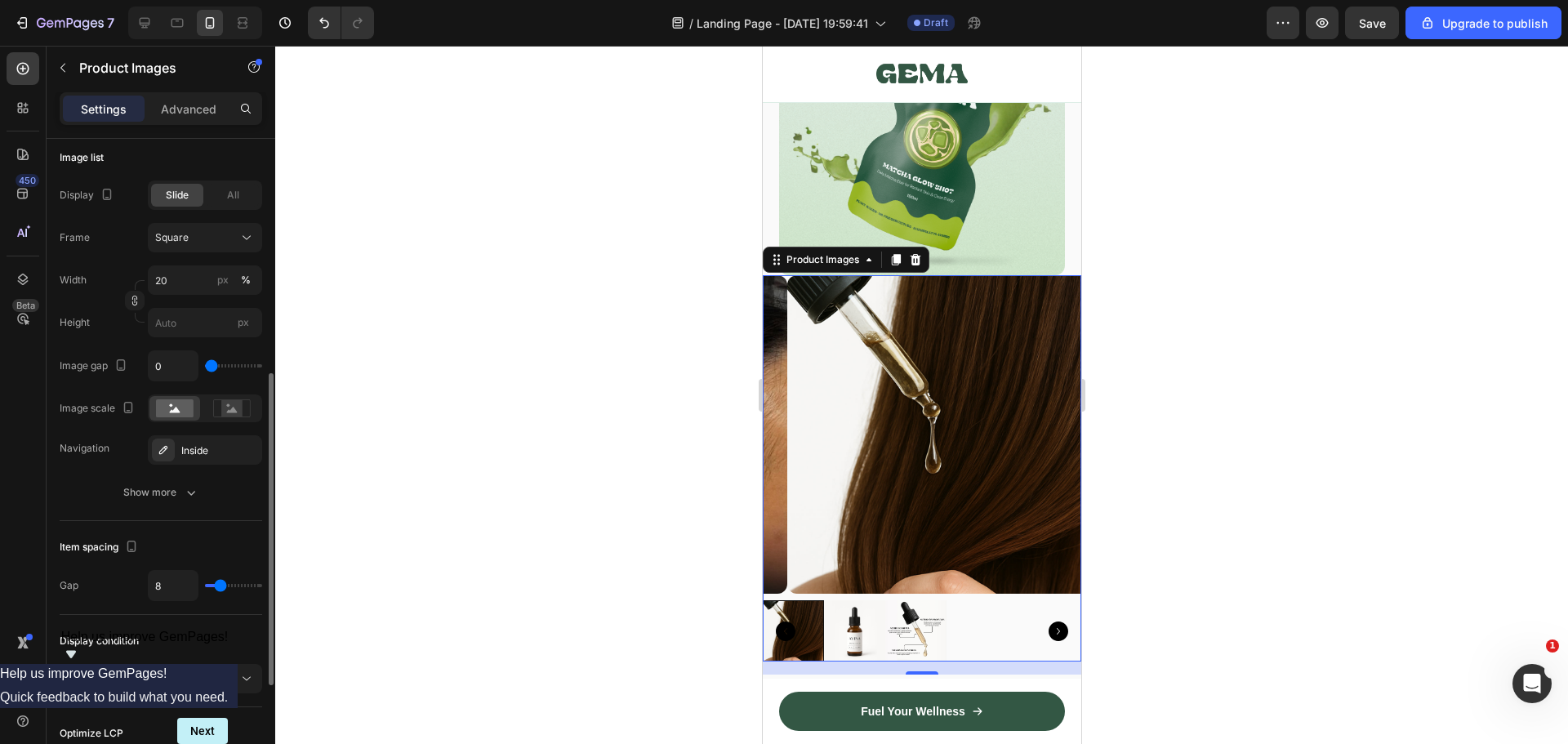
drag, startPoint x: 205, startPoint y: 367, endPoint x: 228, endPoint y: 365, distance: 23.1
click at [228, 365] on div "0" at bounding box center [205, 366] width 115 height 31
type input "65"
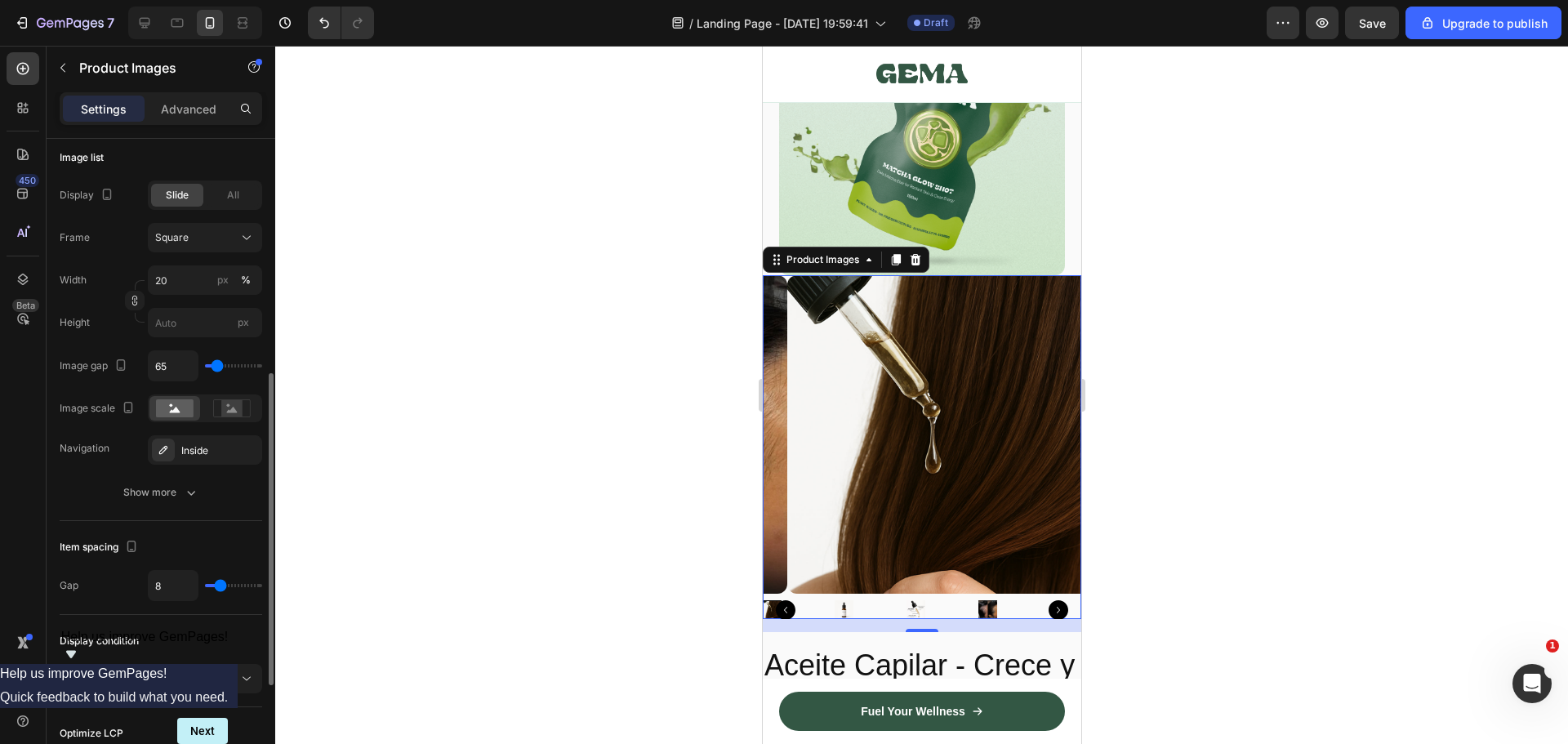
type input "65"
click at [217, 366] on input "range" at bounding box center [233, 367] width 57 height 4
type input "46"
type input "28"
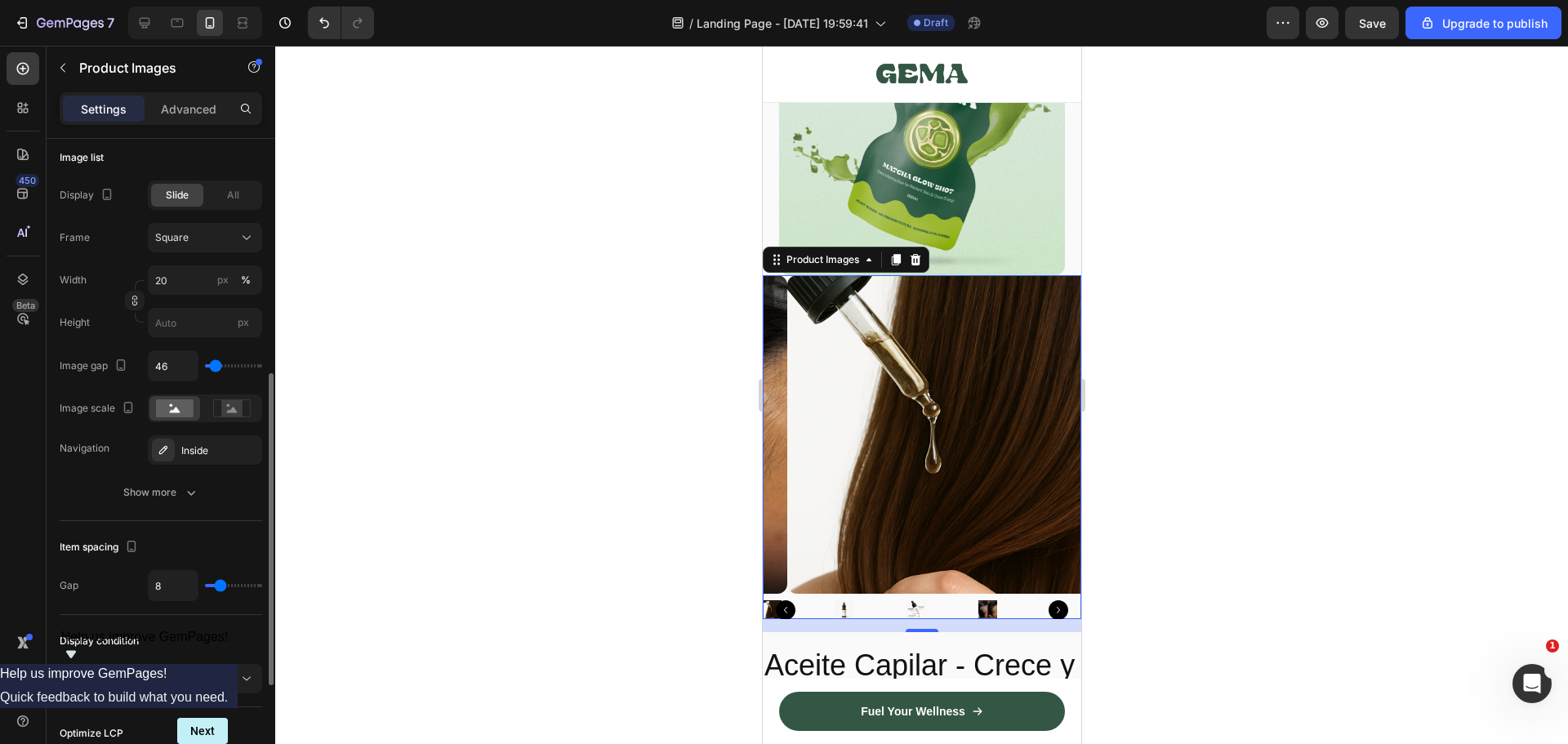
type input "28"
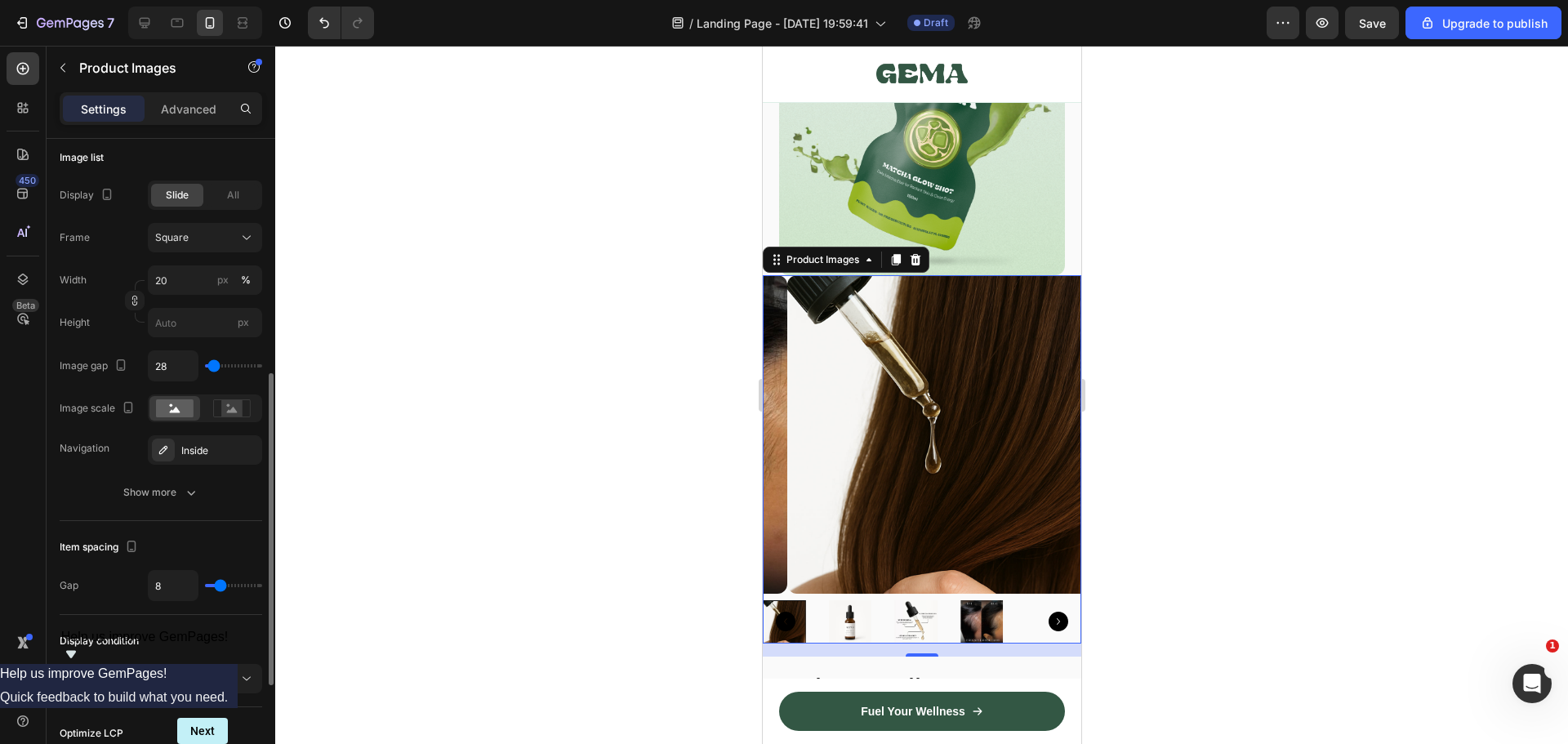
type input "19"
type input "0"
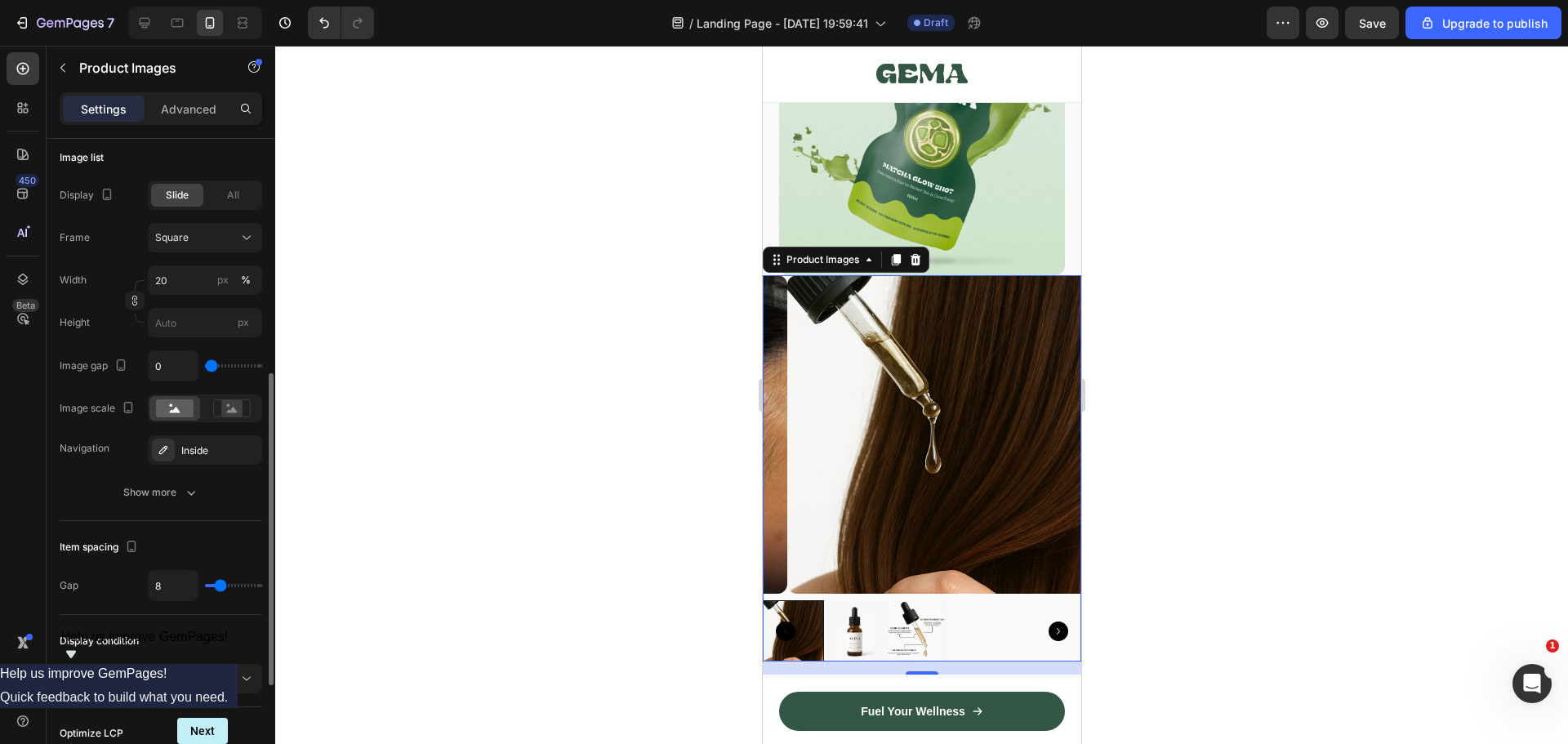
type input "9"
type input "19"
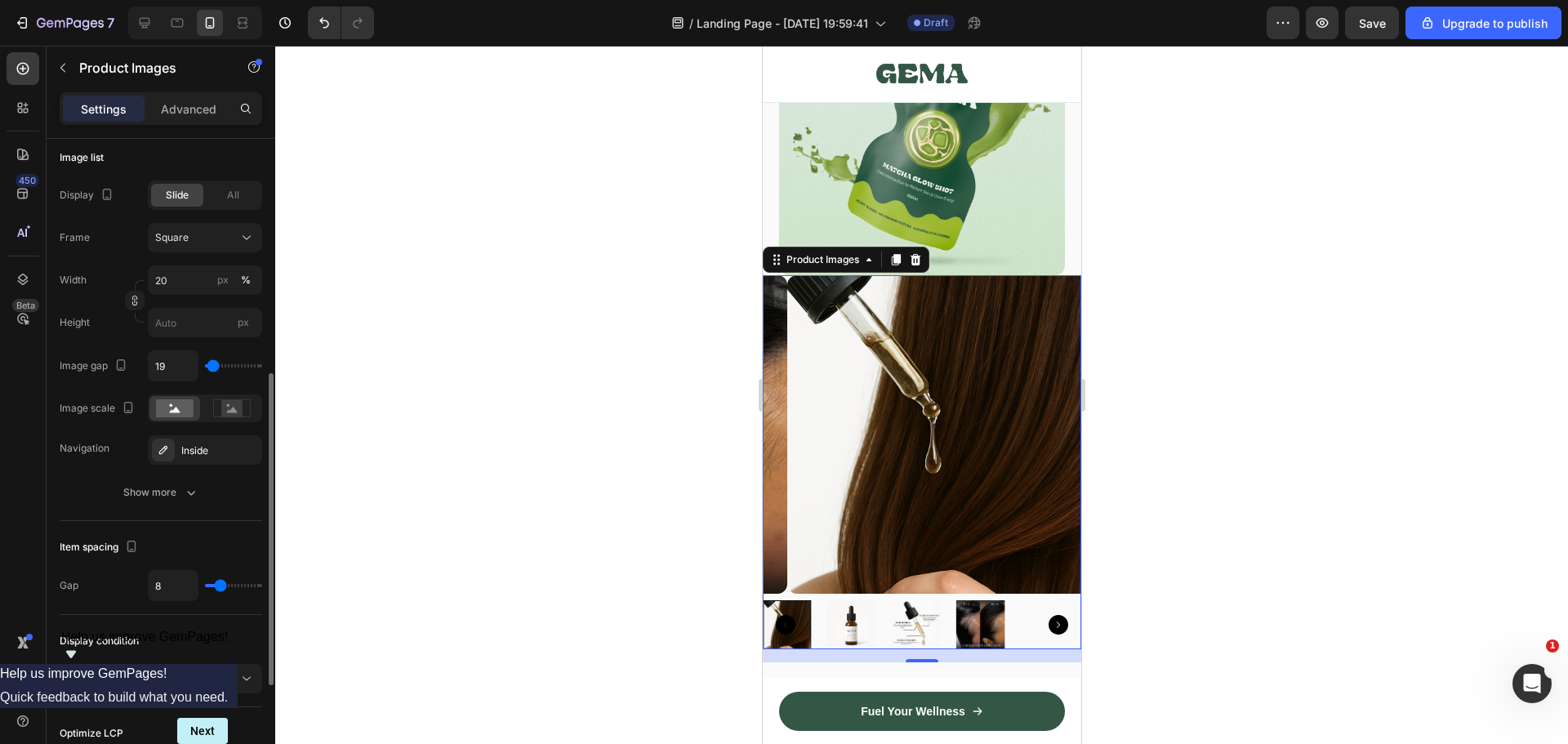
type input "28"
type input "37"
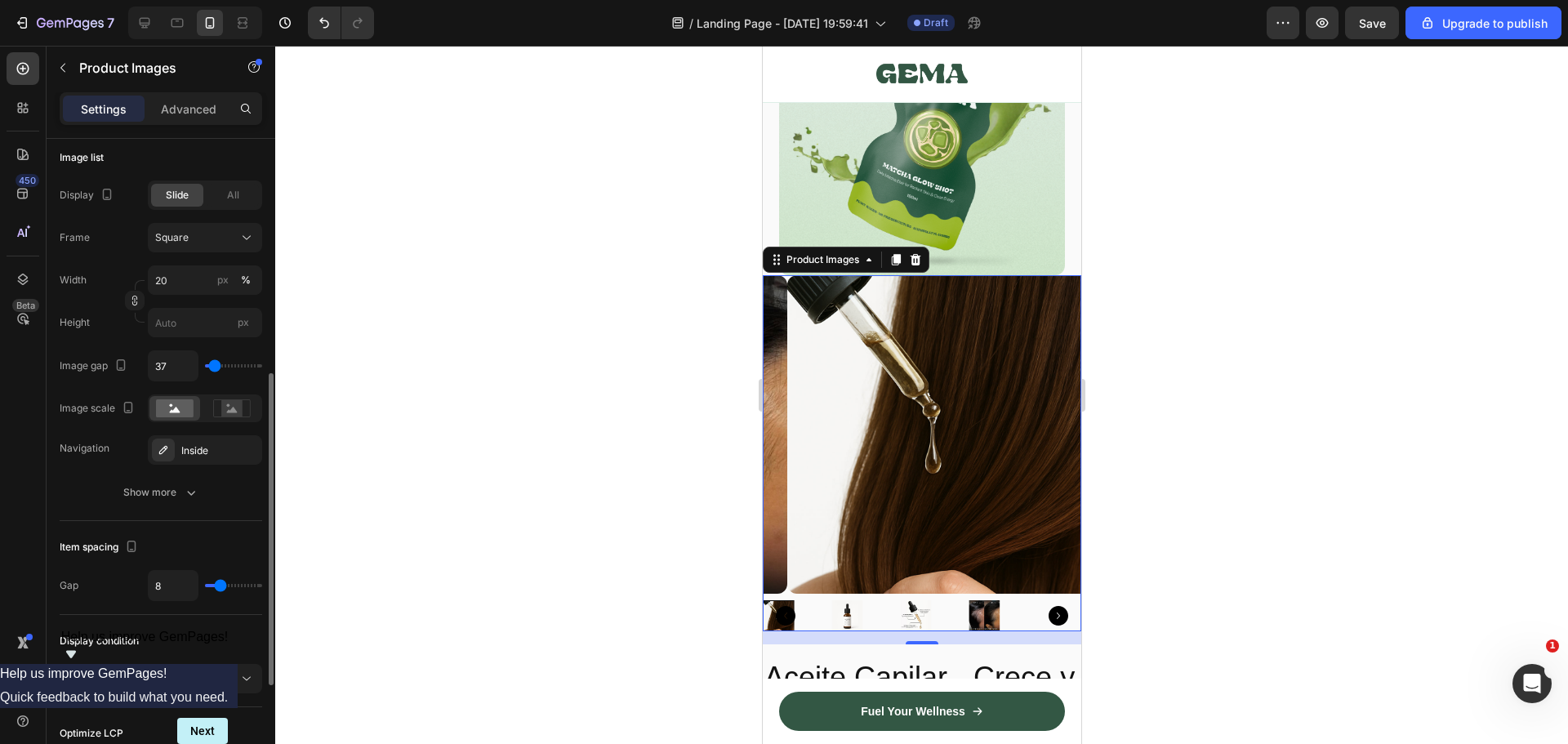
type input "46"
type input "56"
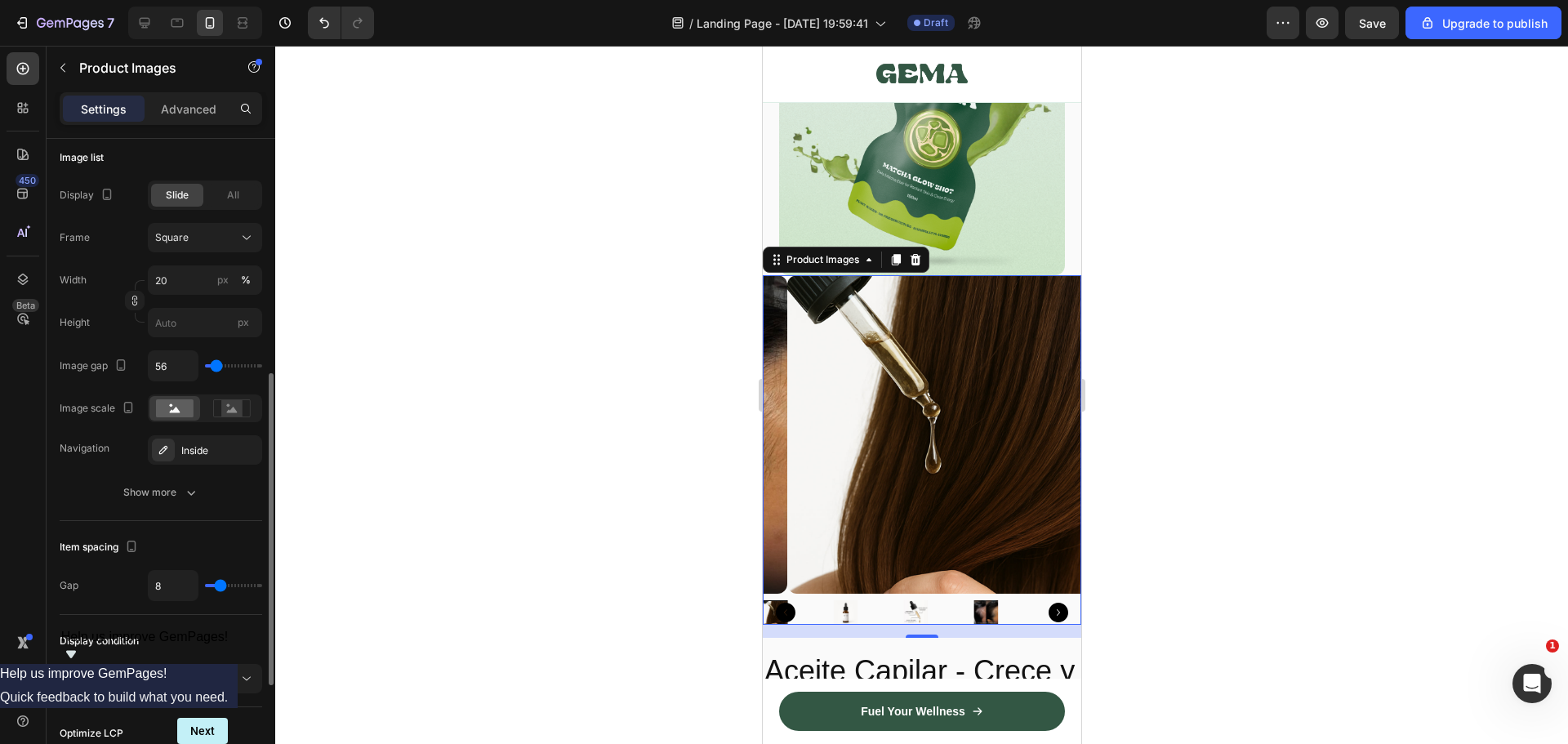
type input "37"
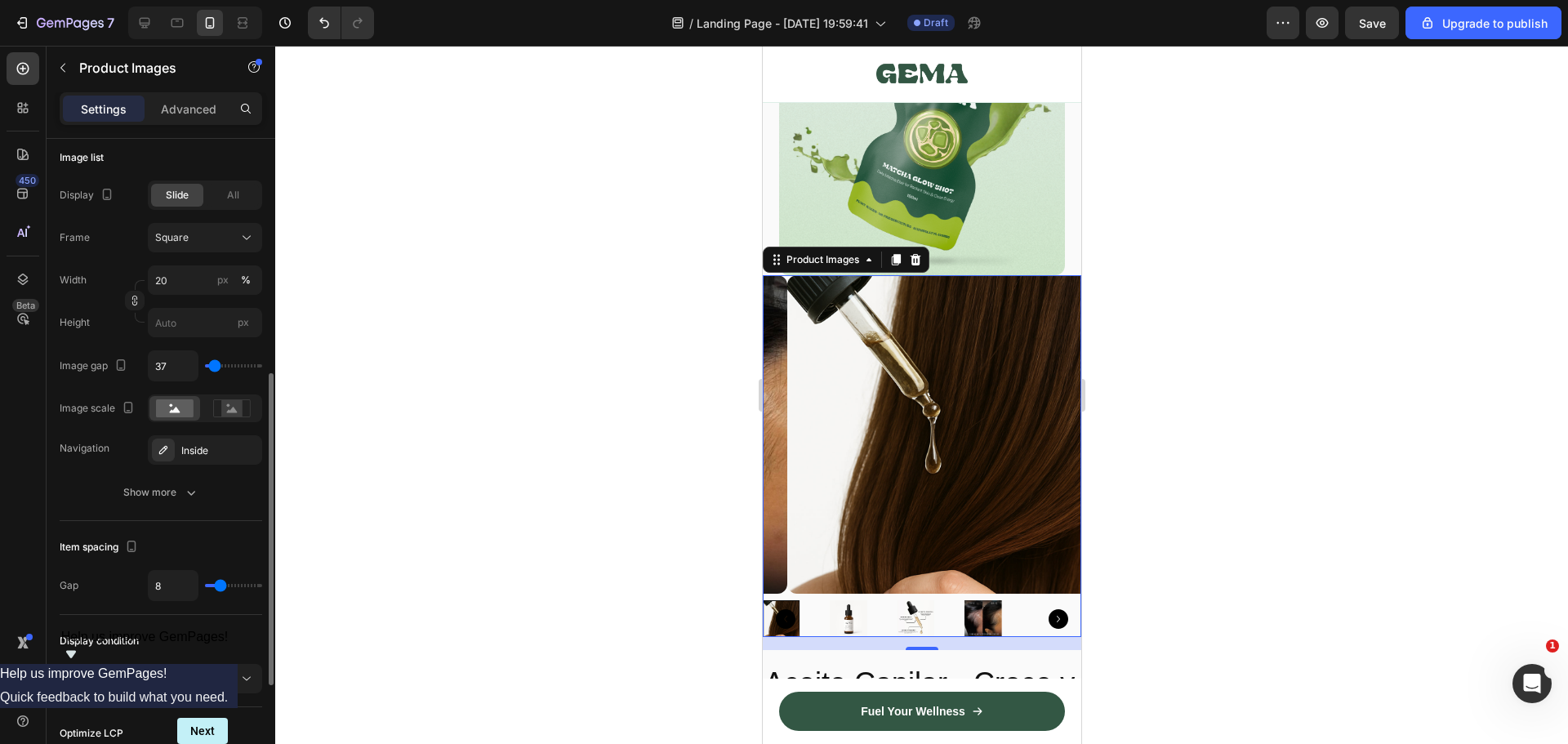
type input "28"
type input "19"
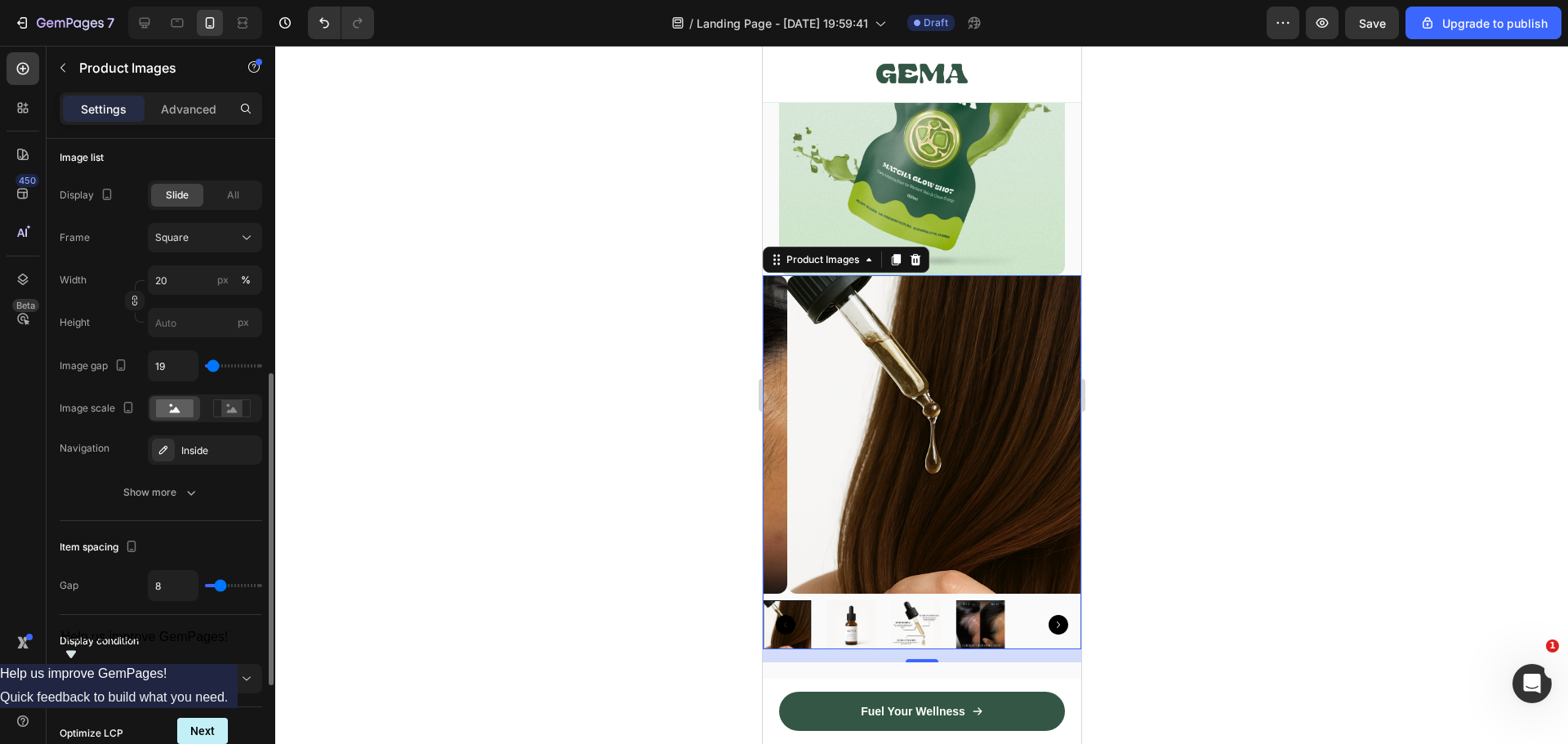
type input "19"
click at [213, 367] on input "range" at bounding box center [233, 367] width 57 height 4
click at [205, 100] on p "Advanced" at bounding box center [188, 108] width 55 height 17
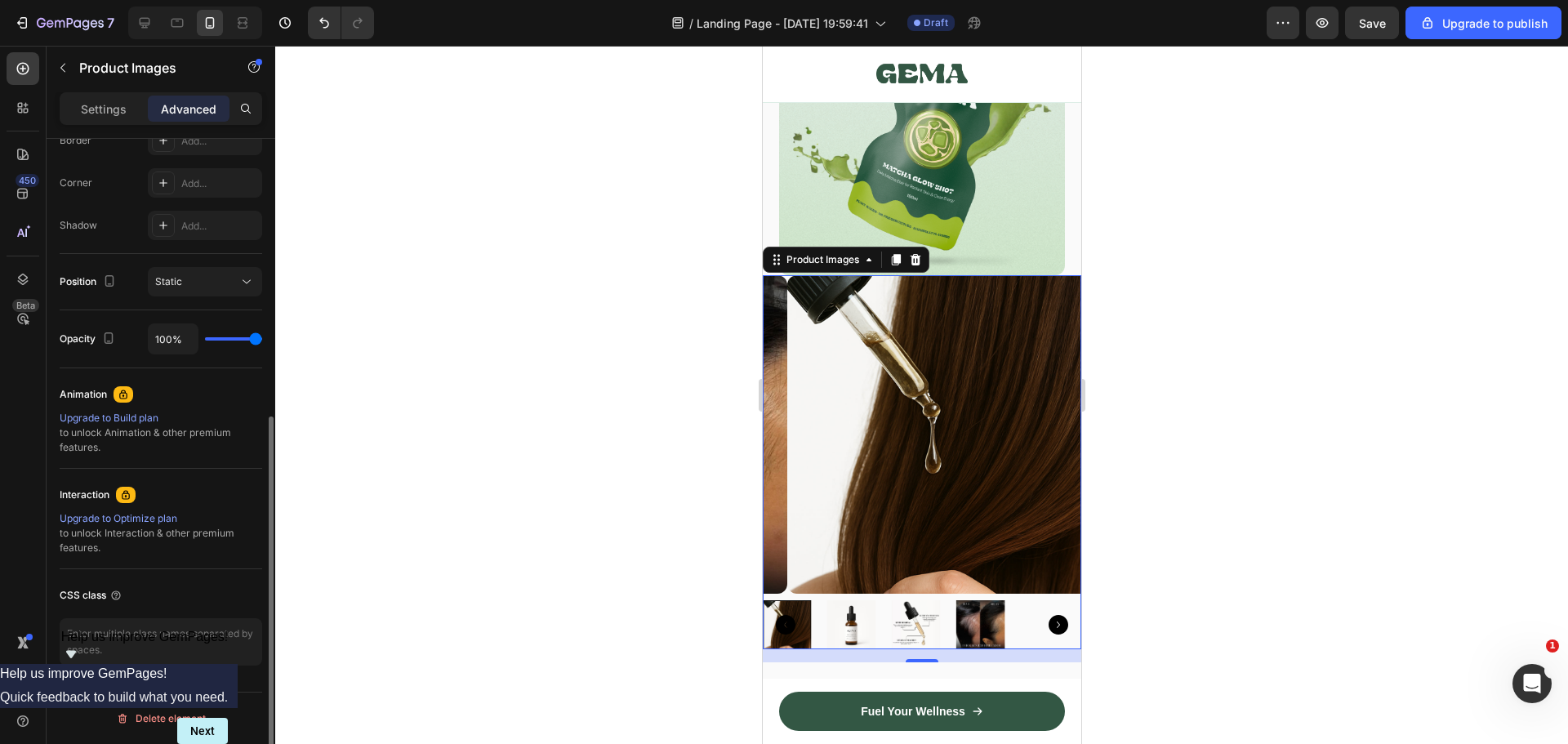
scroll to position [0, 0]
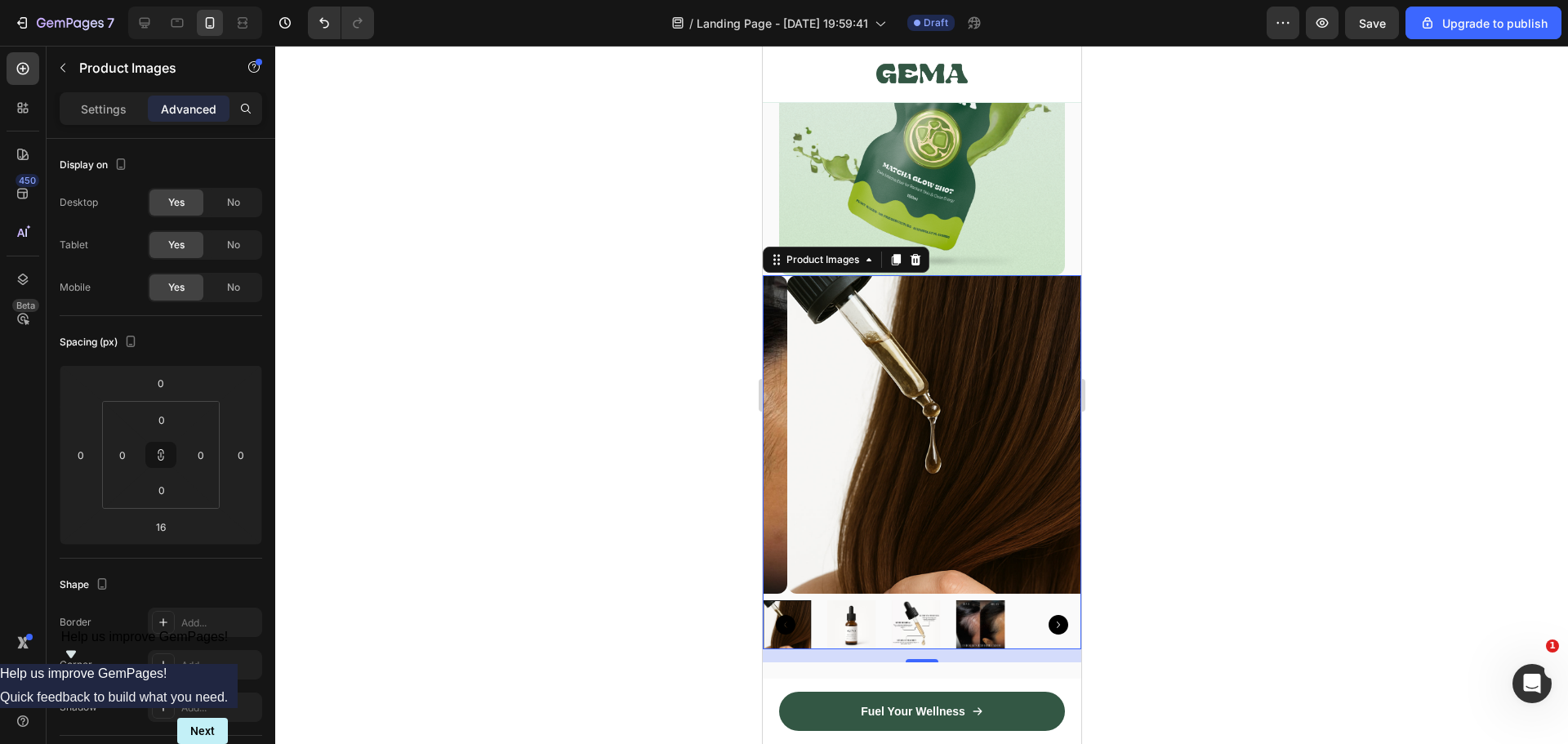
click at [1194, 309] on div at bounding box center [922, 395] width 1293 height 699
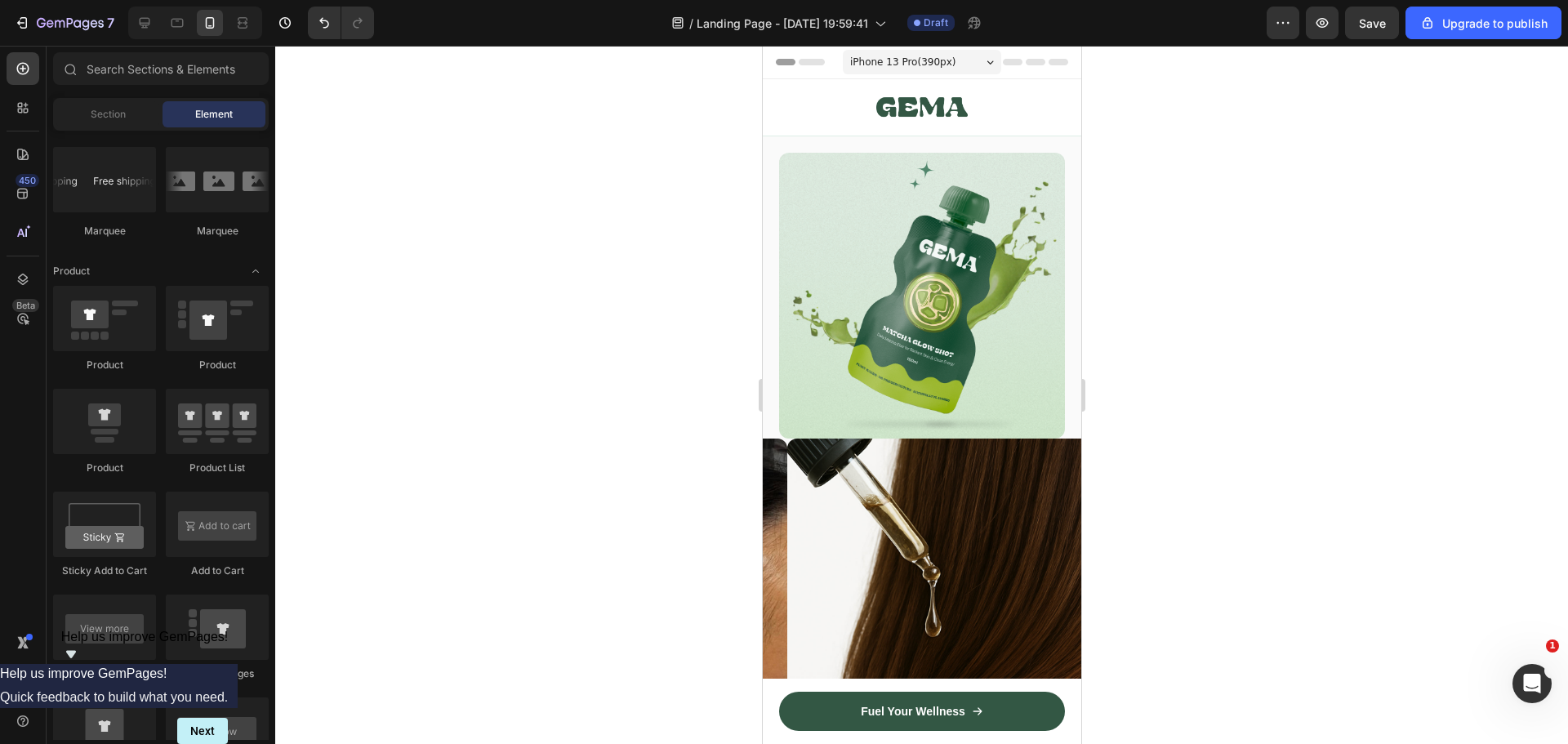
click at [910, 74] on div "iPhone 13 Pro ( 390 px)" at bounding box center [921, 62] width 158 height 25
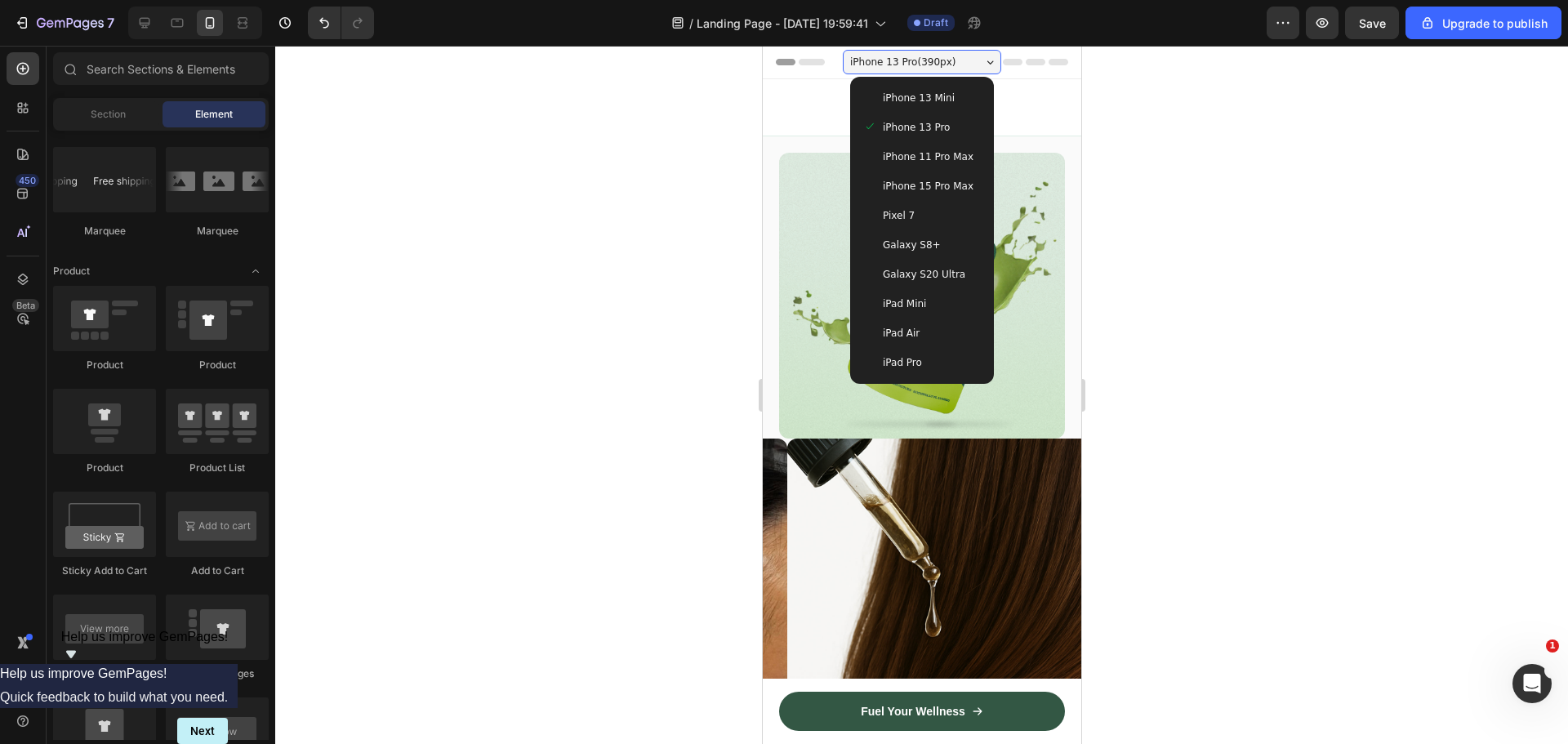
click at [895, 91] on span "iPhone 13 Mini" at bounding box center [917, 98] width 72 height 16
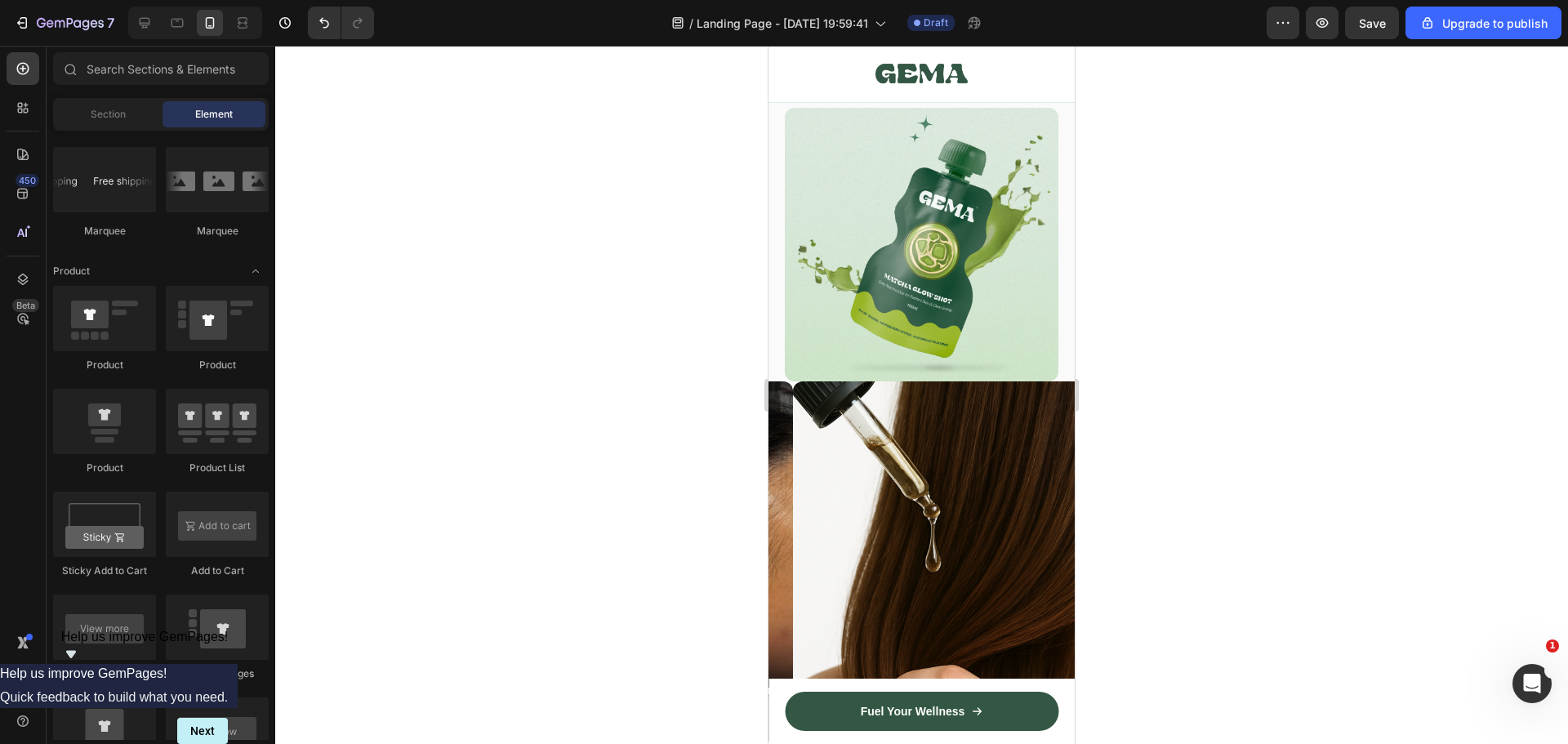
scroll to position [82, 0]
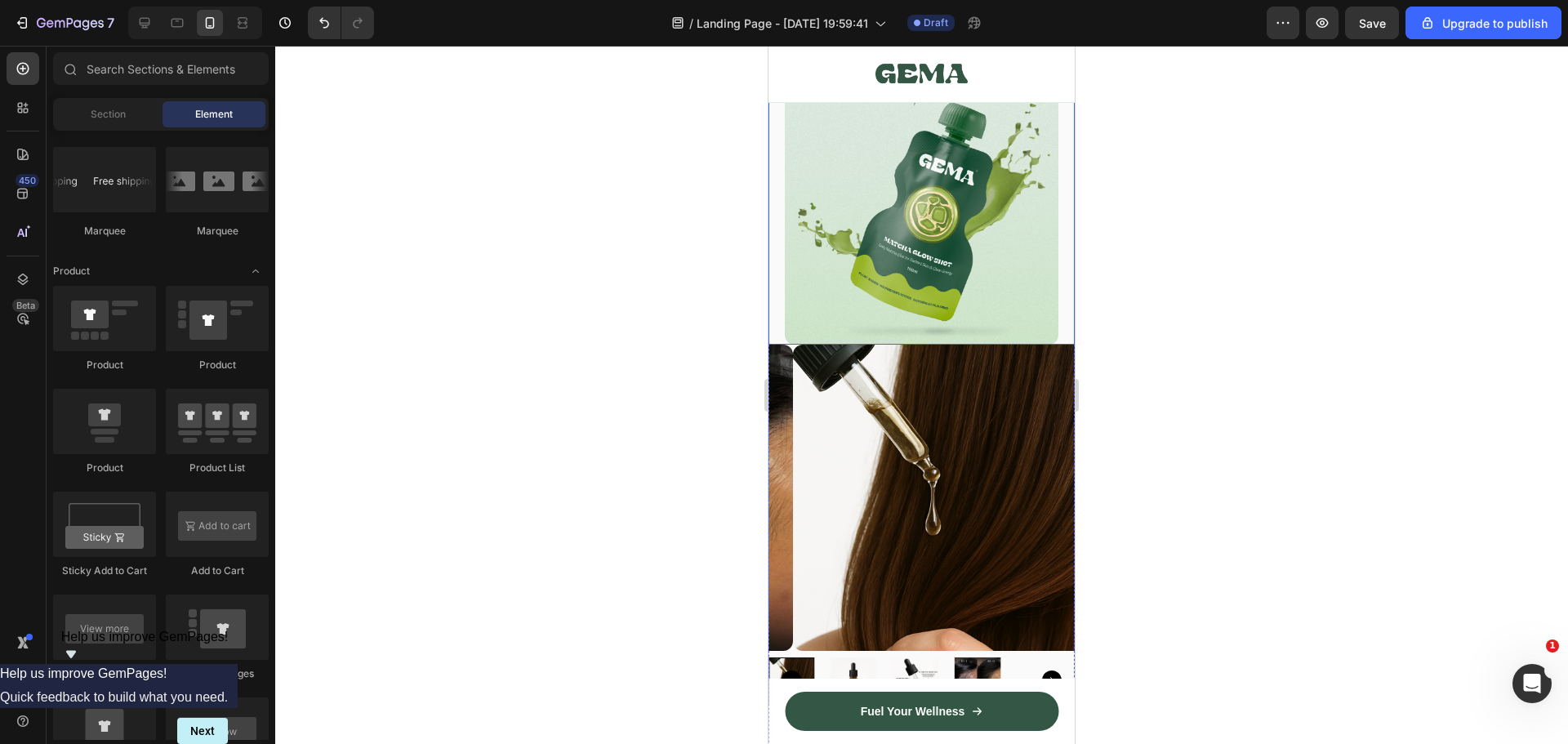
click at [917, 196] on img at bounding box center [921, 207] width 274 height 274
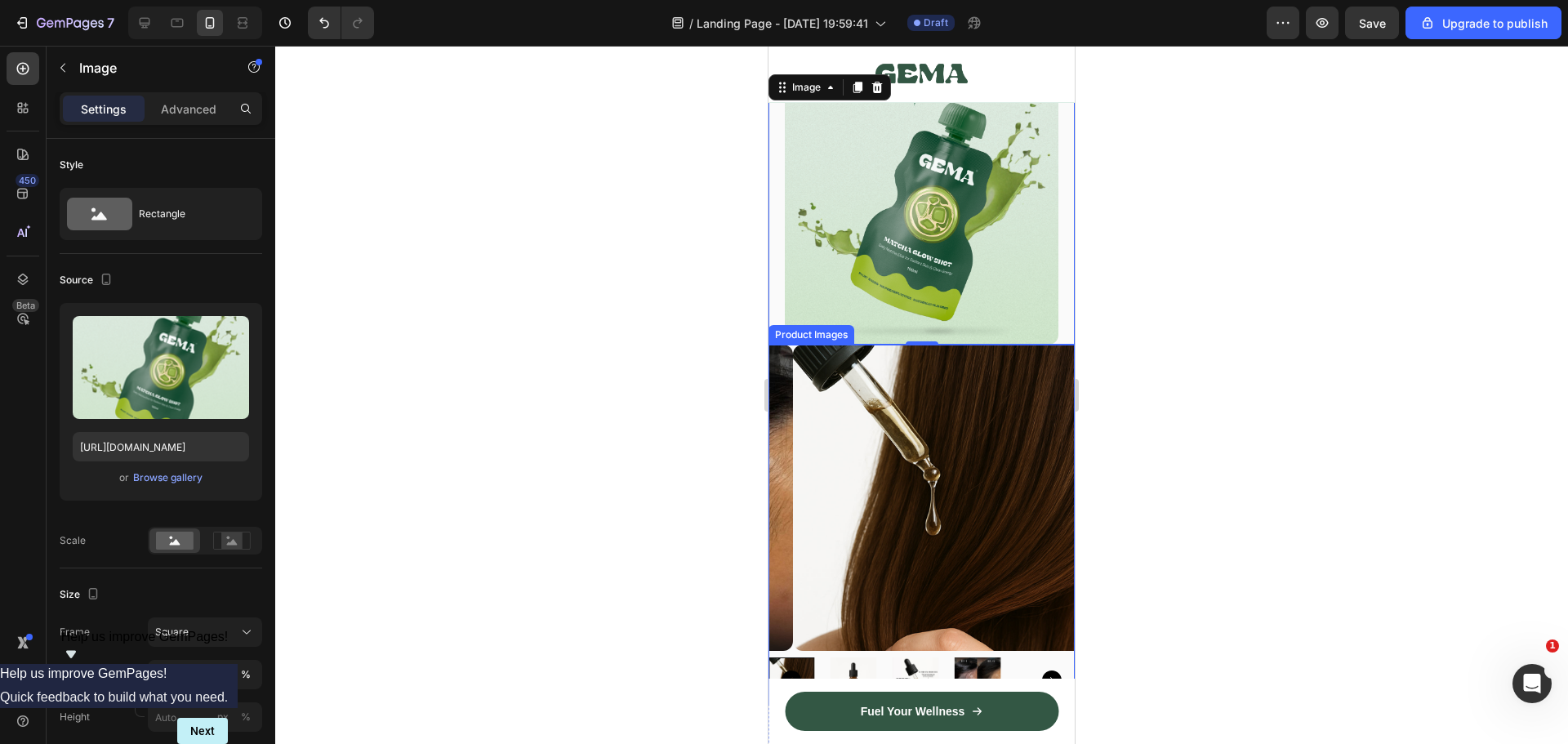
click at [879, 493] on img at bounding box center [945, 498] width 306 height 307
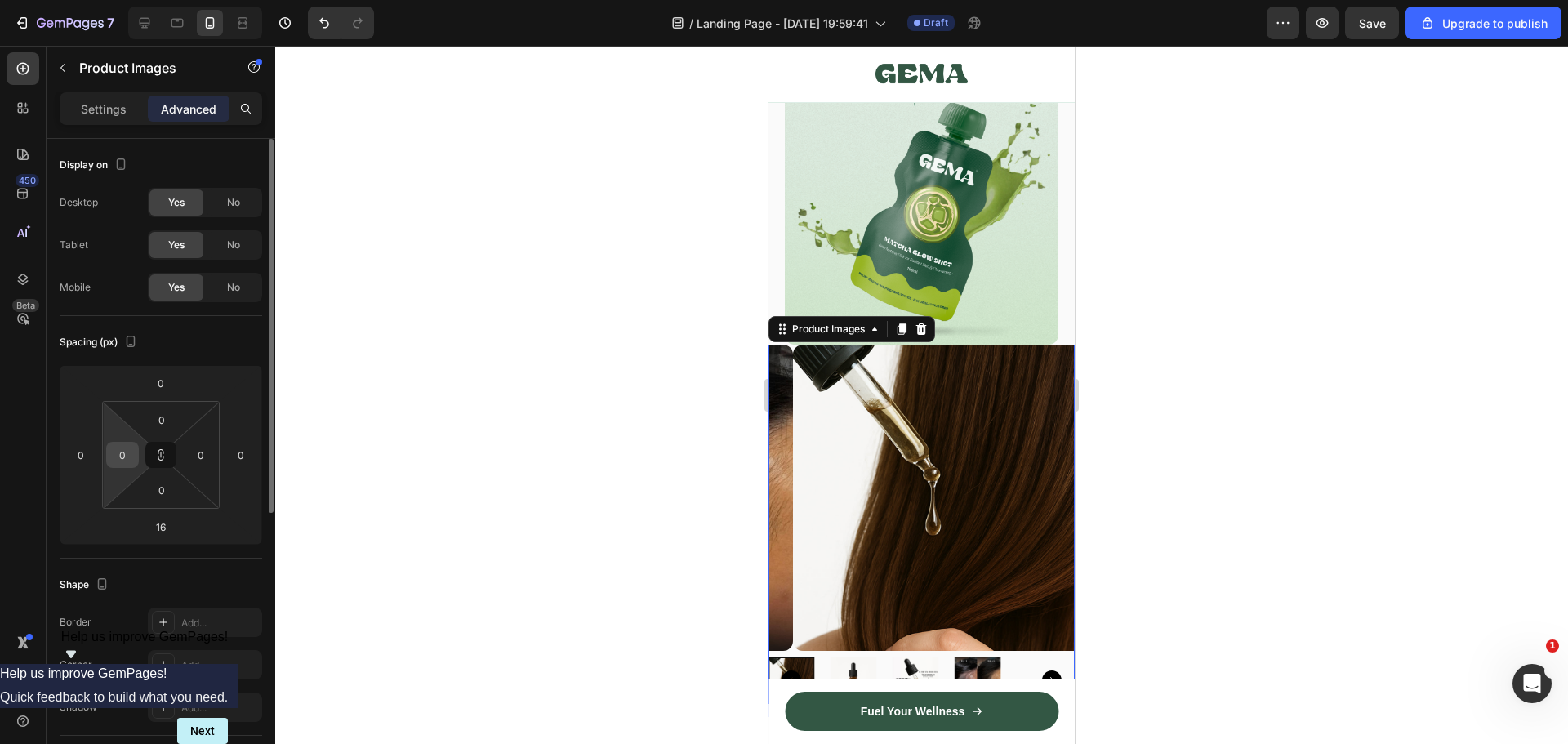
click at [124, 454] on input "0" at bounding box center [122, 455] width 25 height 25
type input "1"
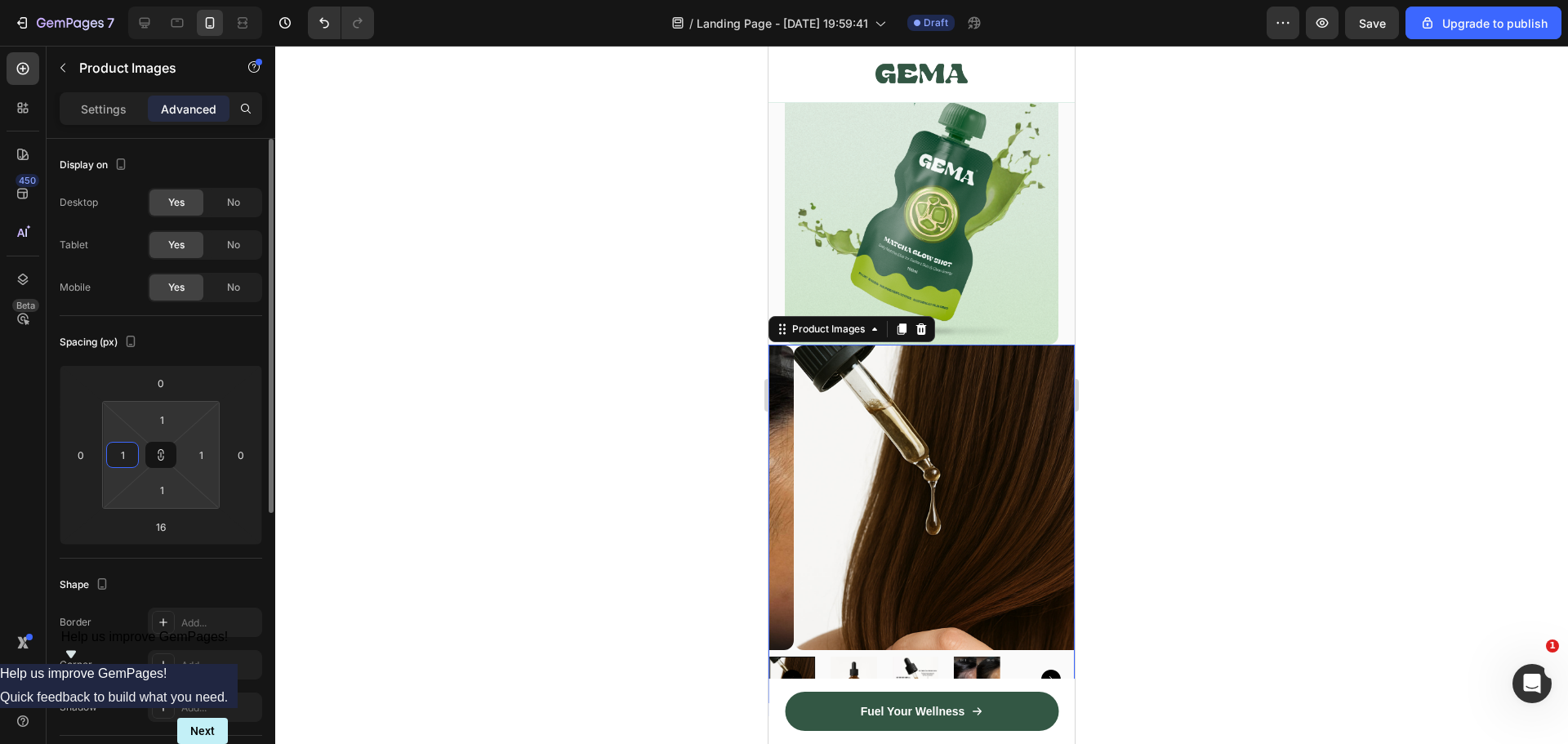
type input "15"
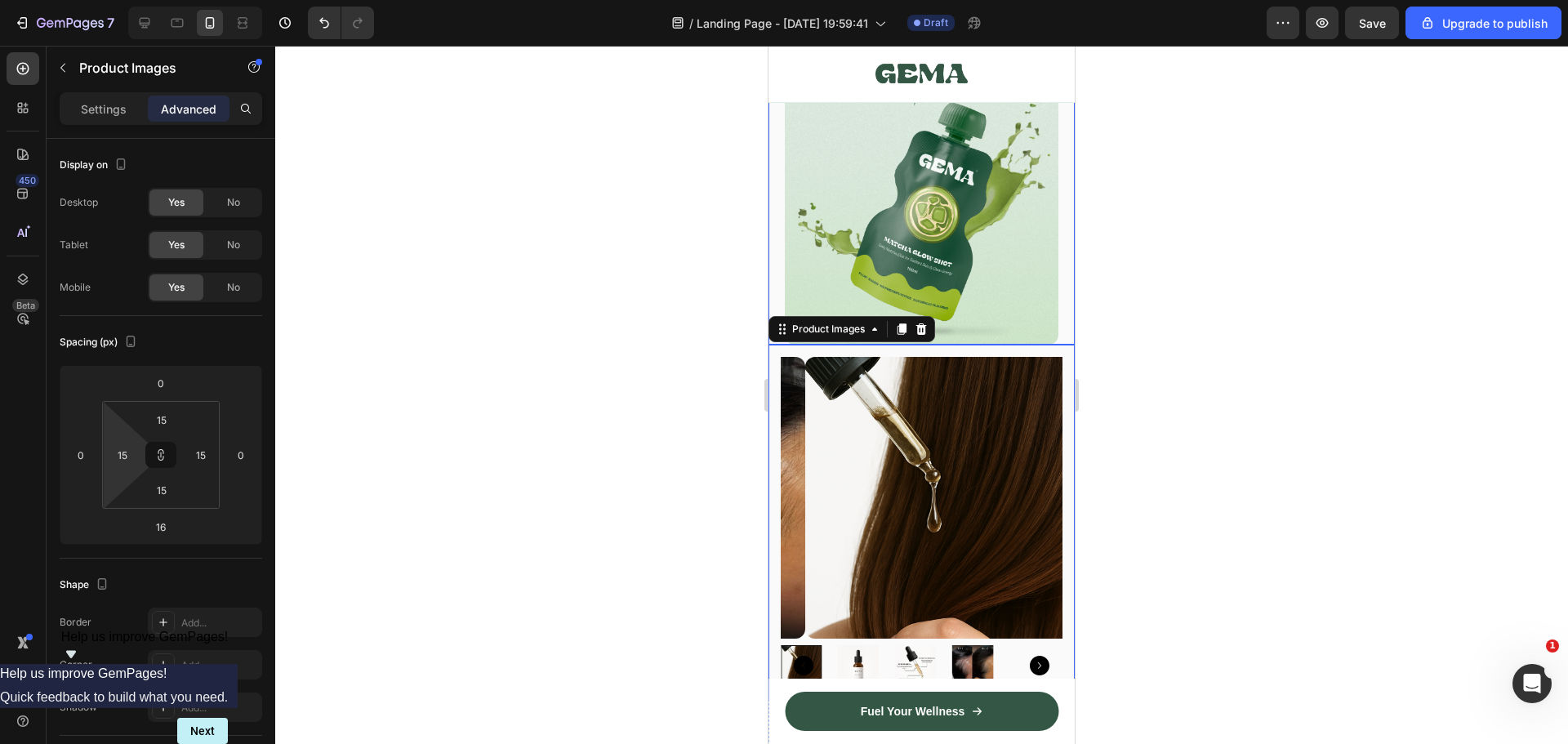
click at [1109, 303] on div at bounding box center [922, 395] width 1293 height 699
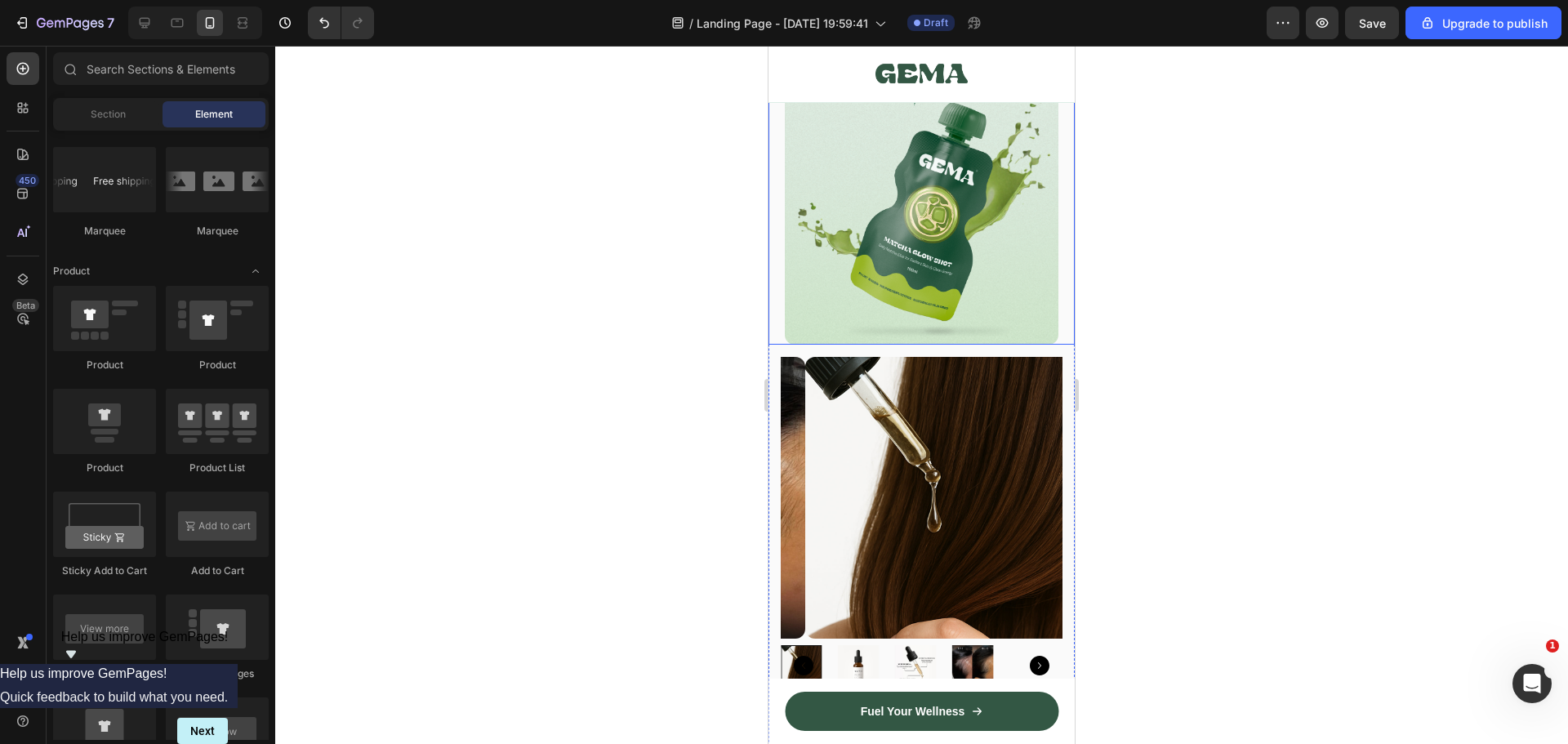
click at [923, 211] on img at bounding box center [921, 207] width 274 height 274
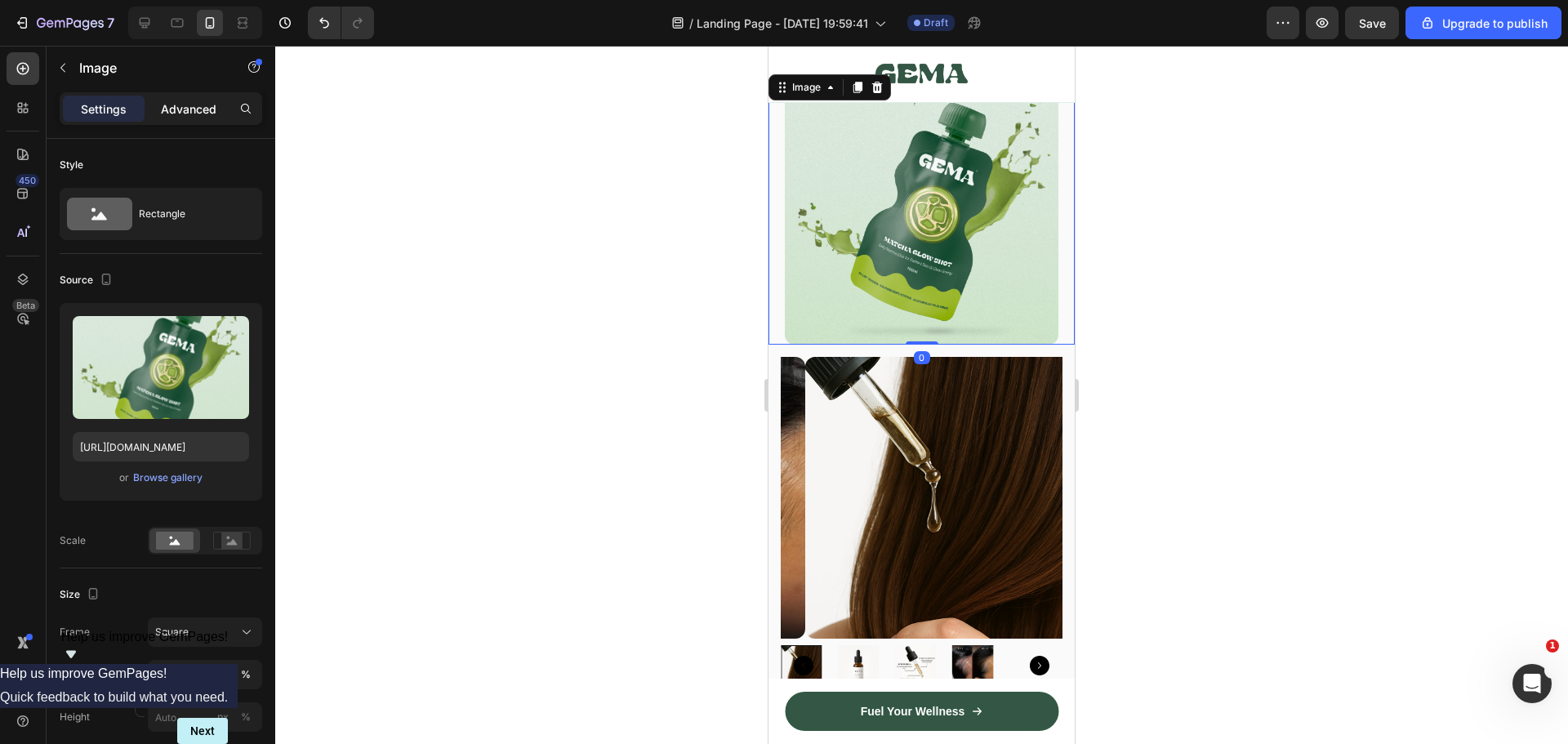
click at [175, 106] on p "Advanced" at bounding box center [188, 108] width 55 height 17
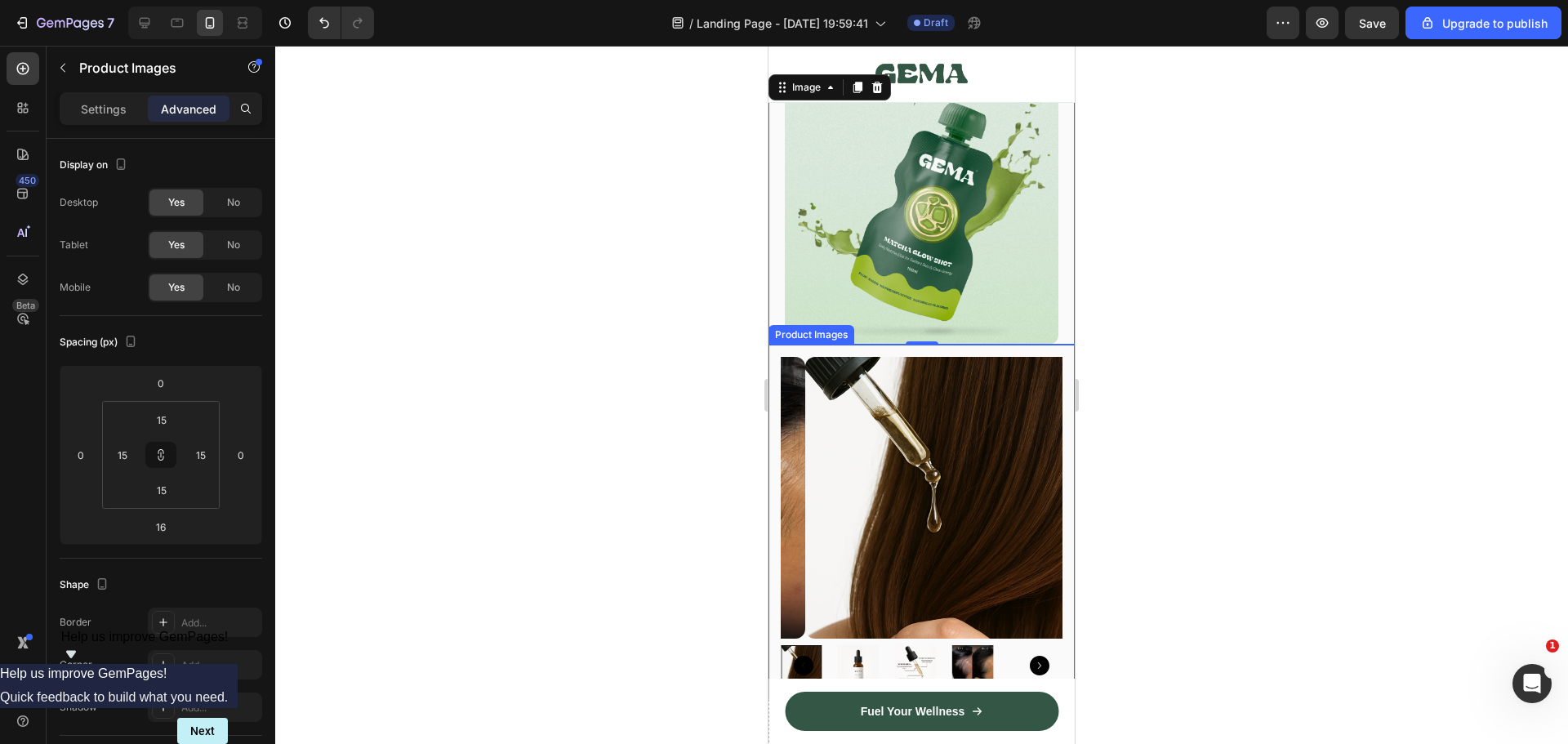
click at [880, 467] on img at bounding box center [946, 498] width 282 height 282
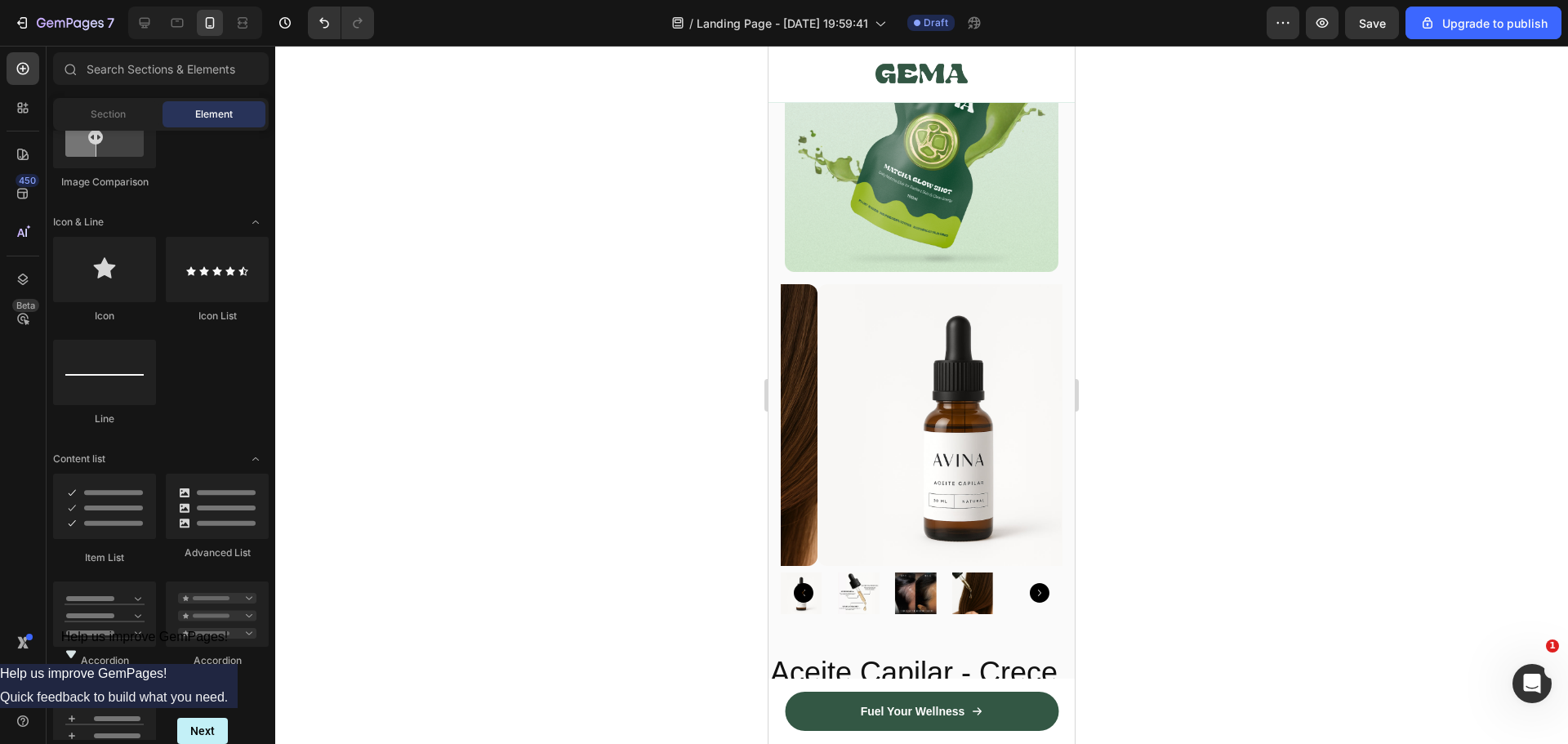
scroll to position [358, 0]
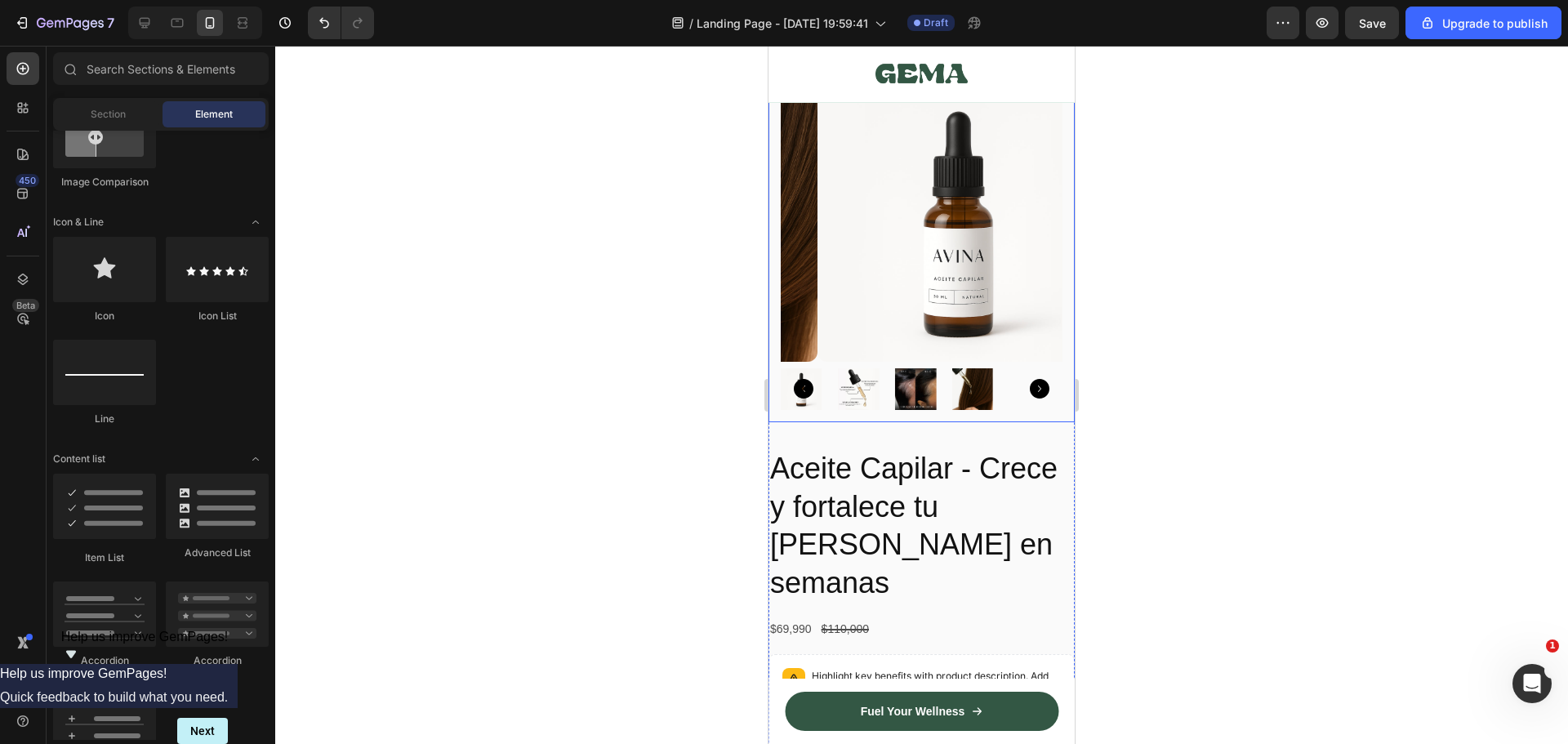
click at [1030, 379] on icon "Carousel Next Arrow" at bounding box center [1040, 389] width 20 height 20
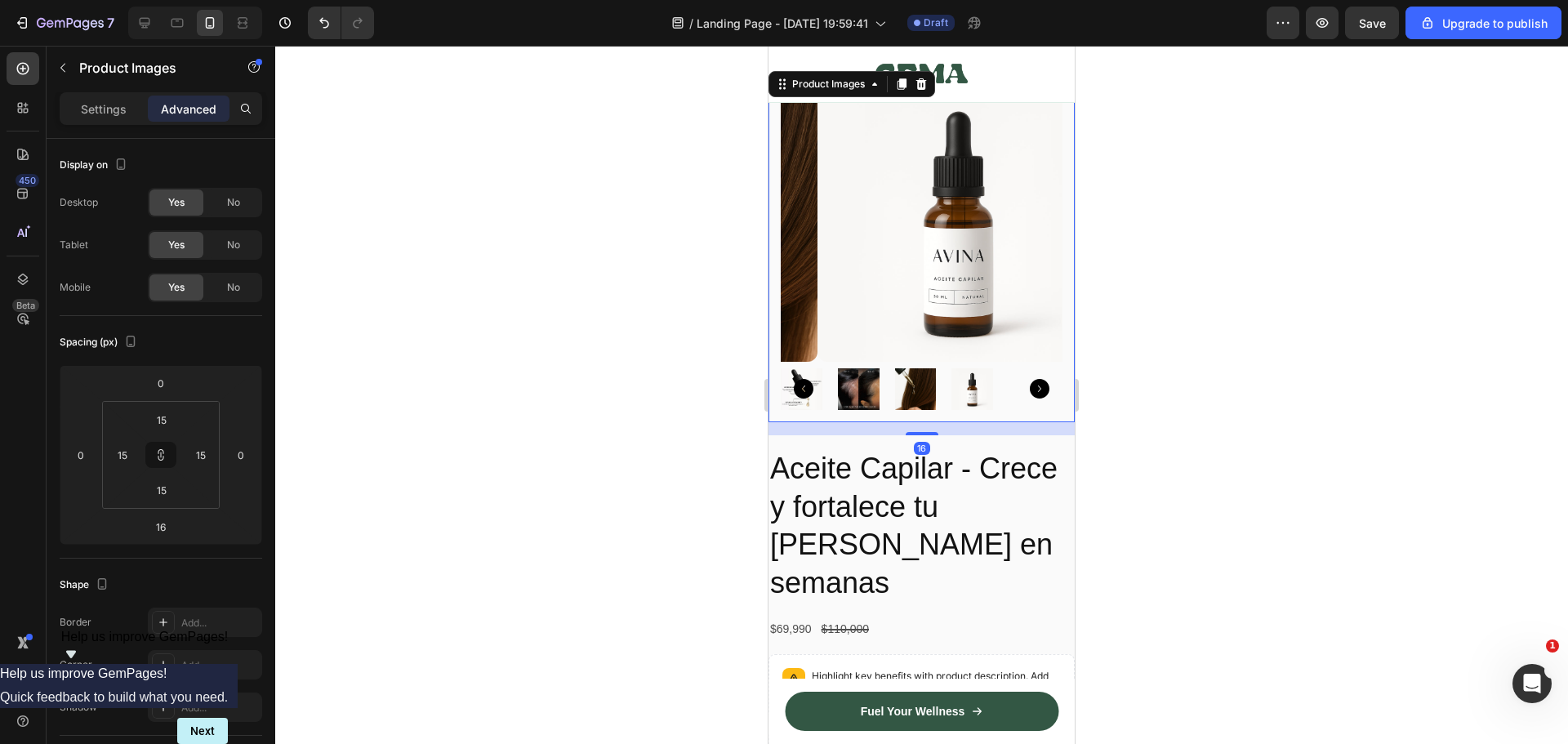
click at [1030, 379] on icon "Carousel Next Arrow" at bounding box center [1040, 389] width 20 height 20
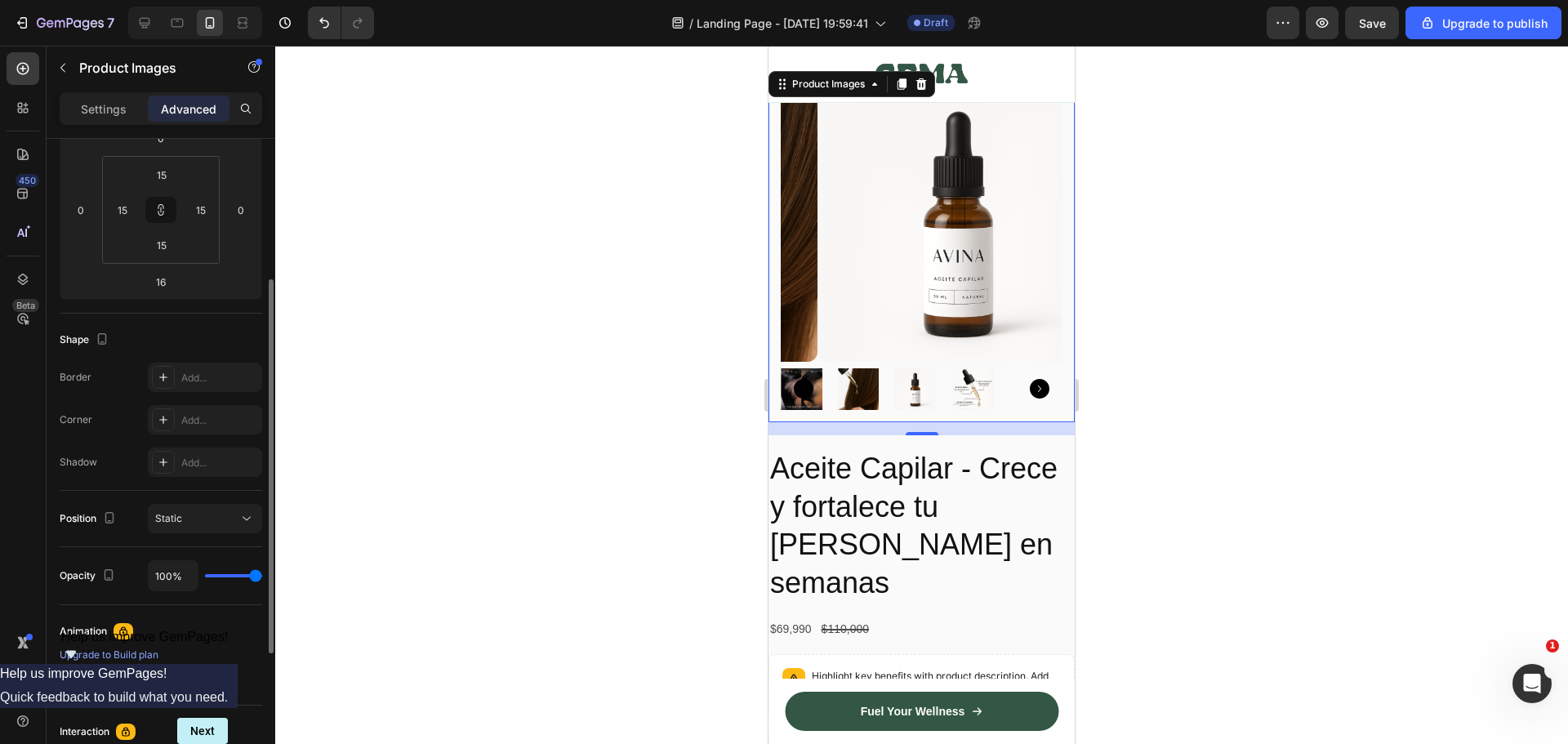
scroll to position [408, 0]
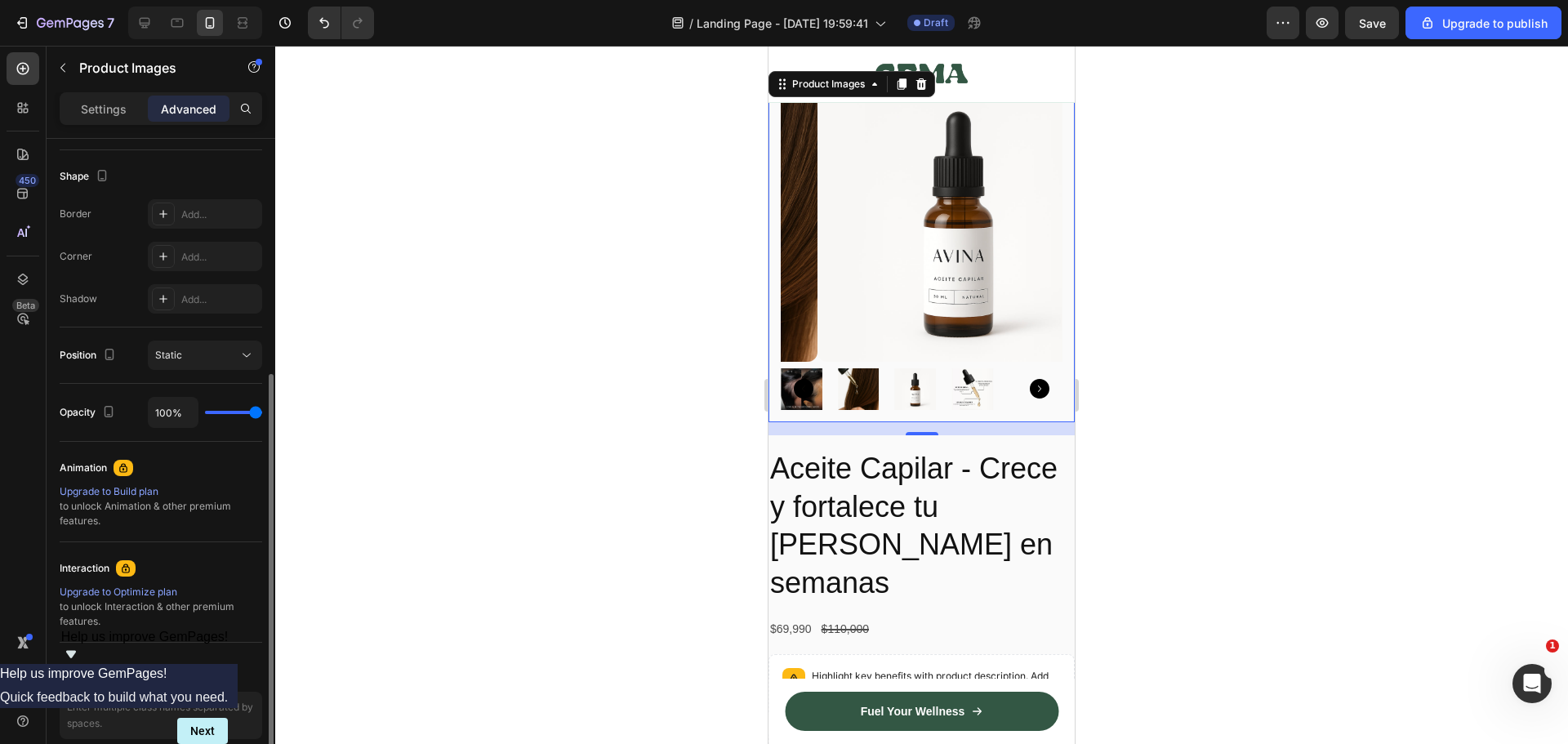
click at [105, 492] on div "Upgrade to Build plan" at bounding box center [161, 492] width 203 height 15
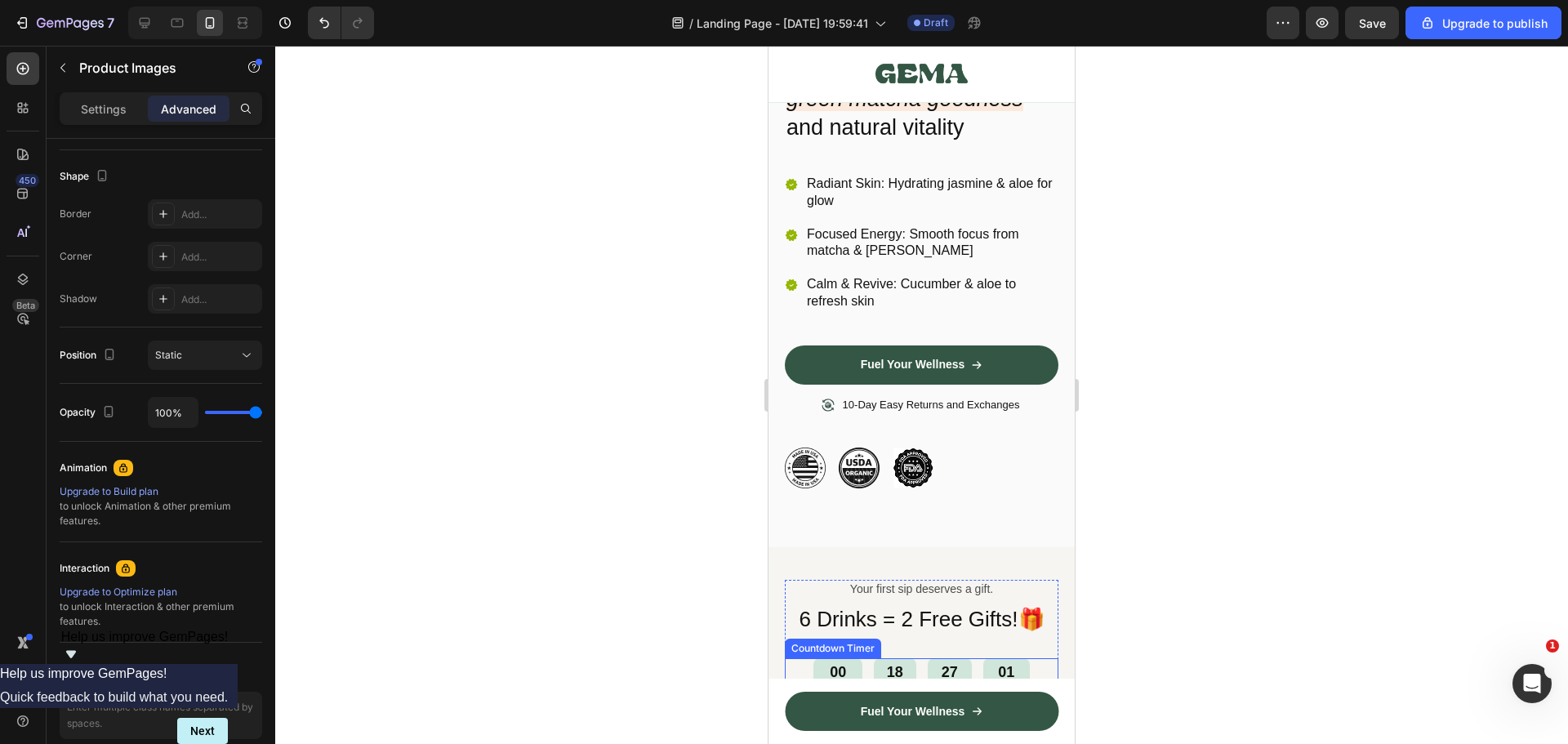
scroll to position [1829, 0]
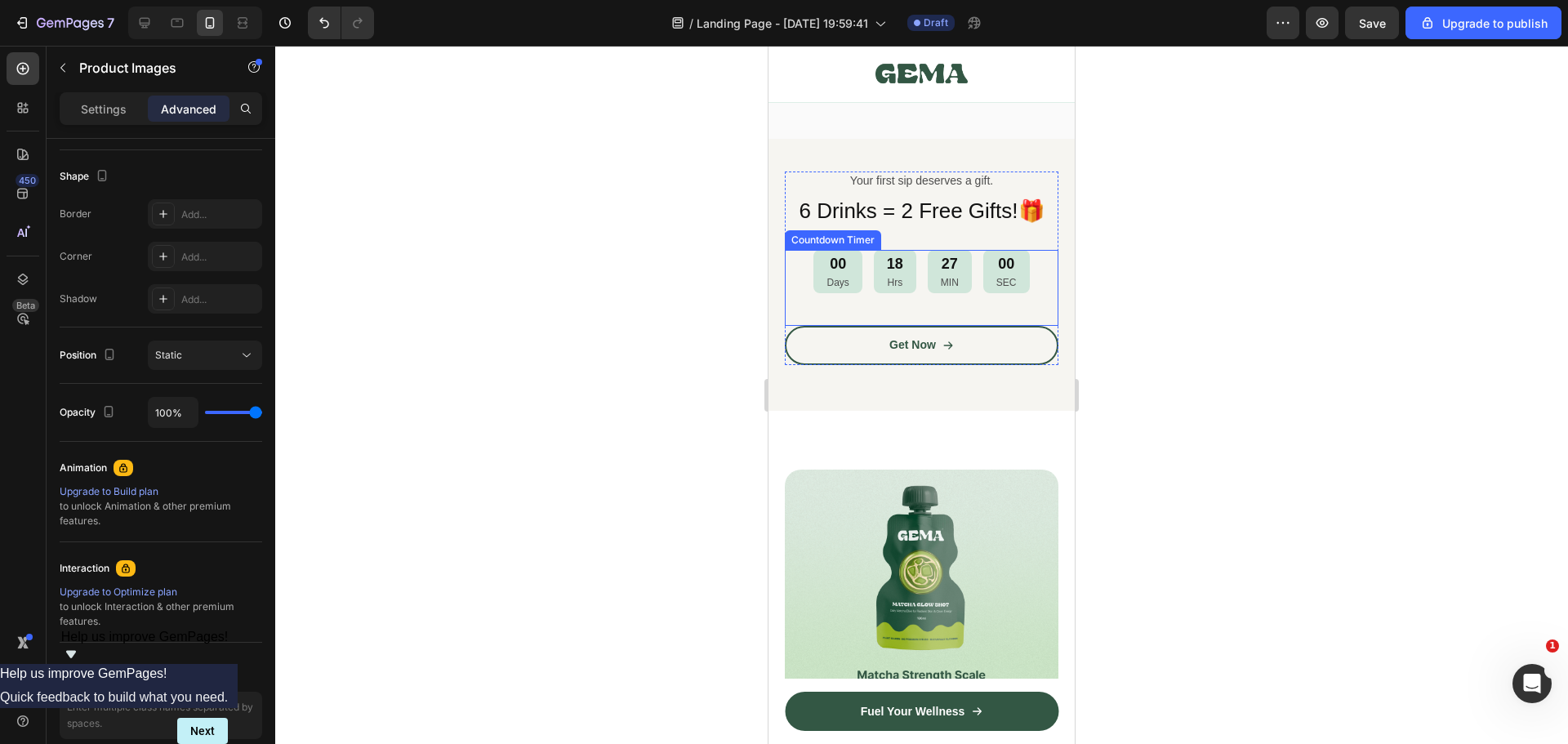
click at [839, 303] on div "00 Days 18 Hrs 27 MIN 00 SEC Countdown Timer" at bounding box center [921, 288] width 274 height 76
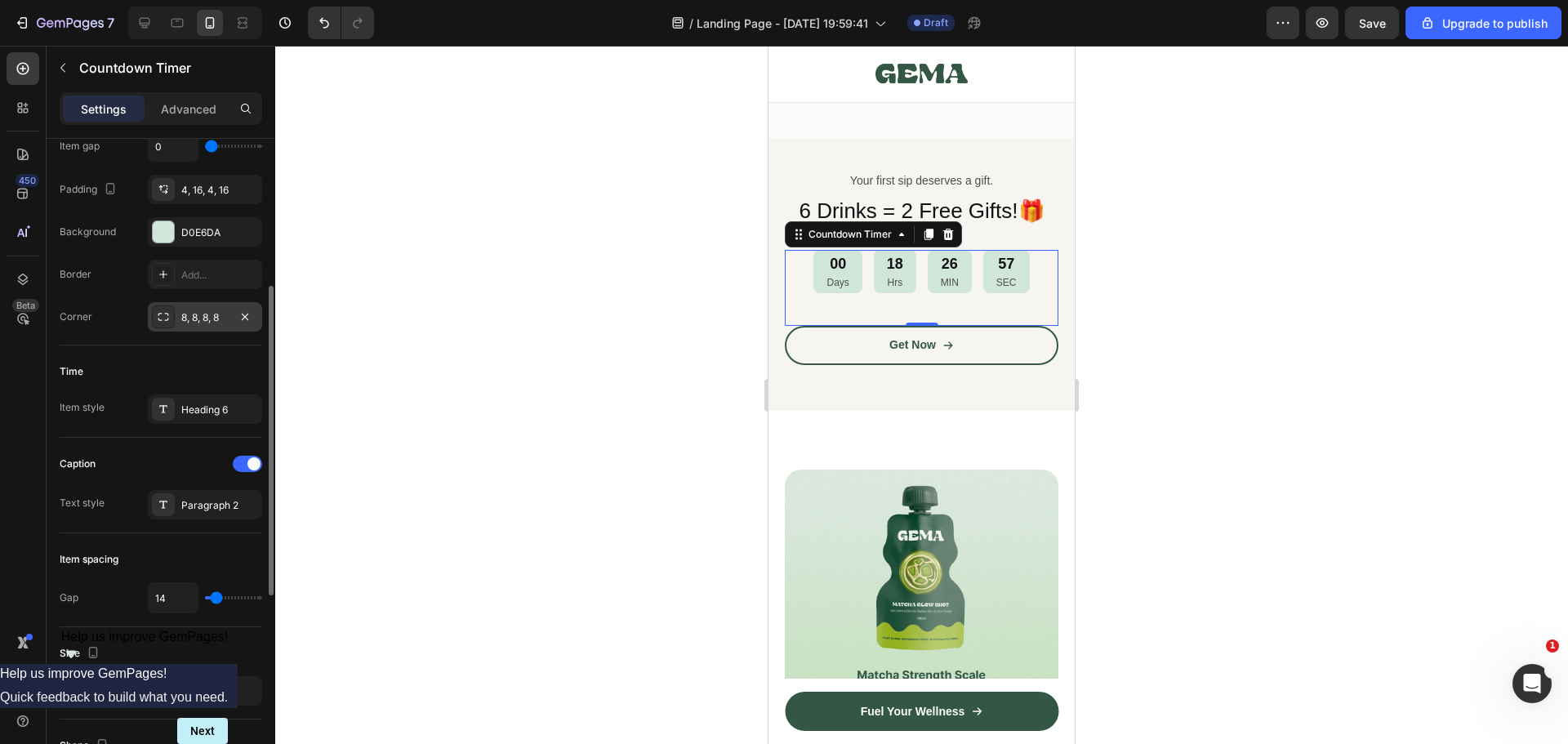
scroll to position [0, 0]
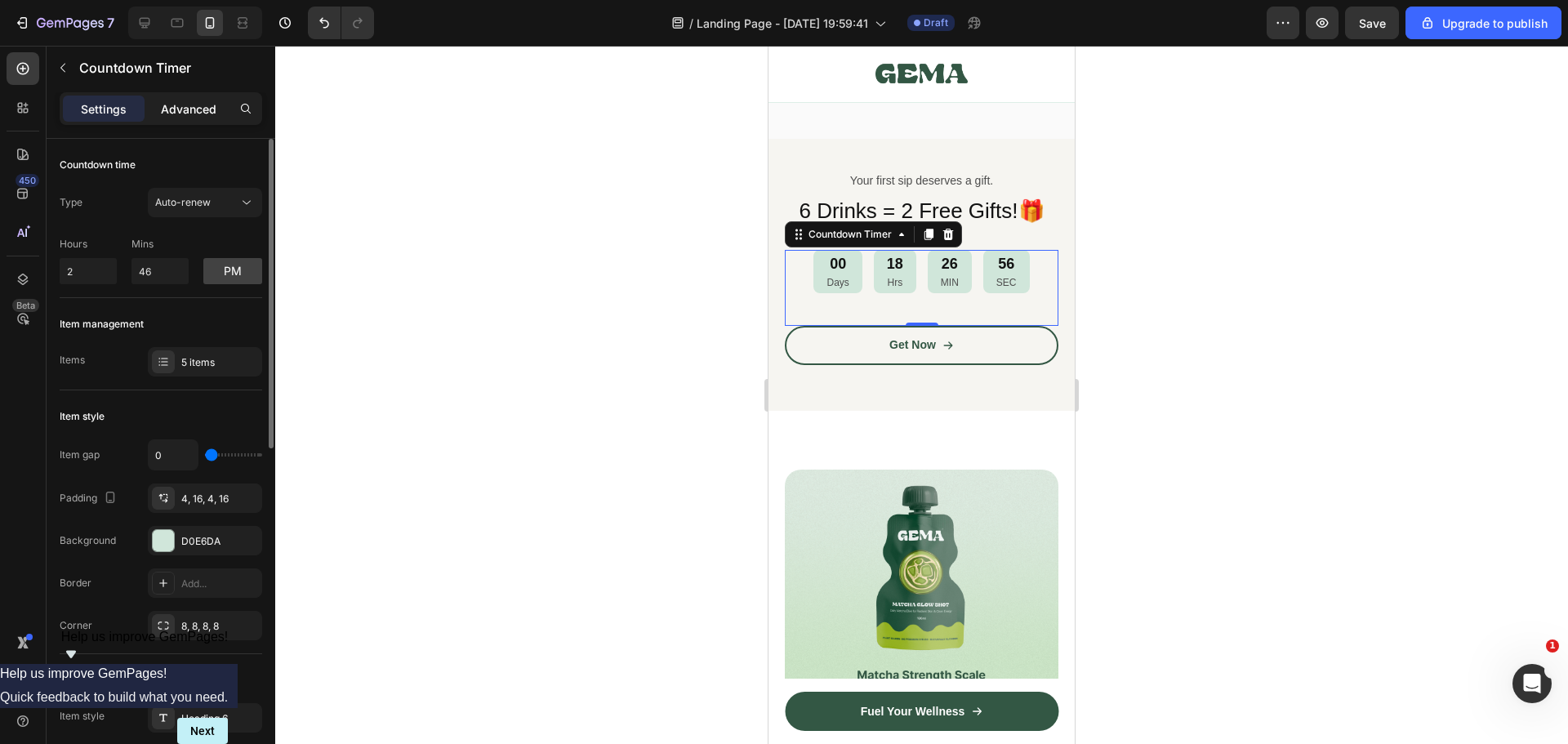
click at [188, 112] on p "Advanced" at bounding box center [188, 108] width 55 height 17
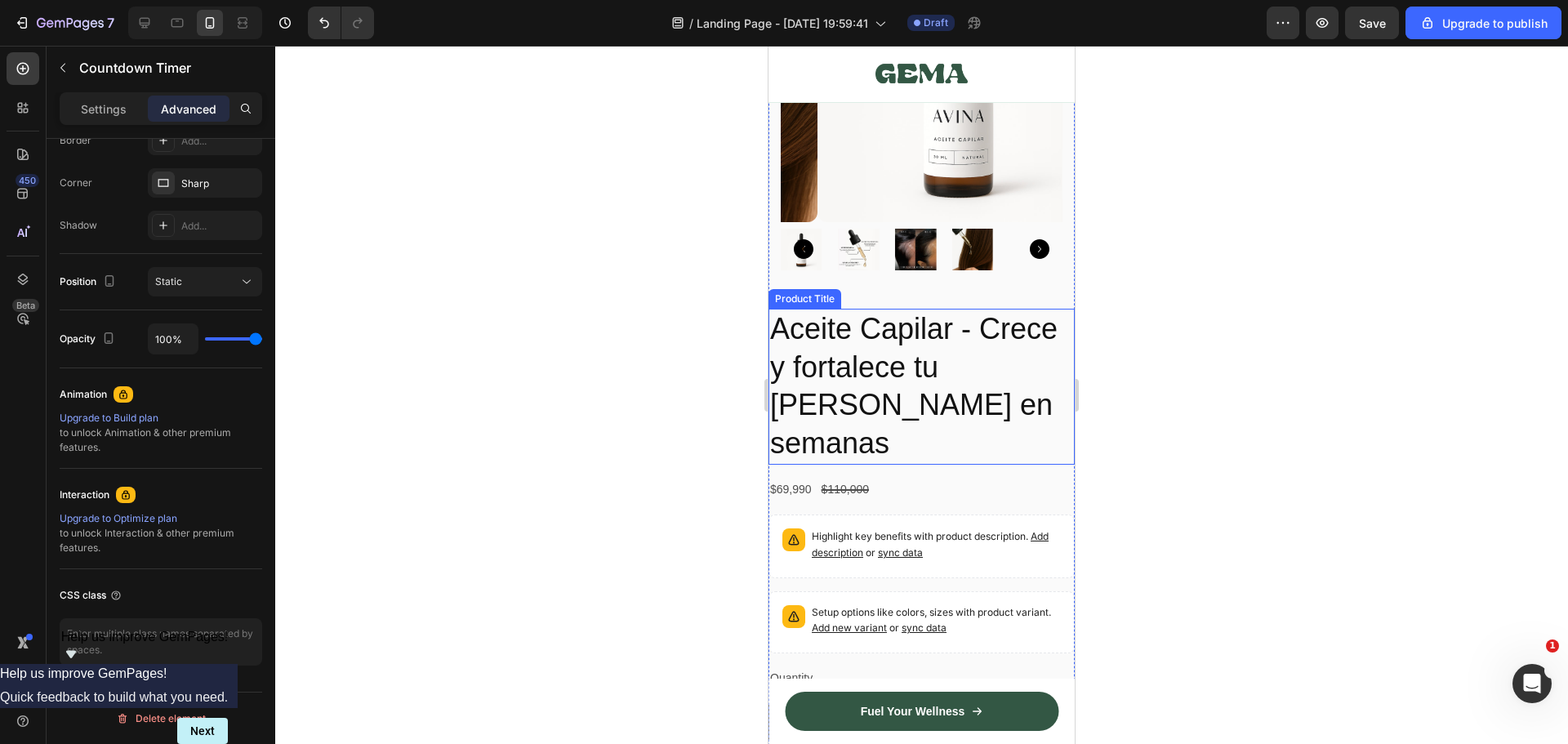
scroll to position [408, 0]
